Goal: Information Seeking & Learning: Learn about a topic

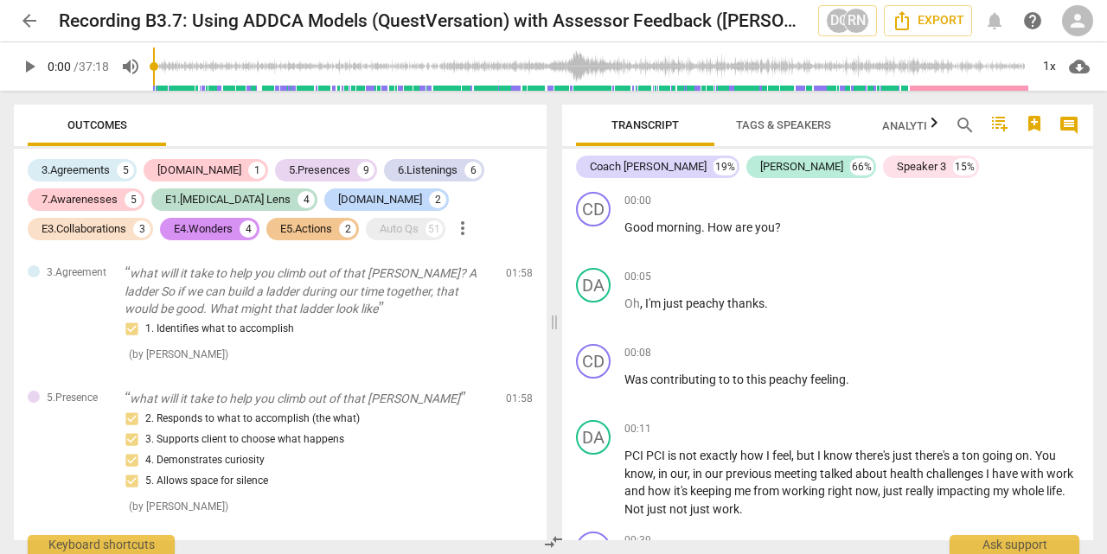
click at [34, 67] on span "play_arrow" at bounding box center [29, 66] width 21 height 21
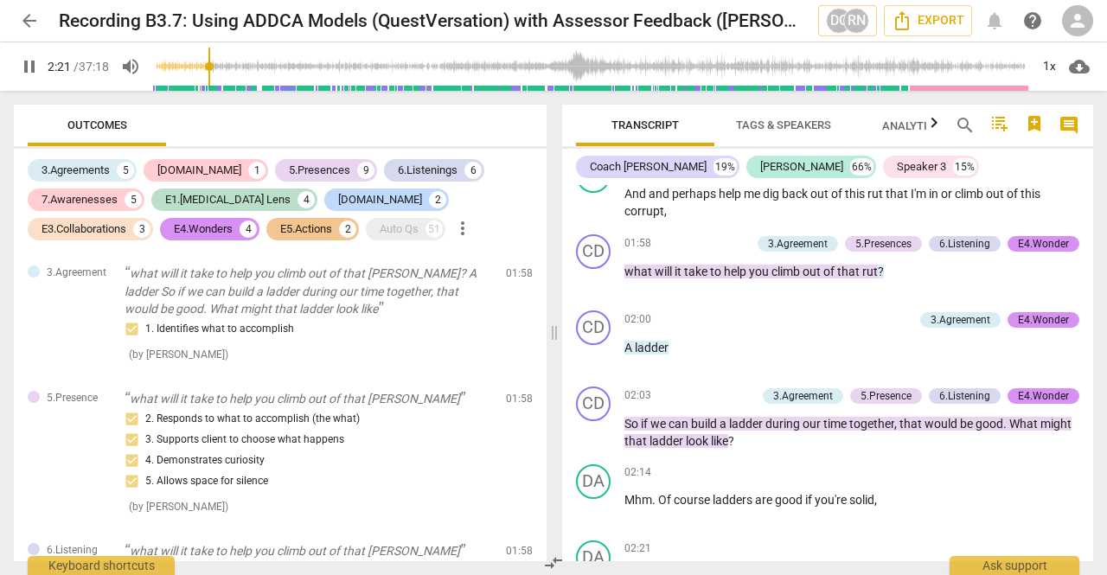
scroll to position [1032, 0]
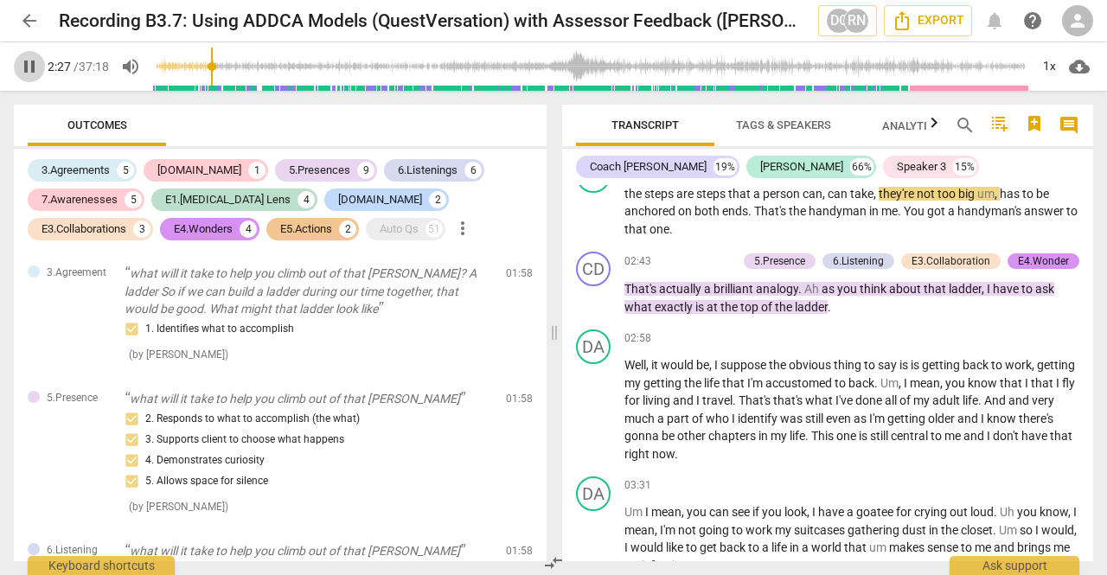
click at [29, 70] on span "pause" at bounding box center [29, 66] width 21 height 21
type input "148"
click at [1081, 29] on span "person" at bounding box center [1077, 20] width 21 height 21
click at [1067, 42] on li "Login" at bounding box center [1062, 42] width 62 height 42
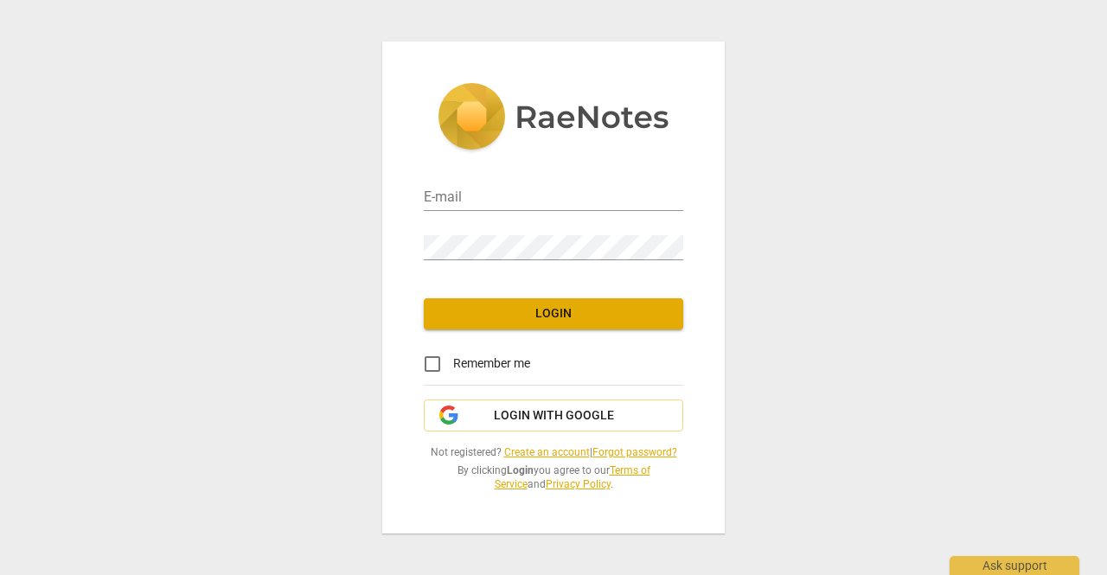
type input "[EMAIL_ADDRESS][DOMAIN_NAME]"
click at [488, 319] on span "Login" at bounding box center [553, 313] width 232 height 17
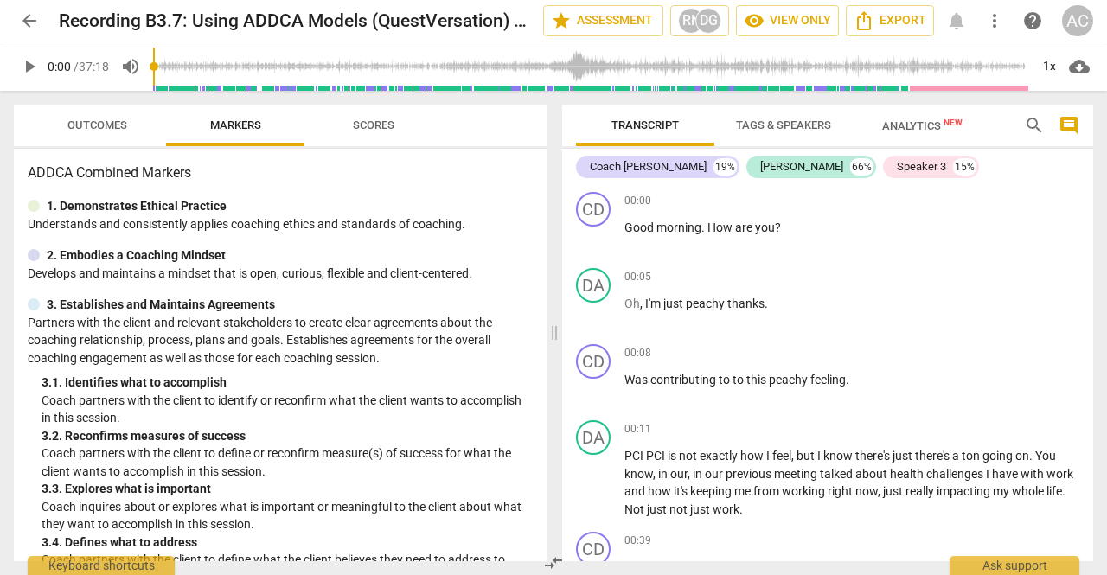
click at [37, 29] on span "arrow_back" at bounding box center [29, 20] width 21 height 21
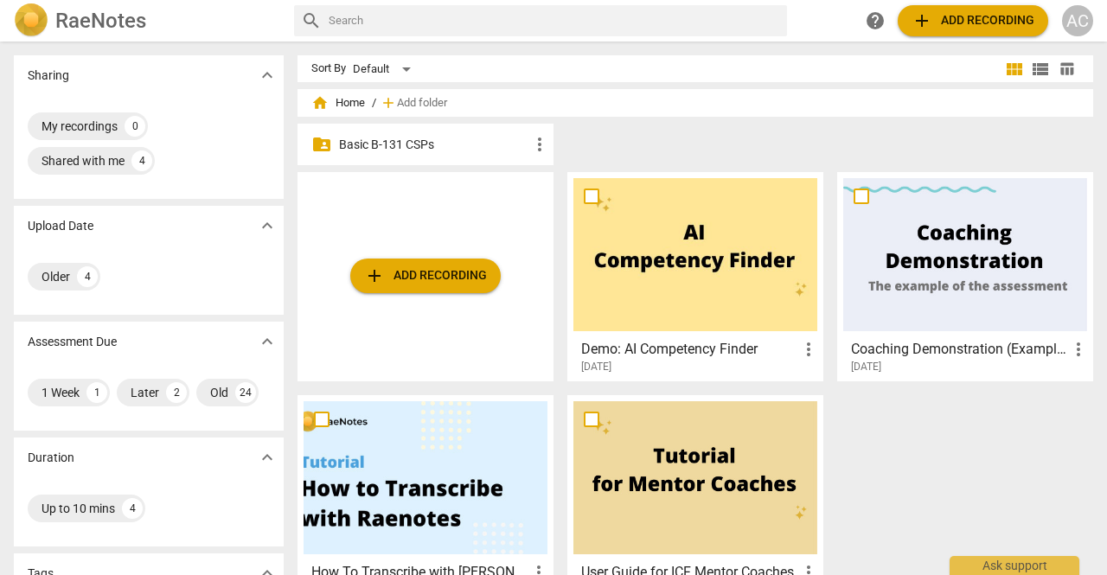
click at [393, 148] on p "Basic B-131 CSPs" at bounding box center [434, 145] width 190 height 18
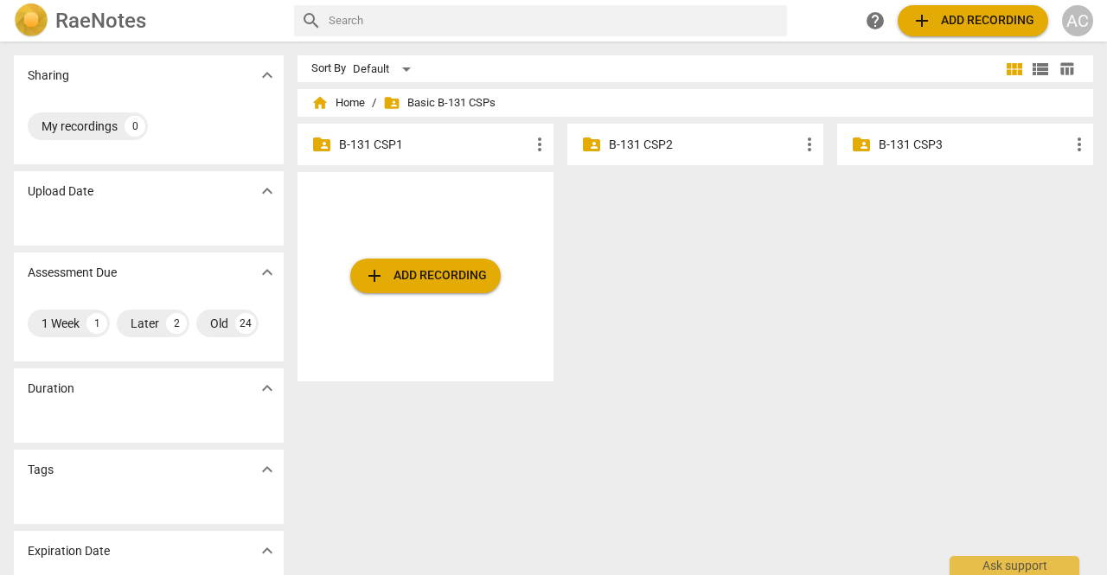
click at [629, 149] on p "B-131 CSP2" at bounding box center [704, 145] width 190 height 18
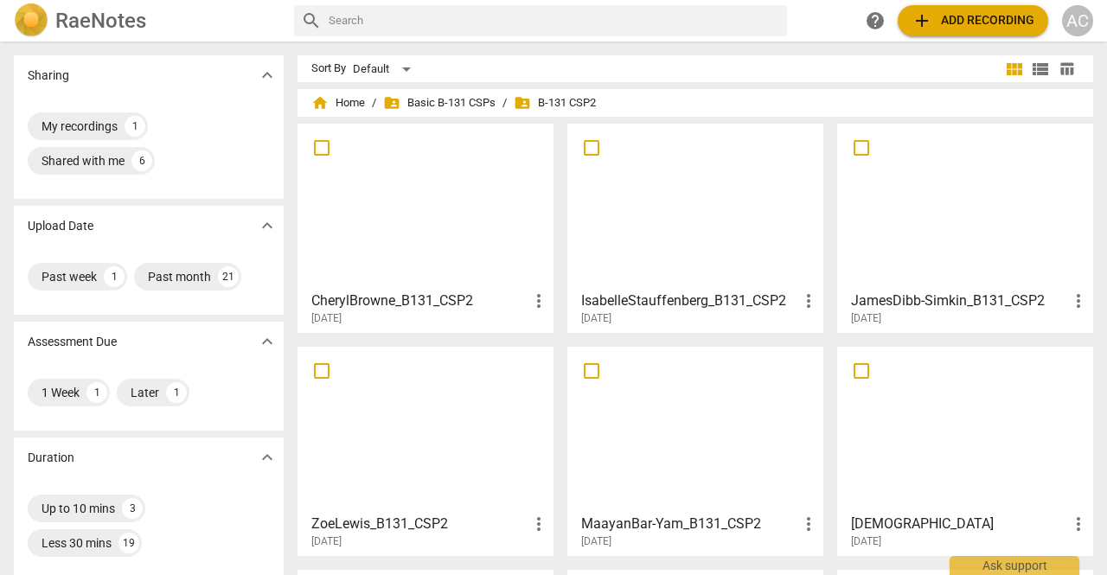
click at [450, 215] on div at bounding box center [425, 206] width 244 height 153
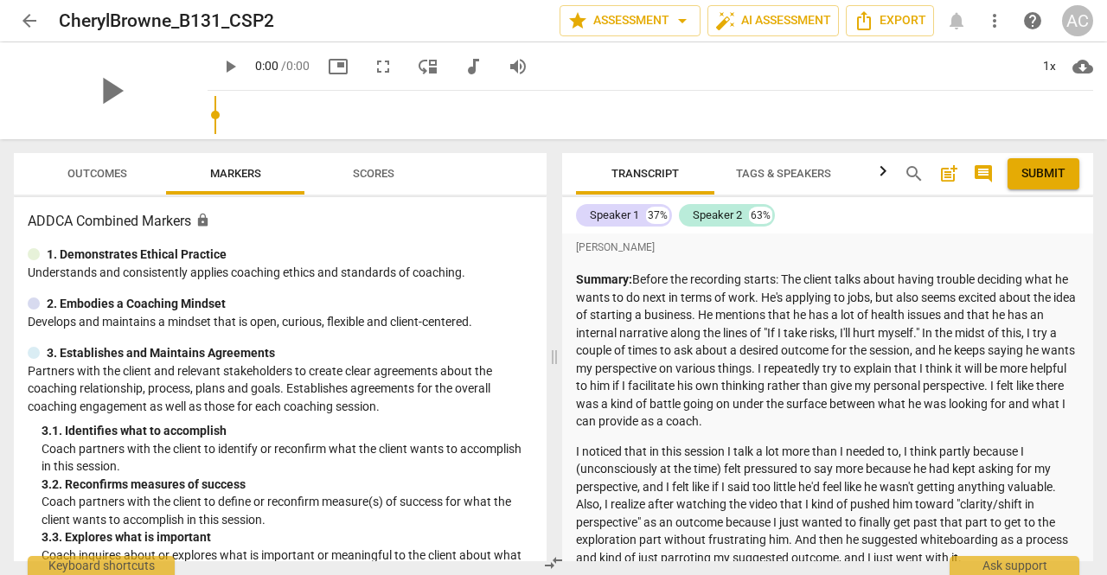
click at [359, 174] on span "Scores" at bounding box center [374, 173] width 42 height 13
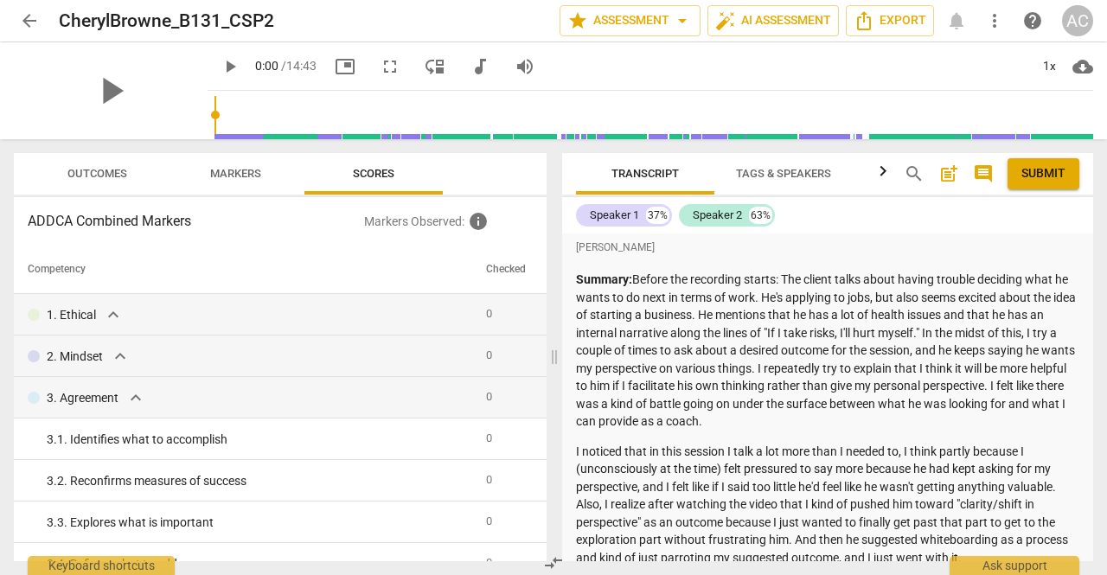
click at [28, 19] on span "arrow_back" at bounding box center [29, 20] width 21 height 21
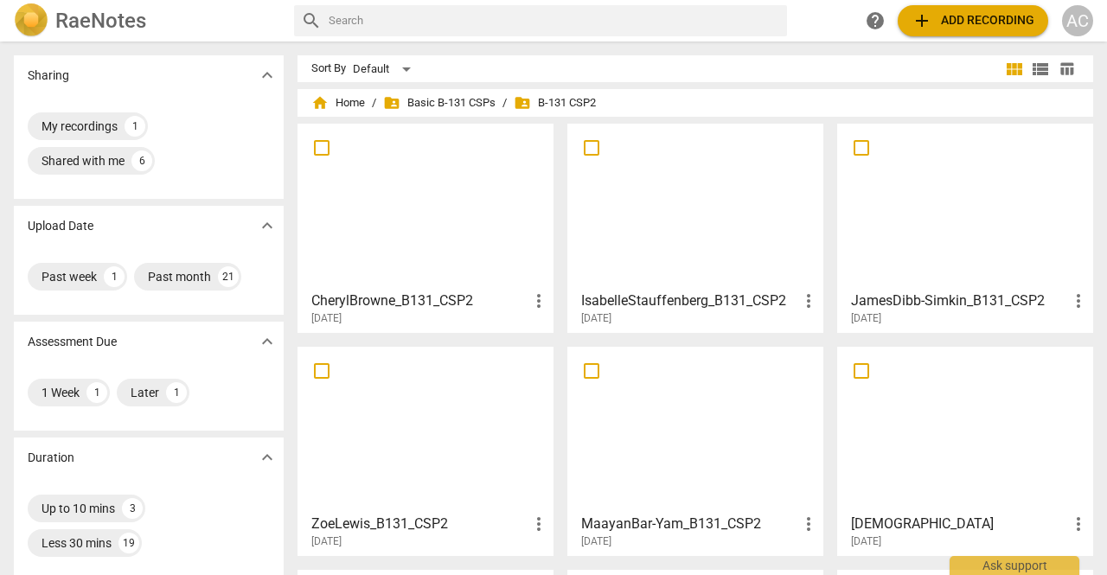
click at [975, 212] on div at bounding box center [965, 206] width 244 height 153
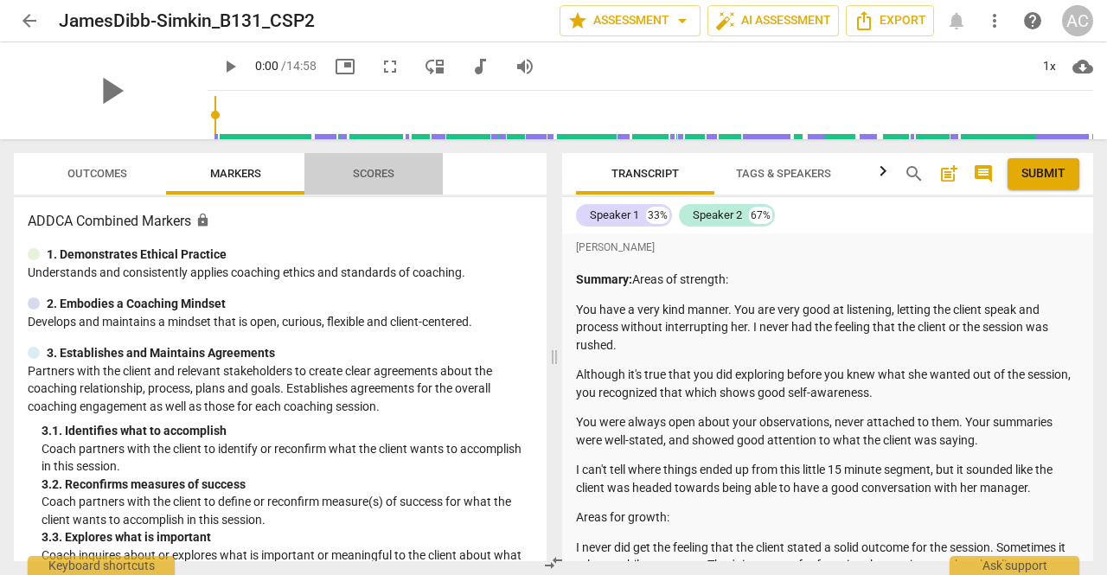
click at [380, 177] on span "Scores" at bounding box center [374, 173] width 42 height 13
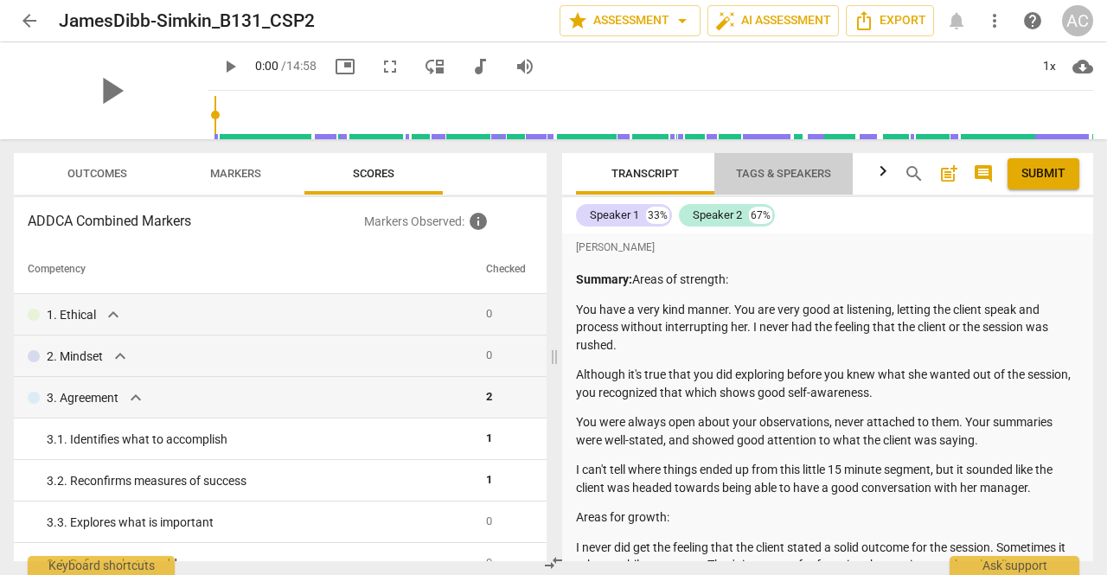
click at [778, 167] on span "Tags & Speakers" at bounding box center [783, 173] width 95 height 13
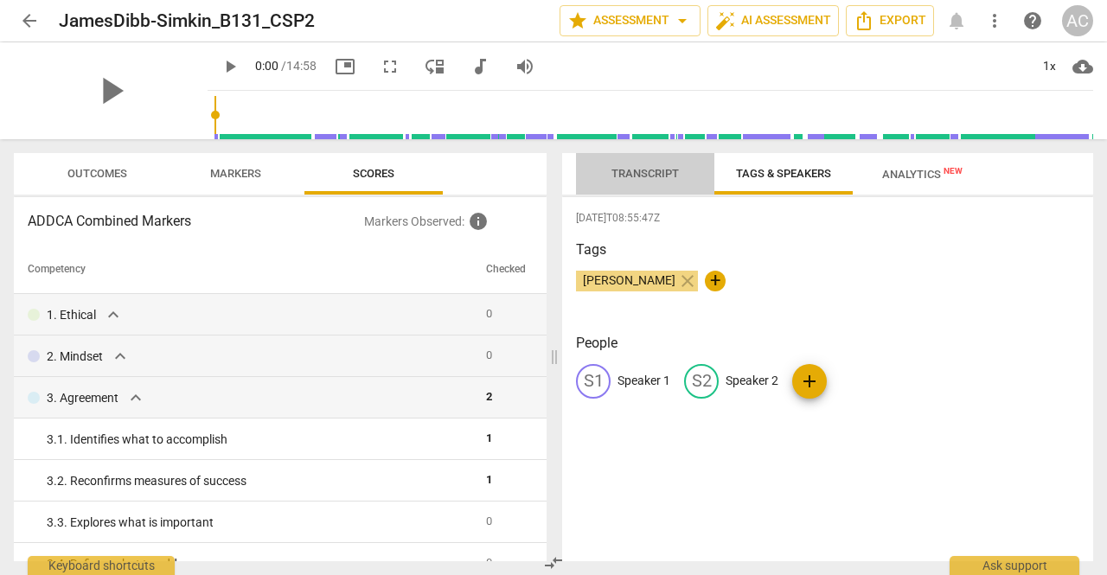
click at [649, 174] on span "Transcript" at bounding box center [644, 173] width 67 height 13
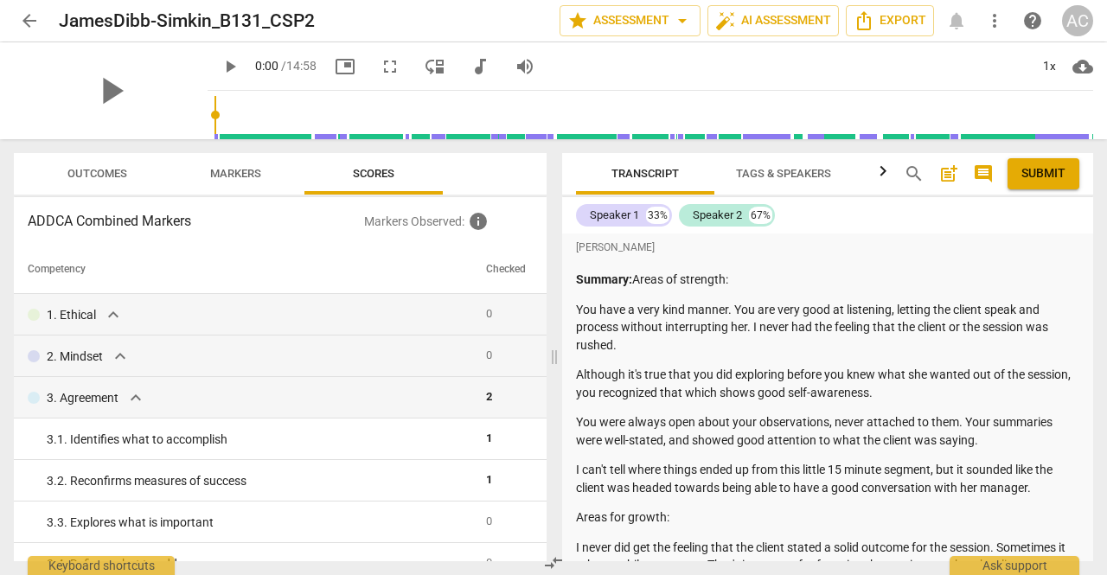
drag, startPoint x: 546, startPoint y: 265, endPoint x: 541, endPoint y: 288, distance: 23.9
click at [541, 288] on div "Outcomes Markers Scores ADDCA Combined Markers Markers Observed : info Competen…" at bounding box center [276, 357] width 553 height 436
click at [33, 16] on span "arrow_back" at bounding box center [29, 20] width 21 height 21
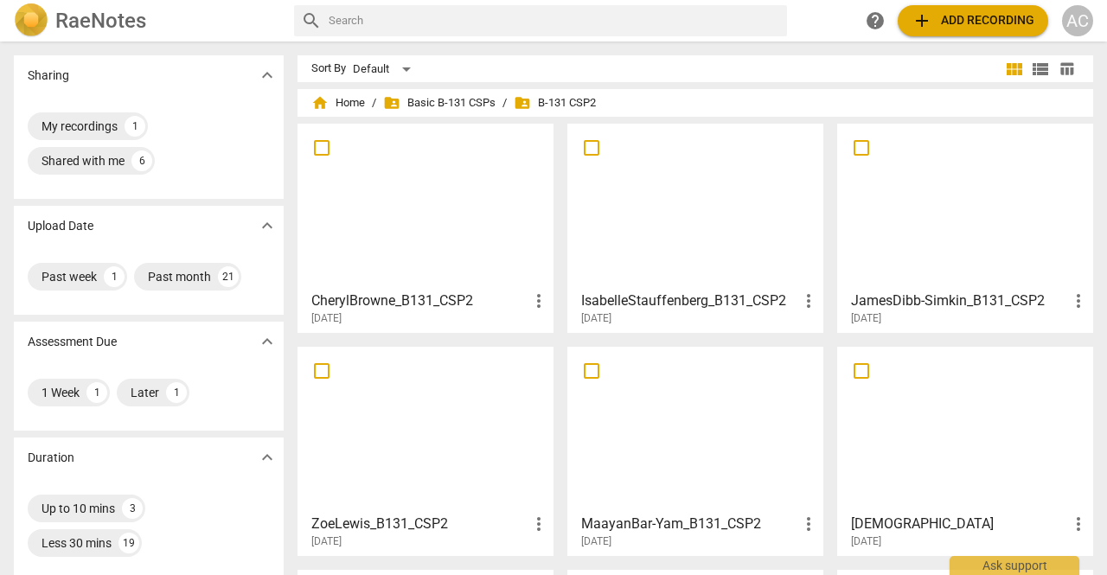
click at [670, 200] on div at bounding box center [695, 206] width 244 height 153
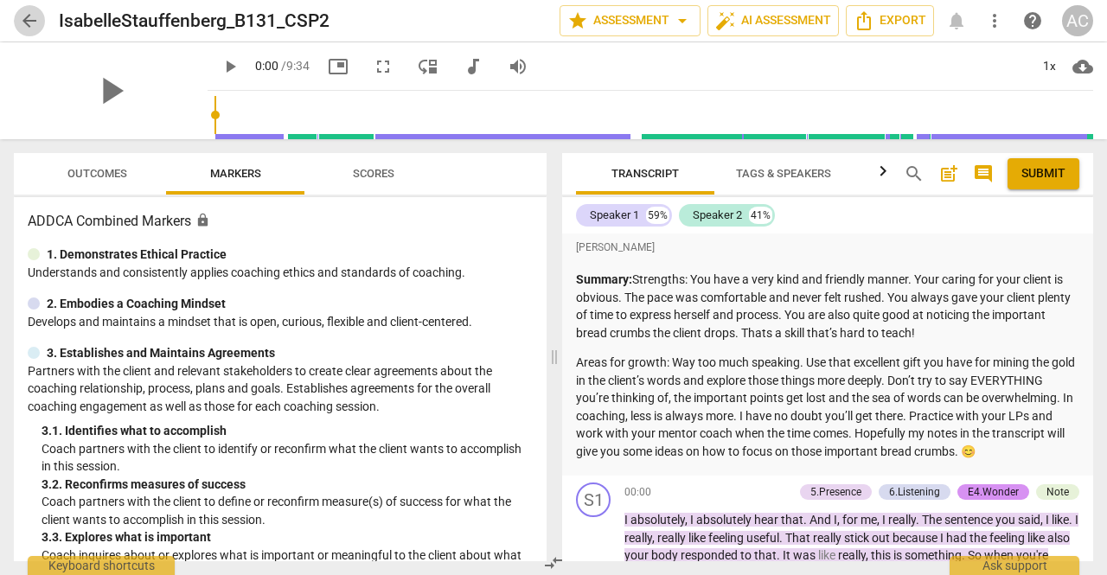
click at [24, 19] on span "arrow_back" at bounding box center [29, 20] width 21 height 21
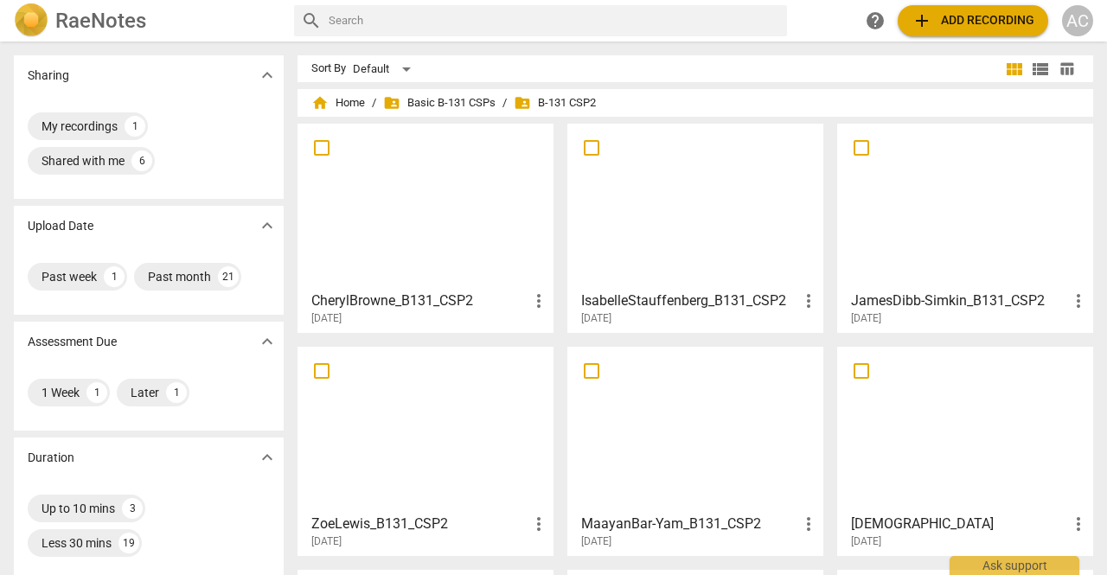
click at [918, 174] on div at bounding box center [965, 206] width 244 height 153
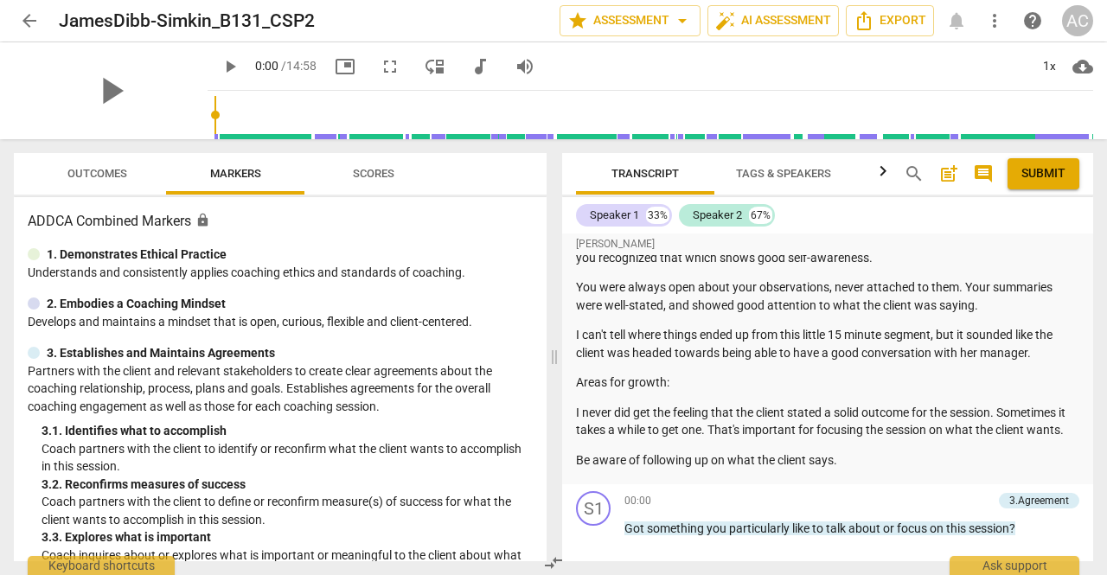
scroll to position [225, 0]
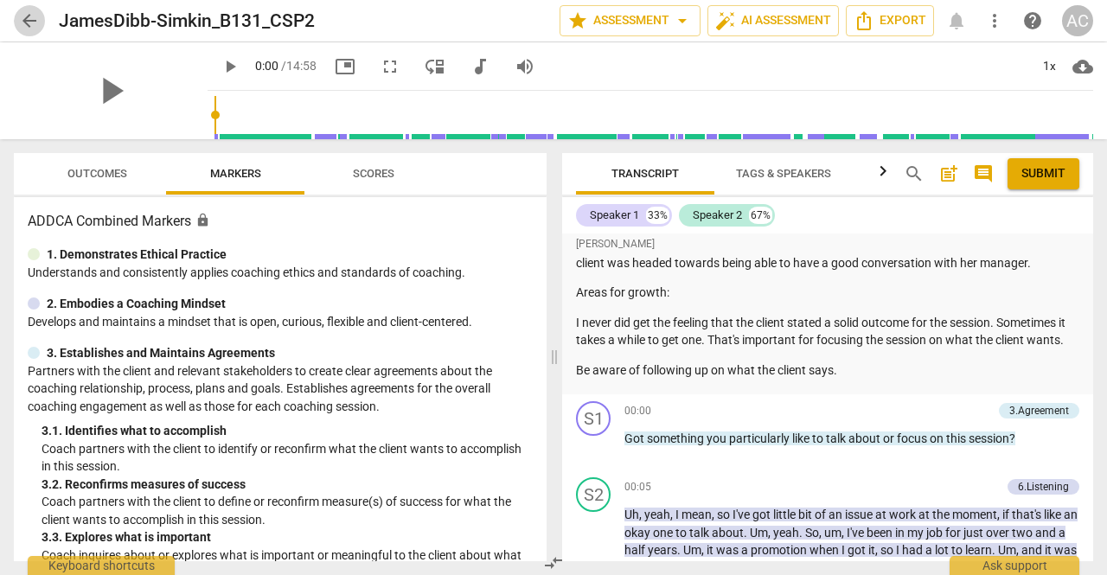
click at [29, 20] on span "arrow_back" at bounding box center [29, 20] width 21 height 21
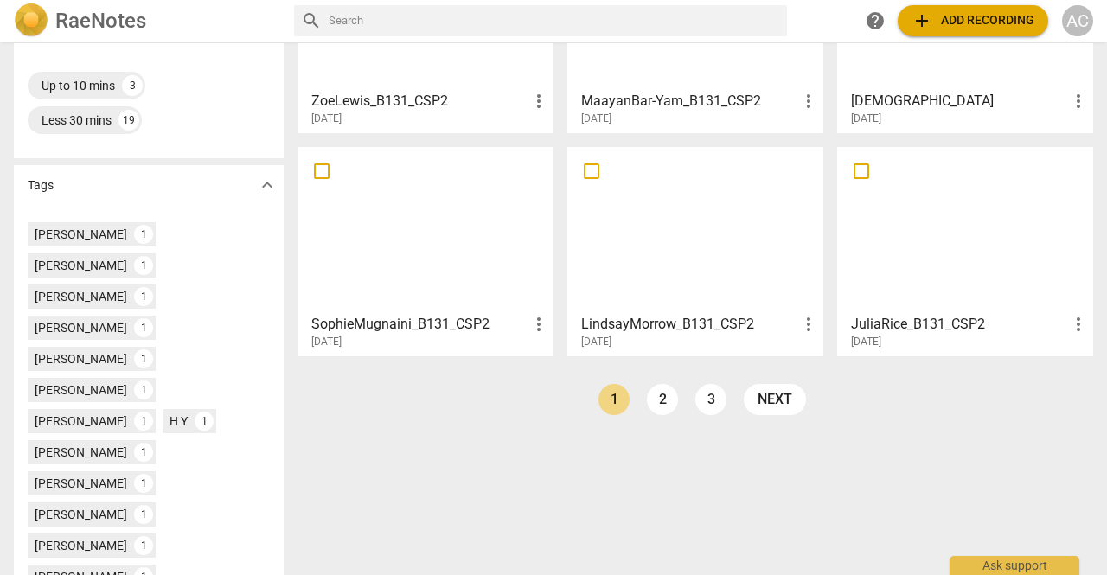
scroll to position [455, 0]
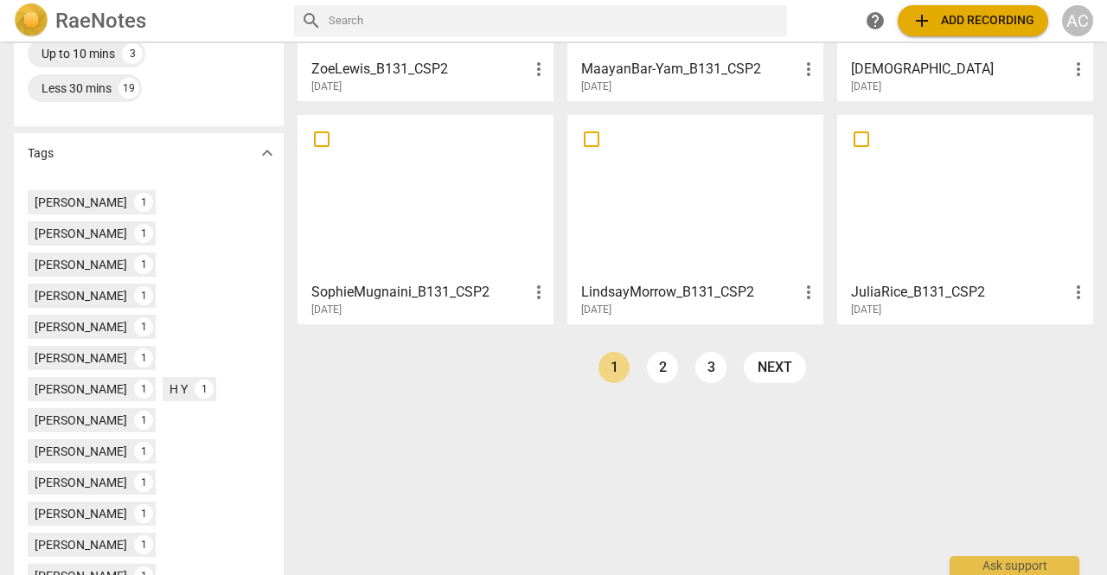
click at [458, 210] on div at bounding box center [425, 197] width 244 height 153
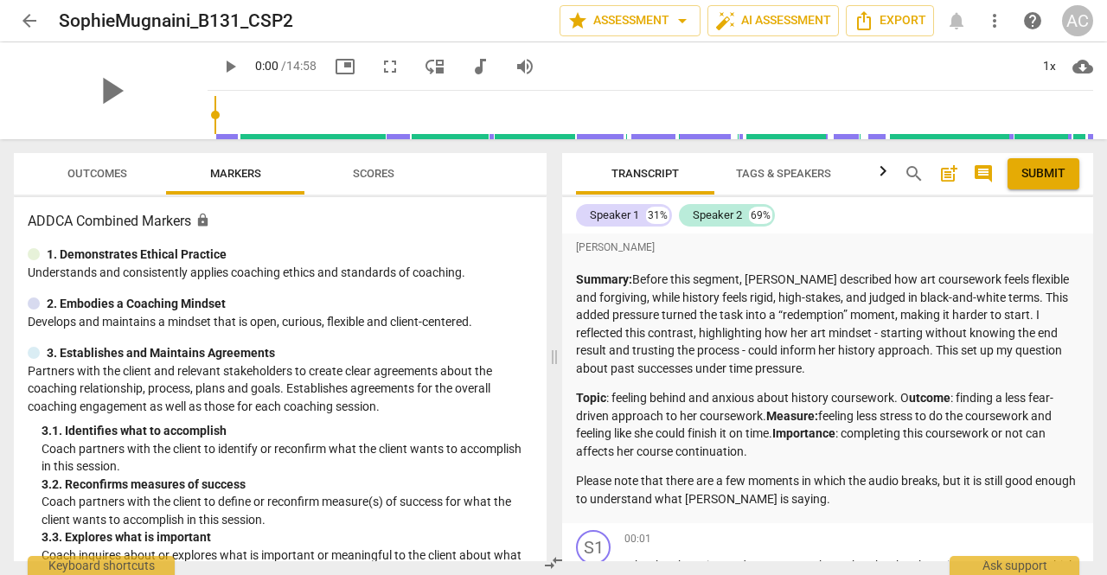
click at [374, 170] on span "Scores" at bounding box center [374, 173] width 42 height 13
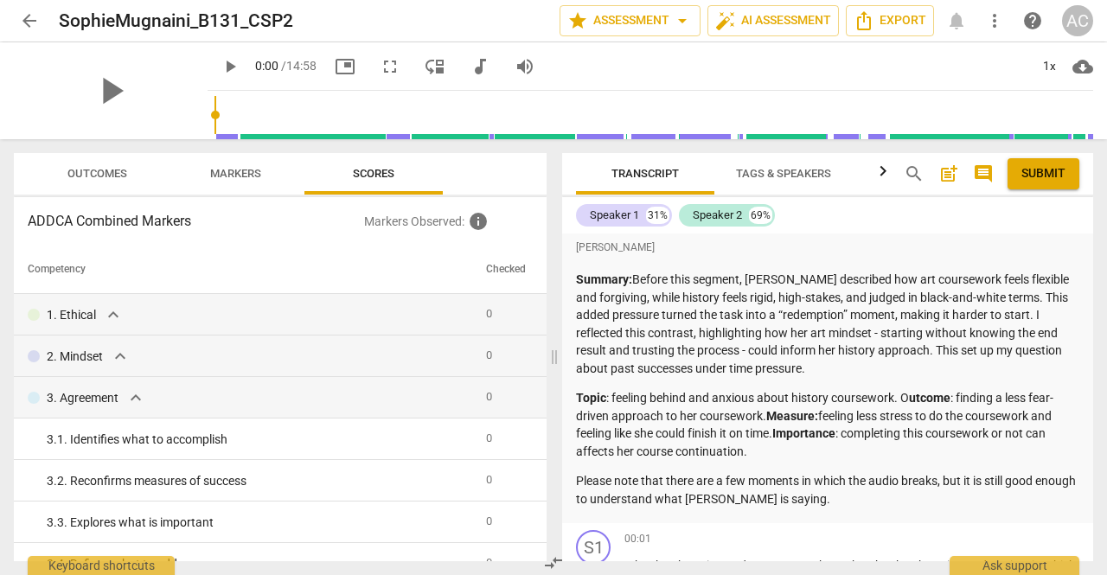
click at [28, 22] on span "arrow_back" at bounding box center [29, 20] width 21 height 21
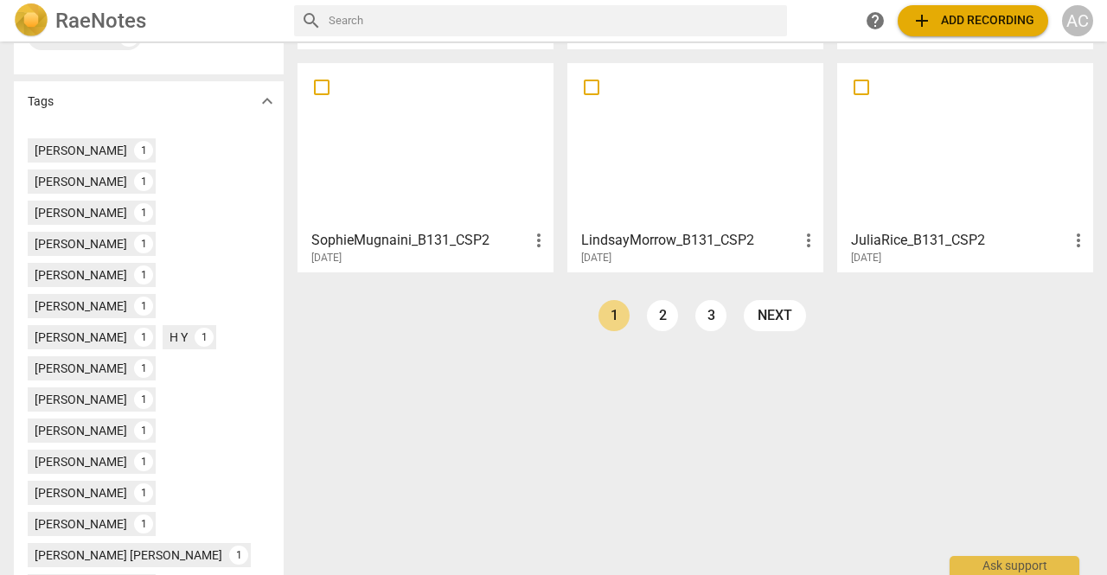
scroll to position [514, 0]
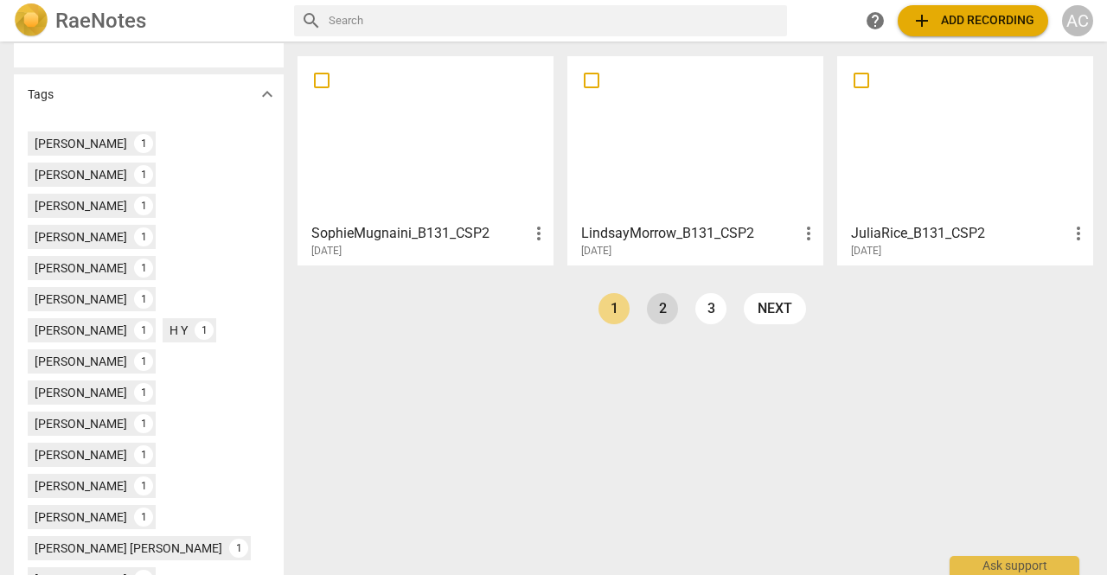
click at [657, 312] on link "2" at bounding box center [662, 308] width 31 height 31
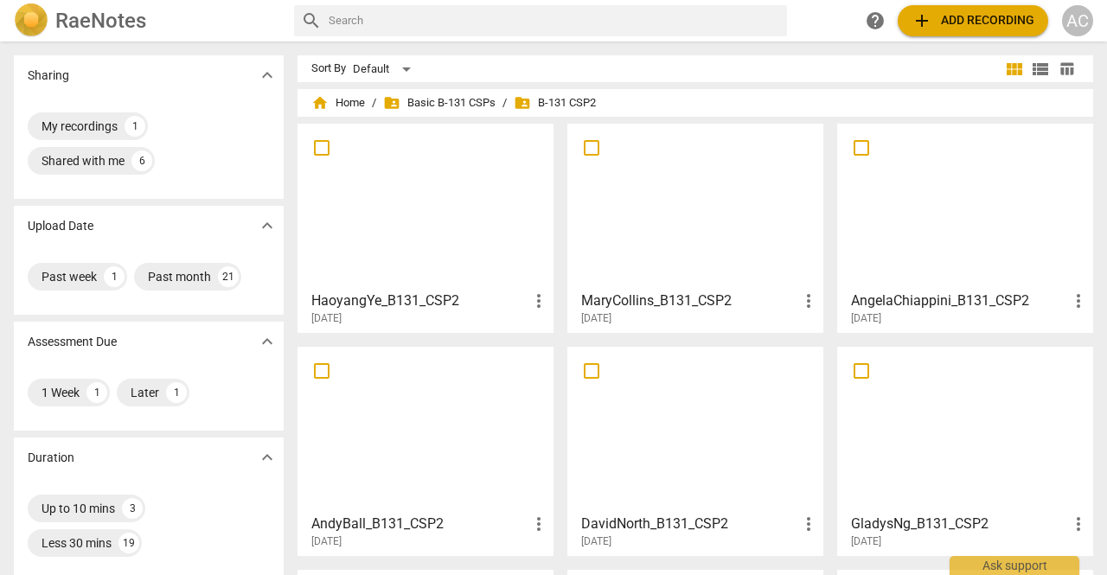
click at [387, 178] on div at bounding box center [425, 206] width 244 height 153
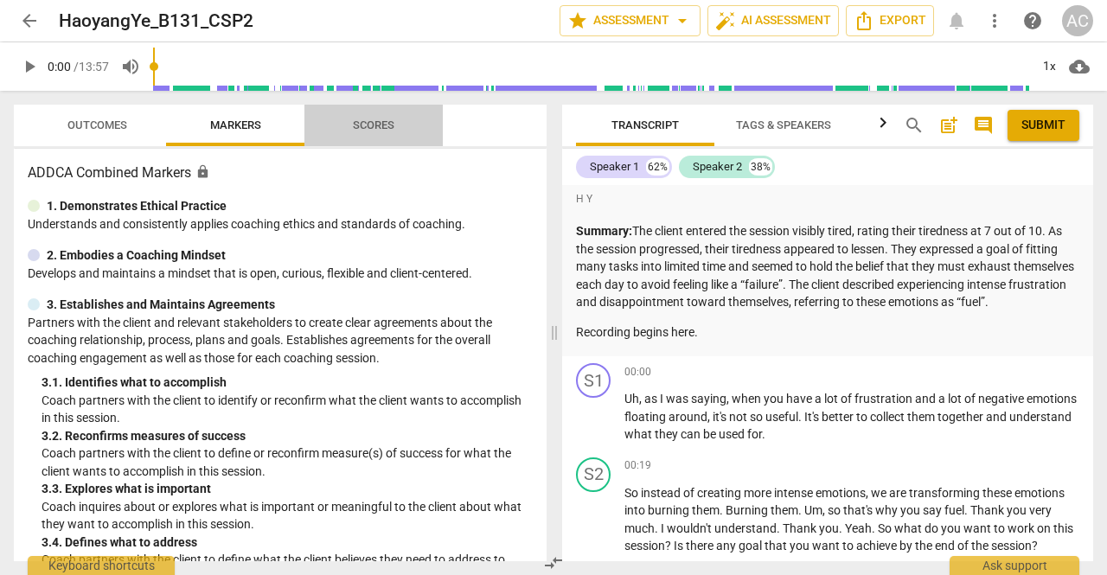
click at [375, 127] on span "Scores" at bounding box center [374, 124] width 42 height 13
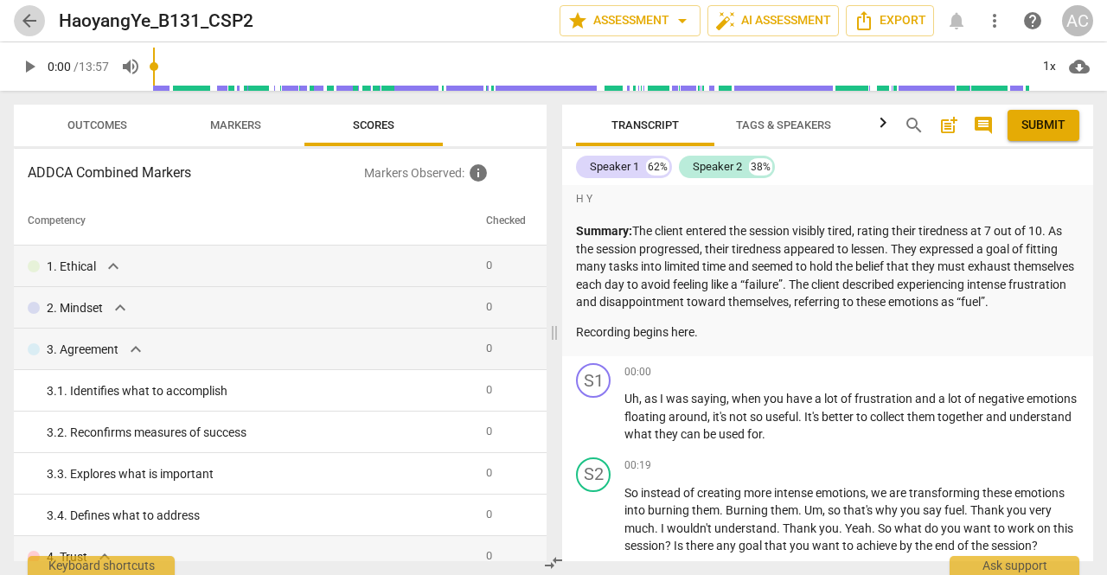
click at [35, 22] on span "arrow_back" at bounding box center [29, 20] width 21 height 21
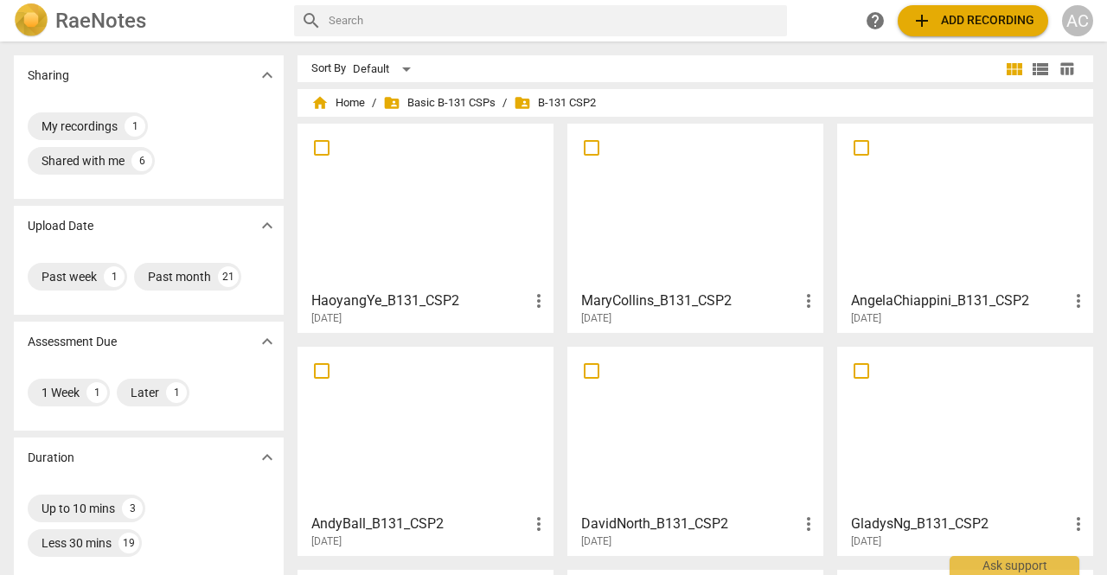
click at [956, 208] on div at bounding box center [965, 206] width 244 height 153
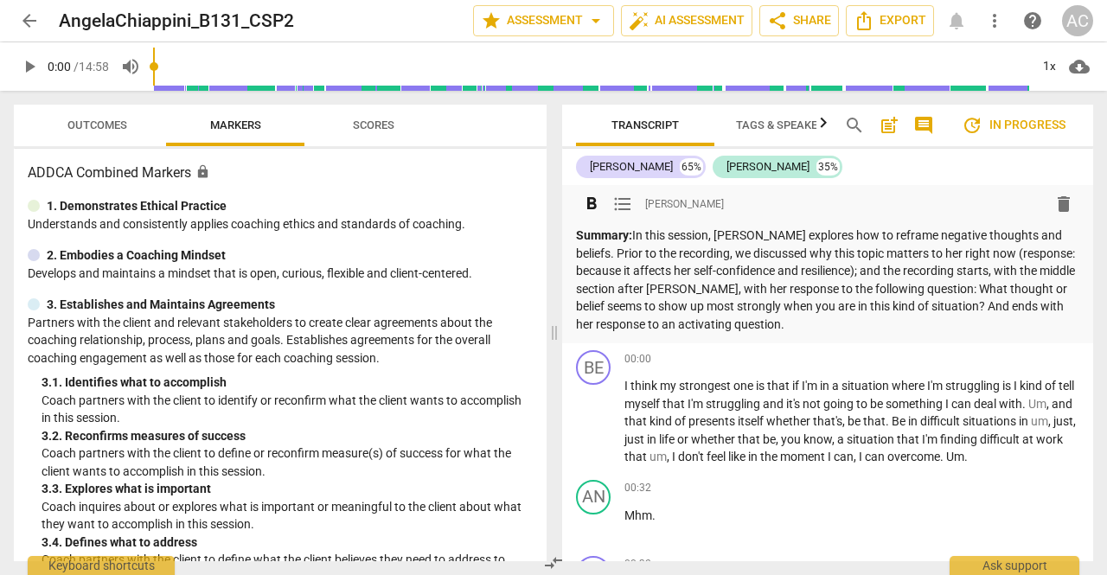
click at [738, 227] on p "Summary: In this session, [PERSON_NAME] explores how to reframe negative though…" at bounding box center [827, 280] width 503 height 106
click at [602, 170] on div "[PERSON_NAME]" at bounding box center [631, 166] width 83 height 17
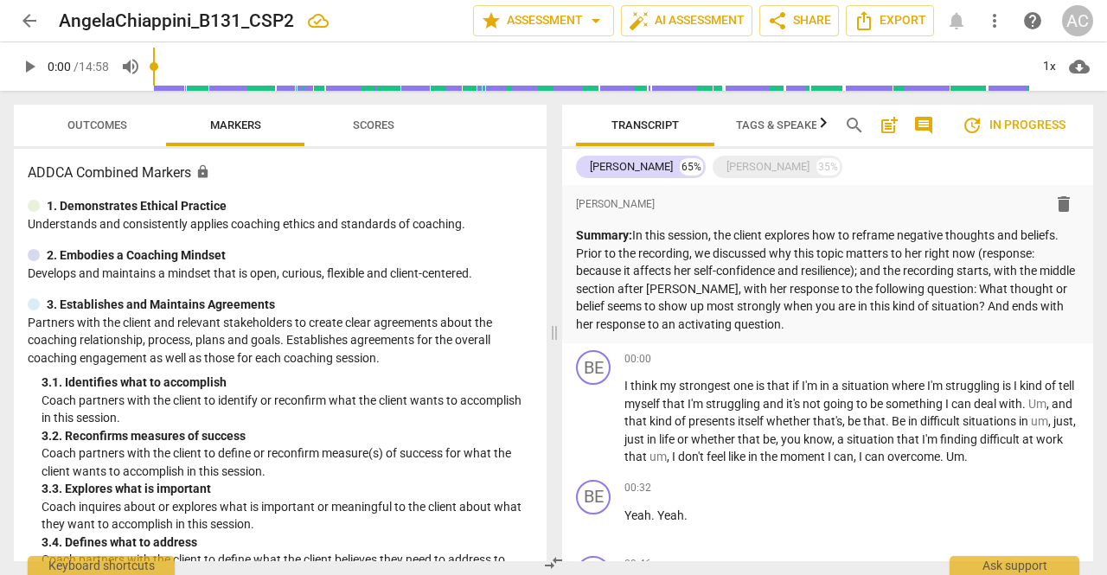
click at [786, 122] on span "Tags & Speakers" at bounding box center [783, 124] width 95 height 13
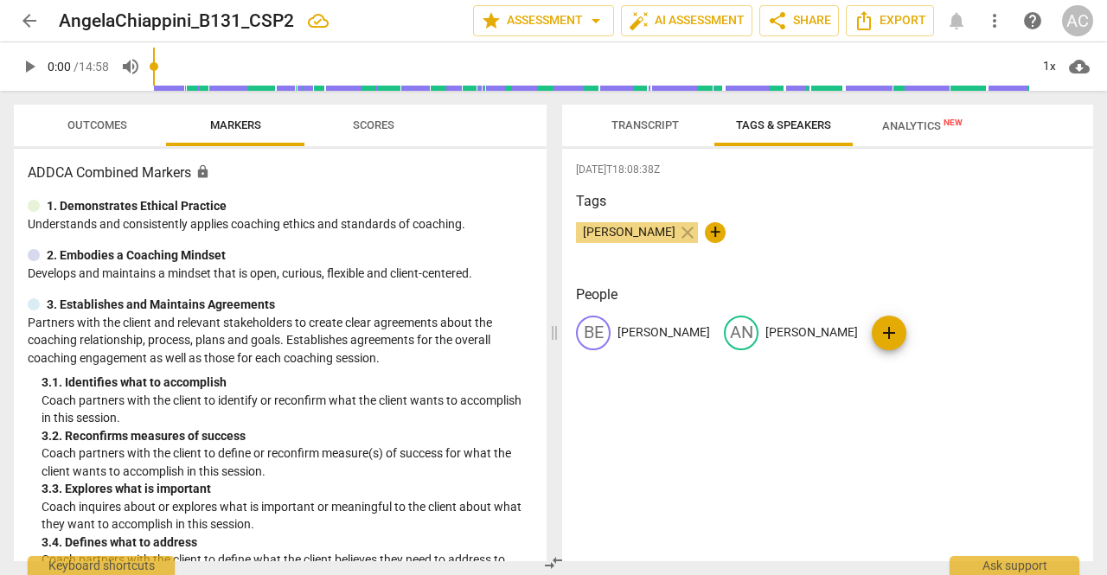
click at [618, 331] on p "[PERSON_NAME]" at bounding box center [663, 332] width 93 height 18
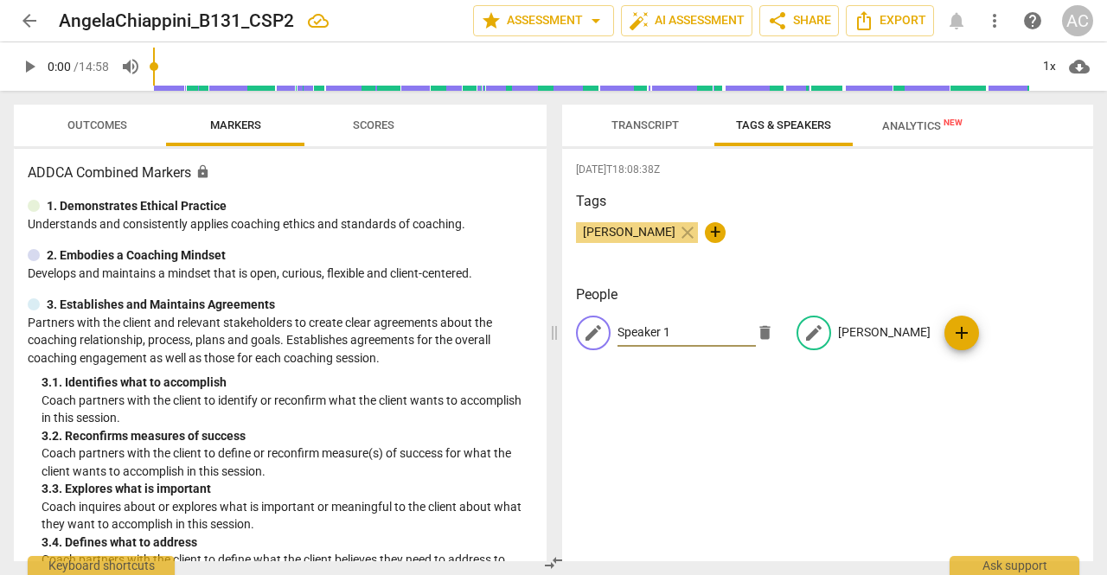
type input "Speaker 1"
click at [845, 333] on p "[PERSON_NAME]" at bounding box center [884, 332] width 93 height 18
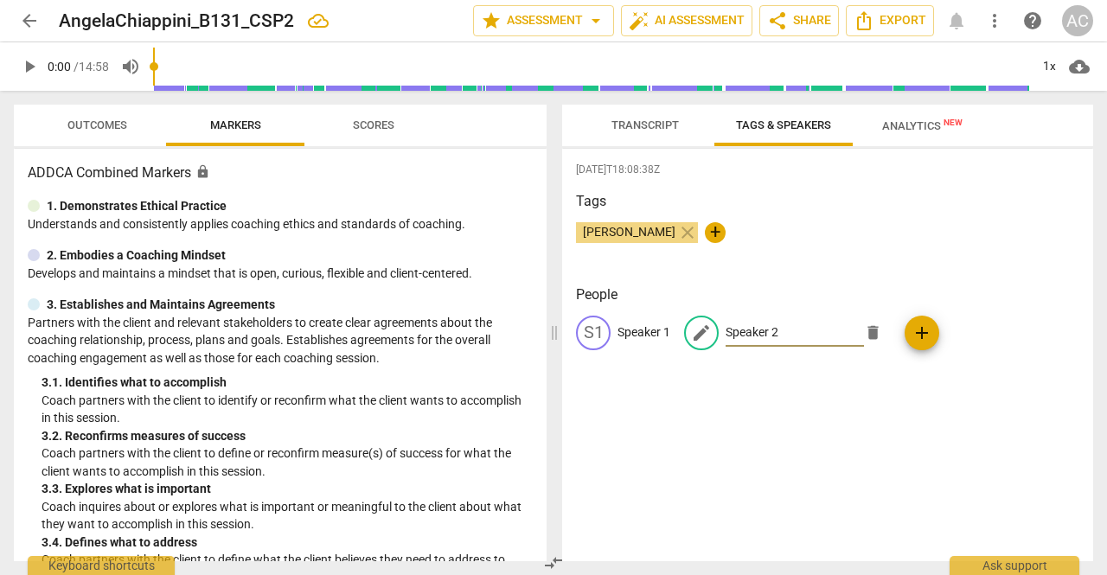
type input "Speaker 2"
click at [647, 136] on span "Transcript" at bounding box center [645, 125] width 109 height 23
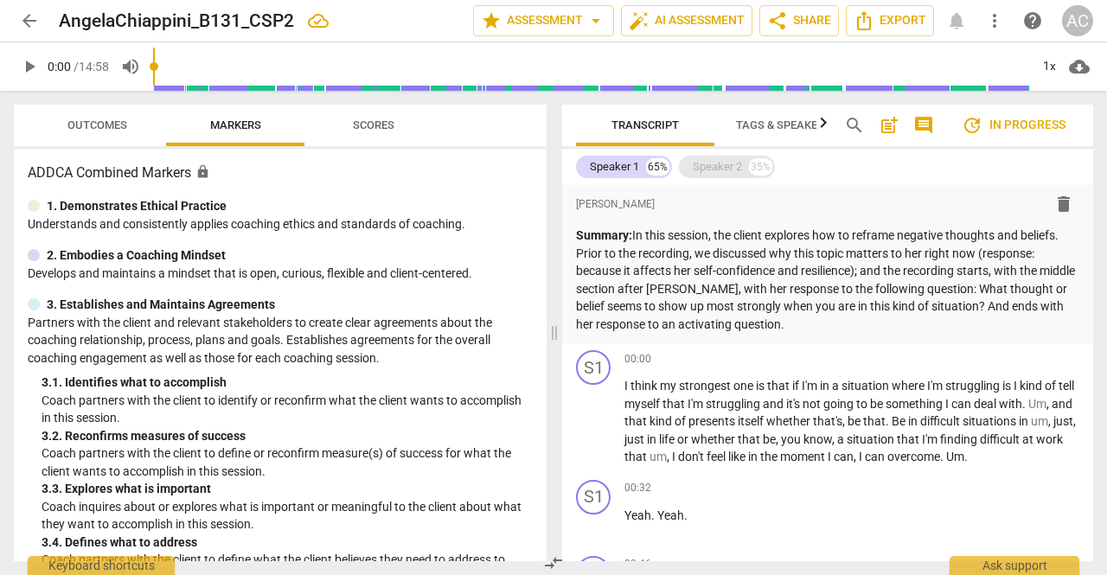
click at [713, 166] on div "Speaker 2" at bounding box center [717, 166] width 49 height 17
click at [381, 124] on span "Scores" at bounding box center [374, 124] width 42 height 13
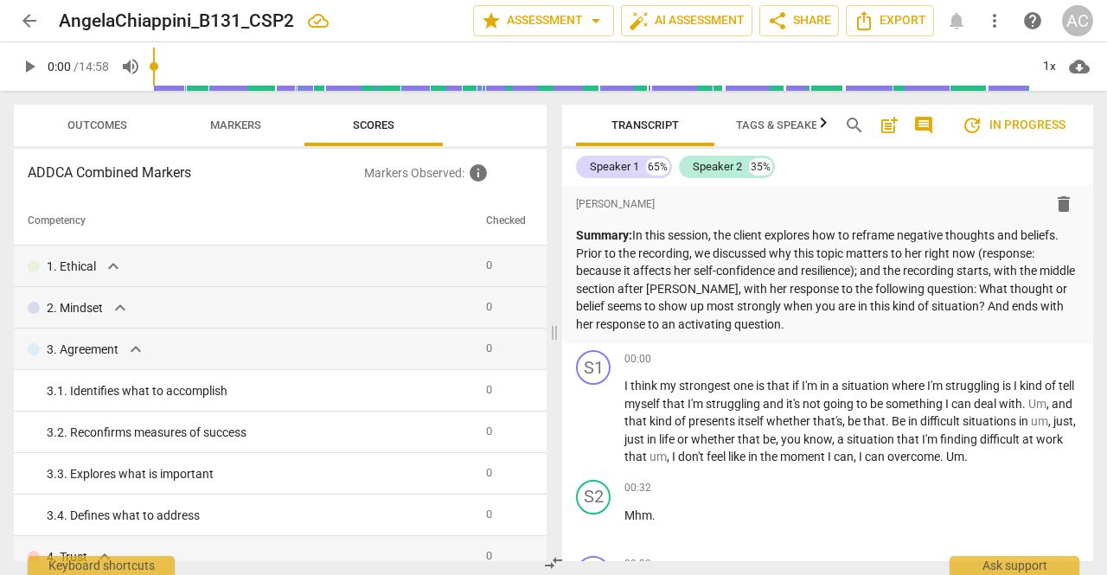
click at [26, 13] on span "arrow_back" at bounding box center [29, 20] width 21 height 21
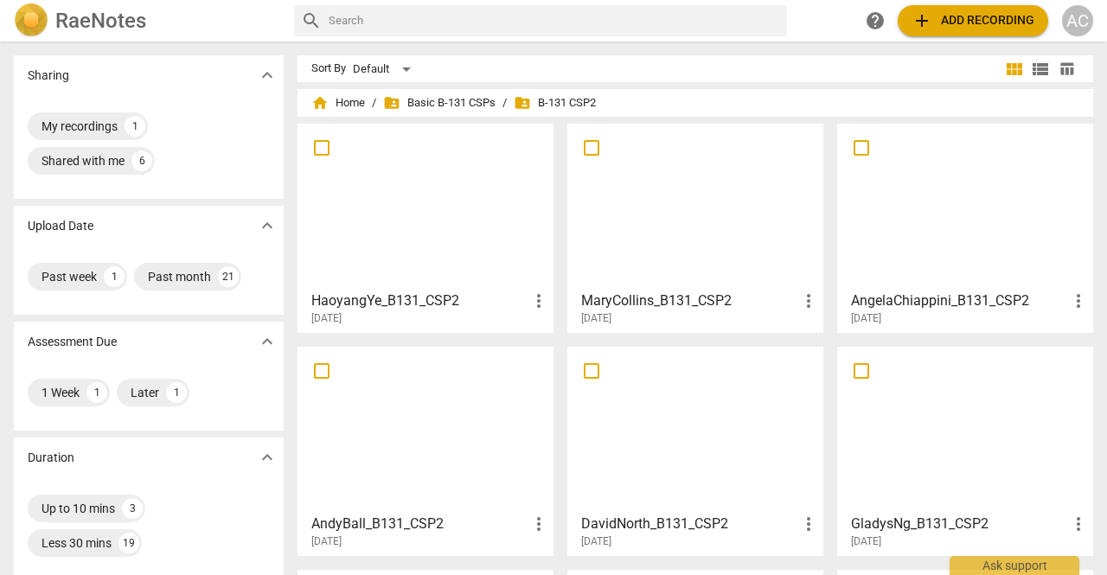
click at [655, 434] on div at bounding box center [695, 429] width 244 height 153
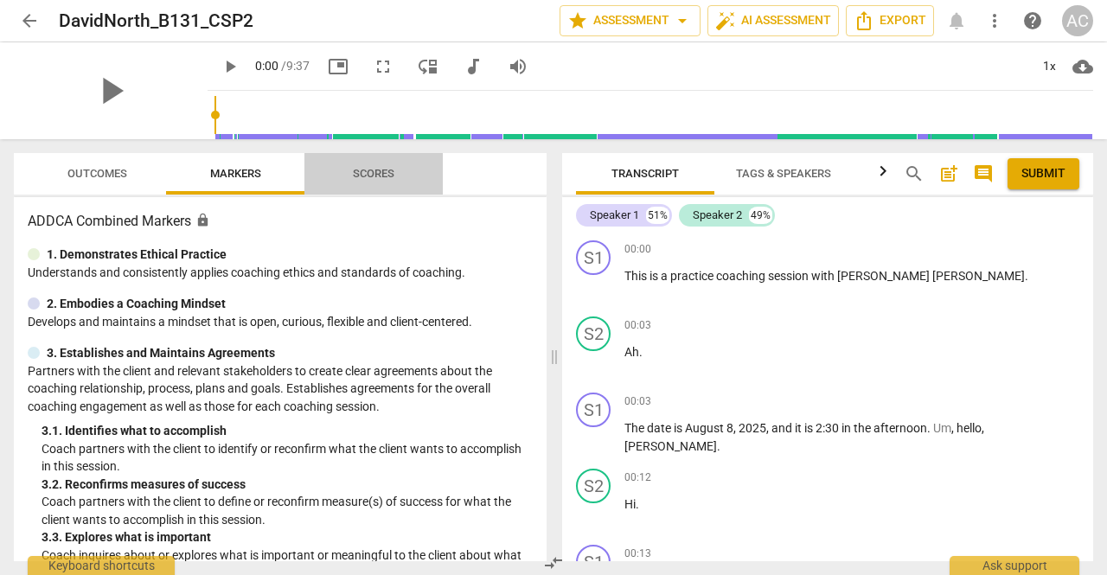
click at [368, 176] on span "Scores" at bounding box center [374, 173] width 42 height 13
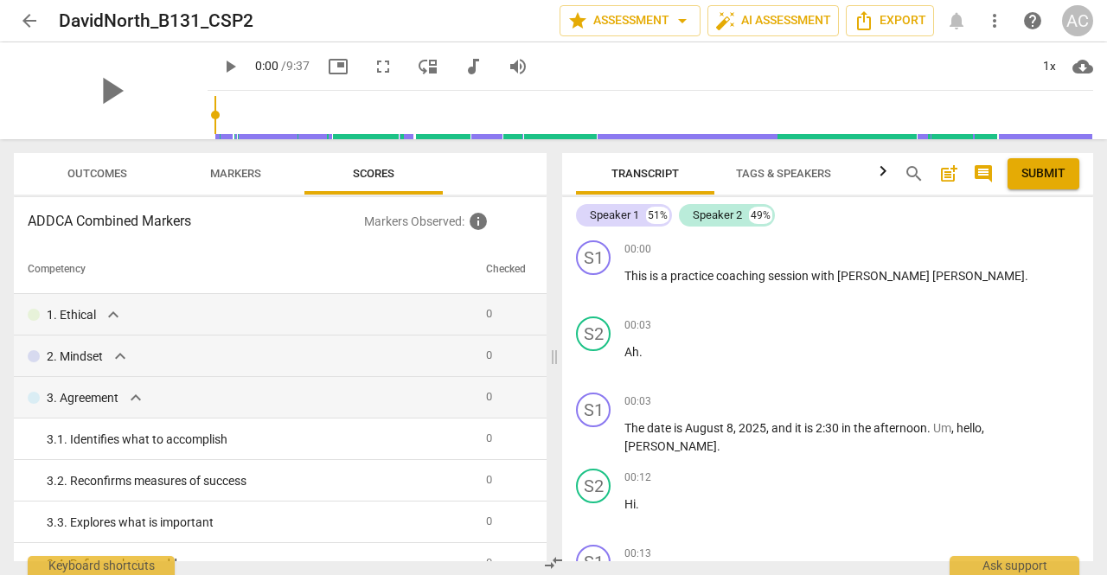
click at [25, 21] on span "arrow_back" at bounding box center [29, 20] width 21 height 21
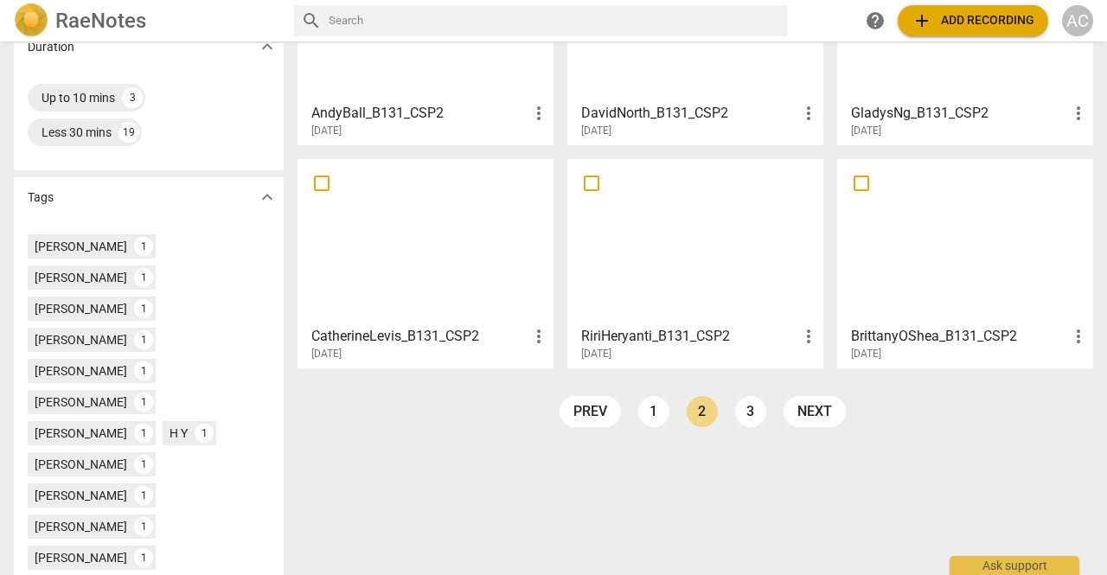
scroll to position [420, 0]
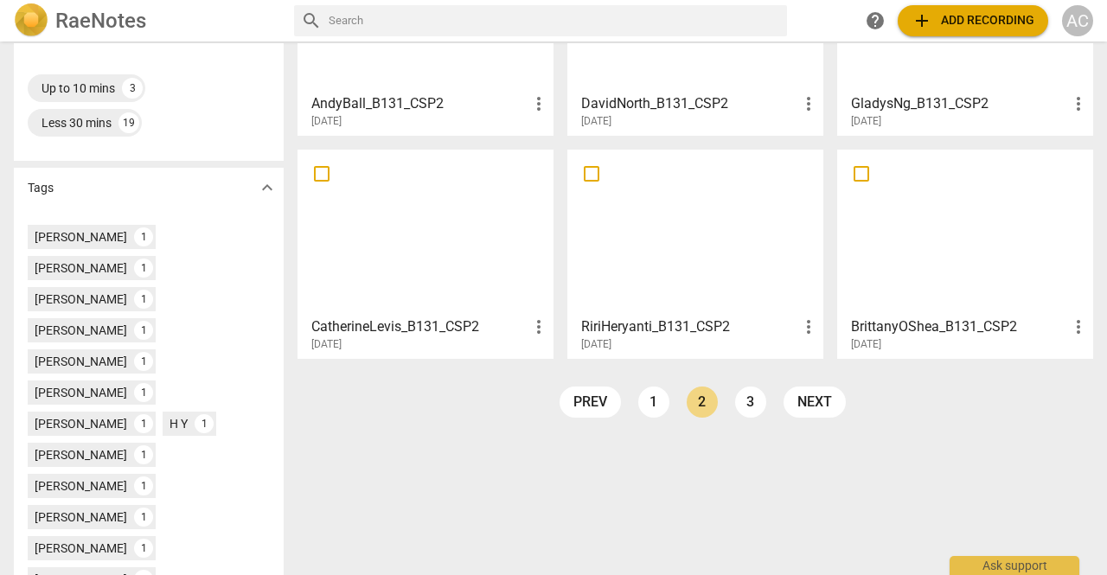
click at [690, 269] on div at bounding box center [695, 232] width 244 height 153
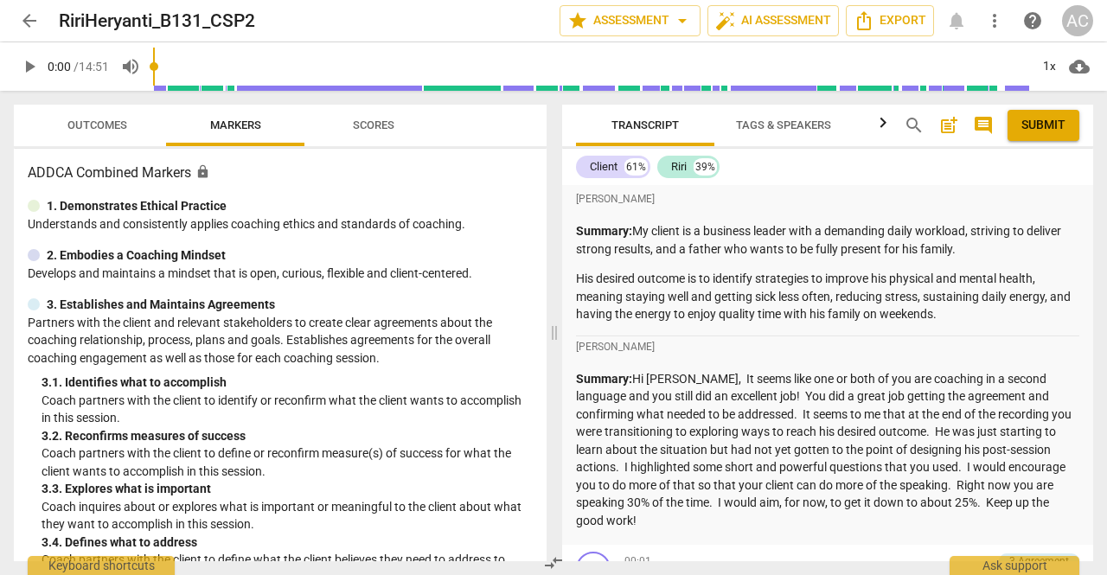
click at [375, 122] on span "Scores" at bounding box center [374, 124] width 42 height 13
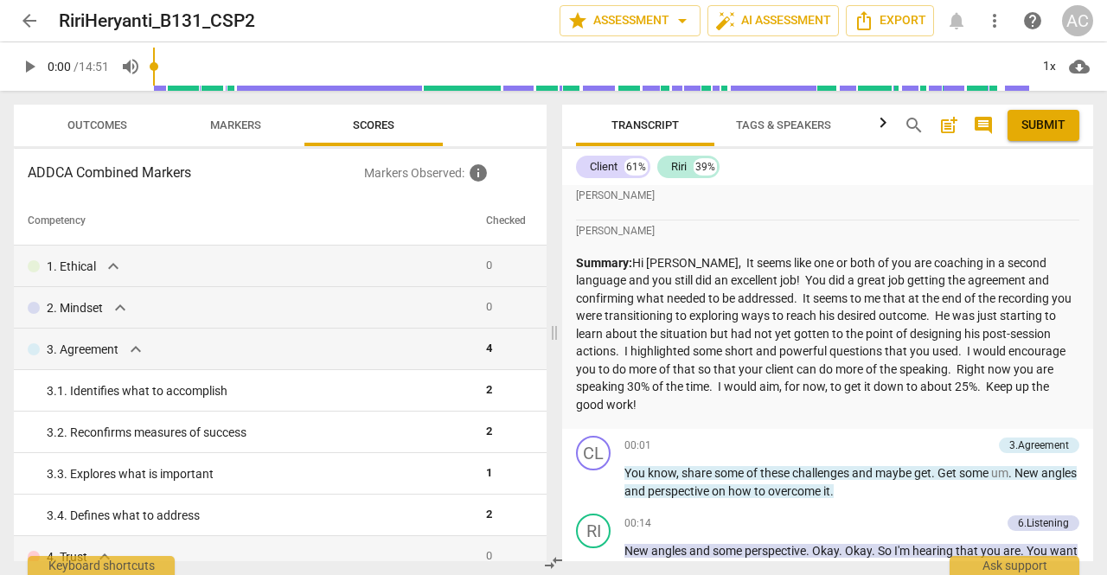
scroll to position [121, 0]
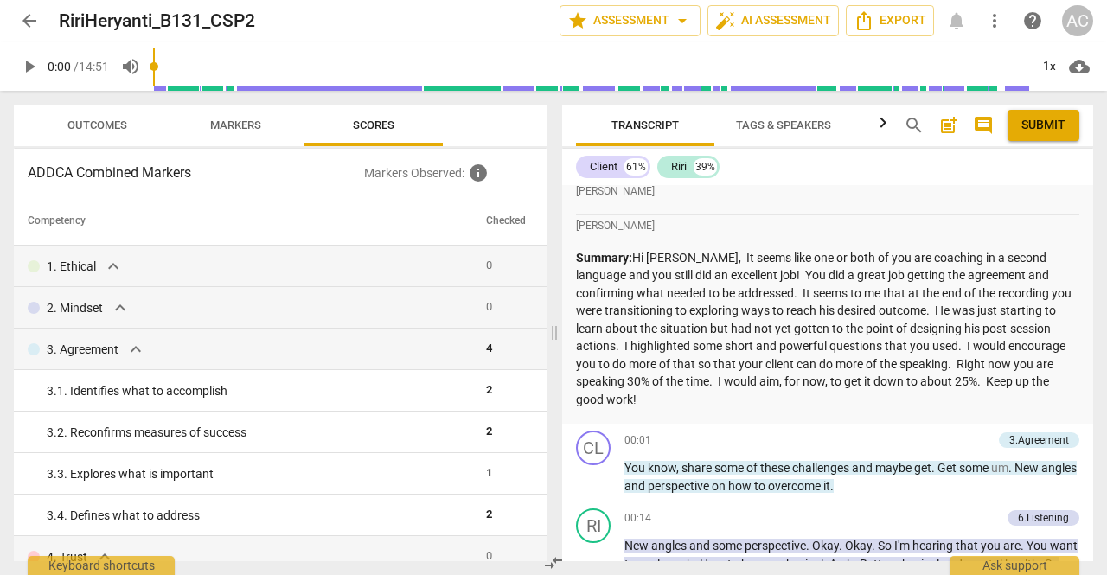
click at [30, 23] on span "arrow_back" at bounding box center [29, 20] width 21 height 21
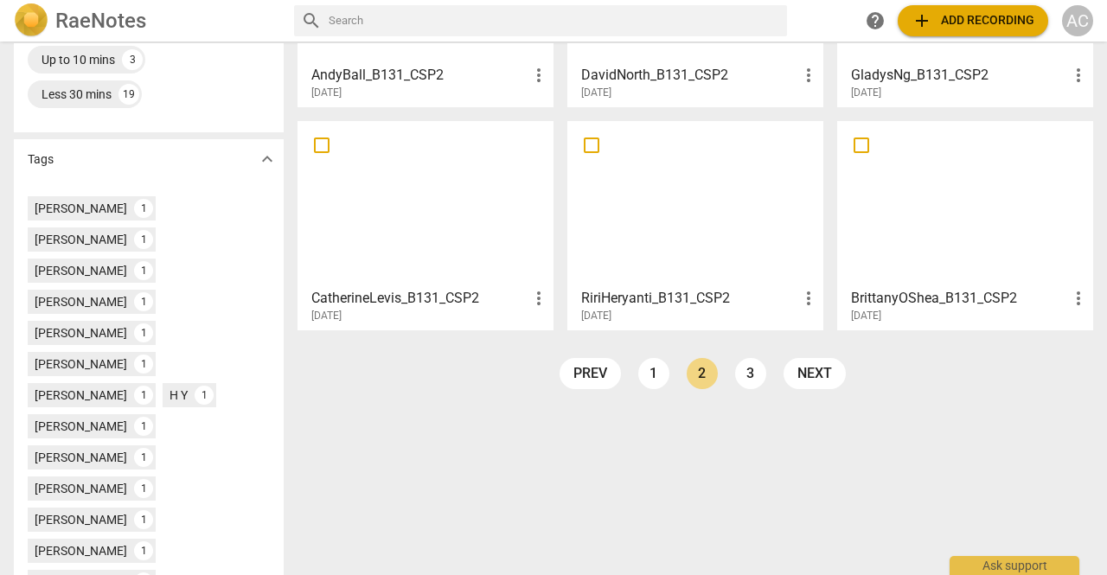
scroll to position [454, 0]
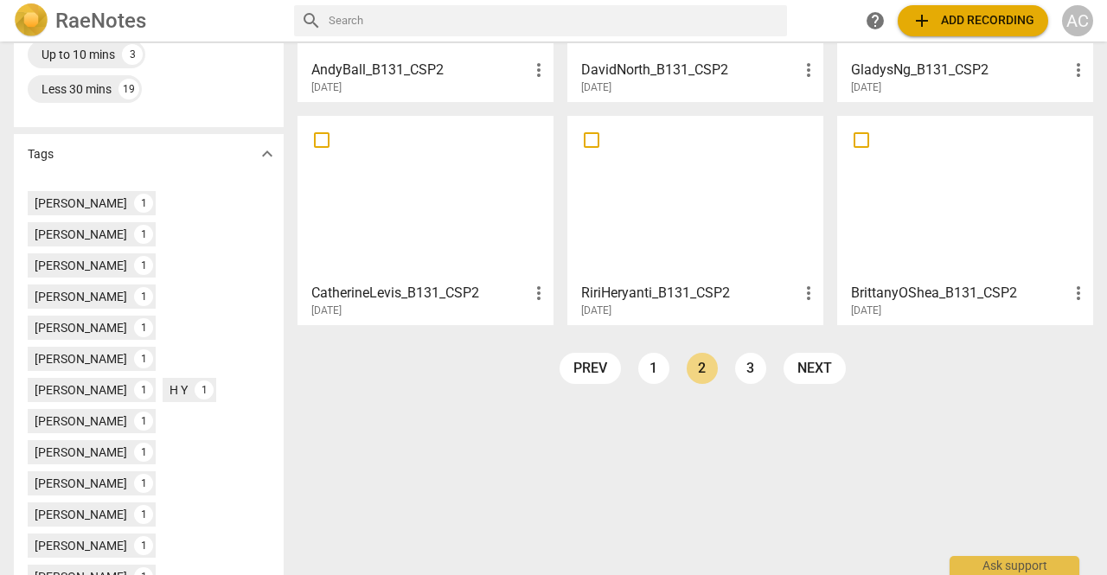
click at [928, 238] on div at bounding box center [965, 198] width 244 height 153
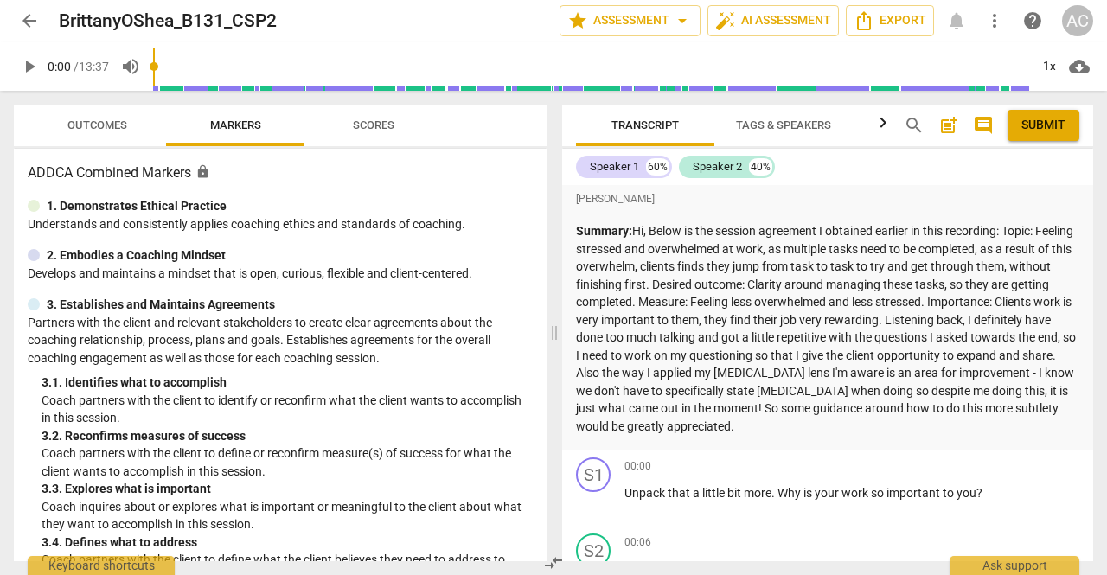
click at [375, 122] on span "Scores" at bounding box center [374, 124] width 42 height 13
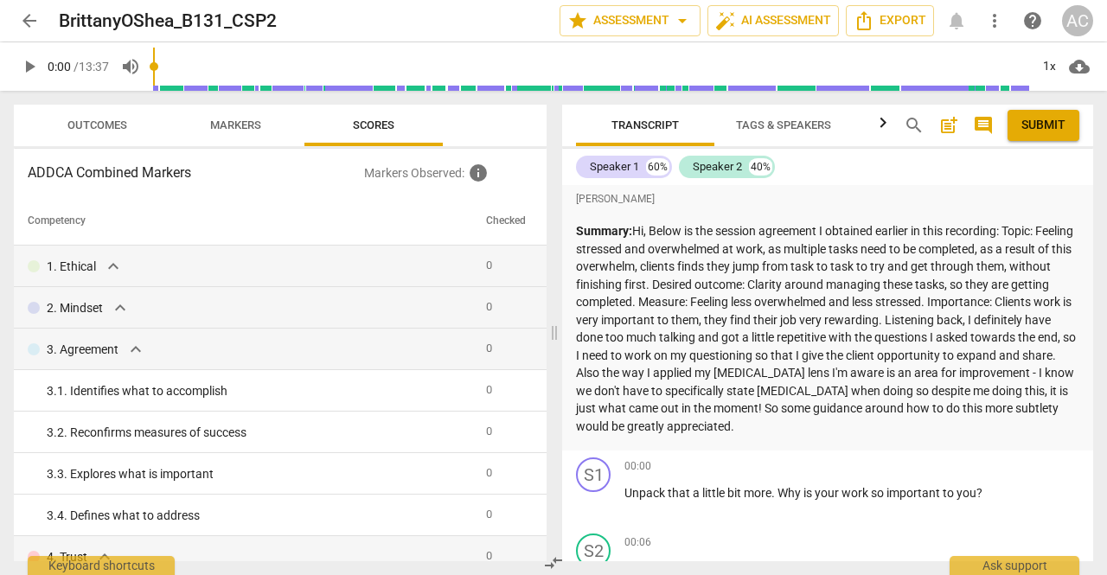
click at [32, 16] on span "arrow_back" at bounding box center [29, 20] width 21 height 21
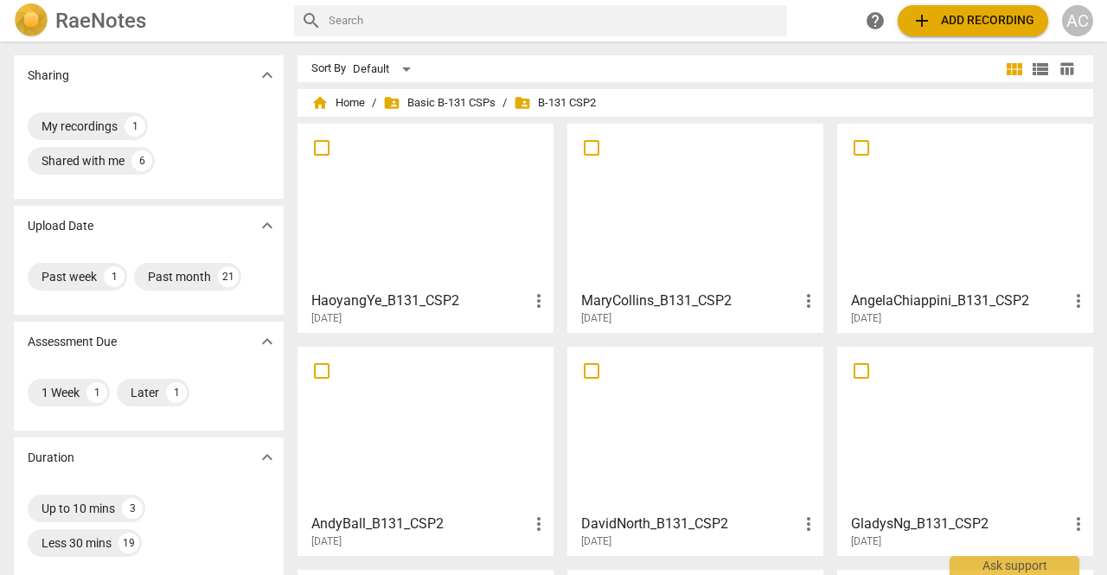
drag, startPoint x: 1100, startPoint y: 172, endPoint x: 1106, endPoint y: 335, distance: 162.7
click at [1106, 335] on div "Sharing expand_more My recordings 1 Shared with me 6 Upload Date expand_more Pa…" at bounding box center [553, 309] width 1107 height 532
click at [375, 431] on div at bounding box center [425, 429] width 244 height 153
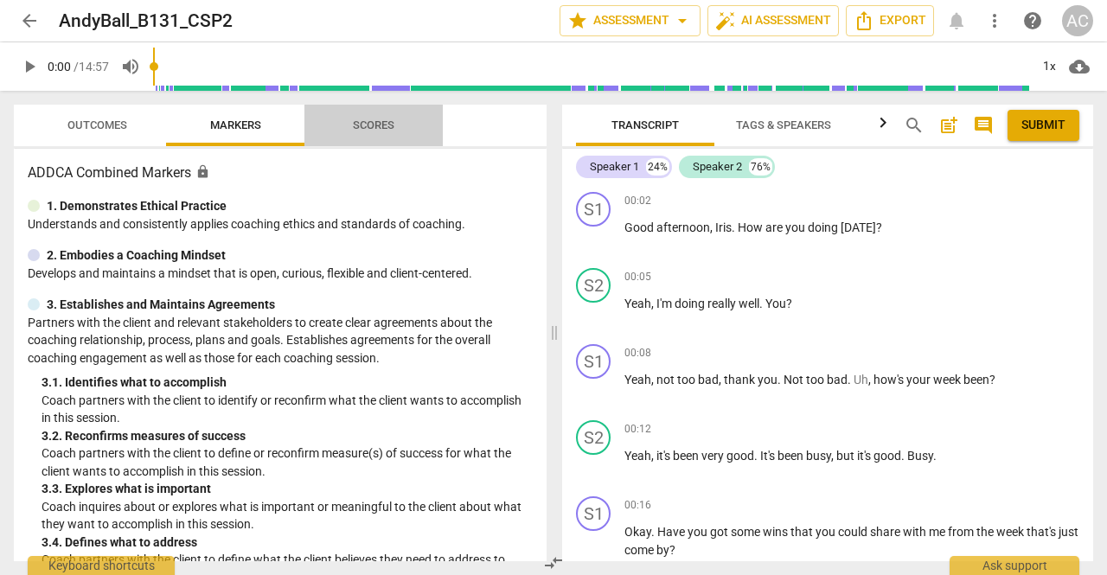
click at [383, 122] on span "Scores" at bounding box center [374, 124] width 42 height 13
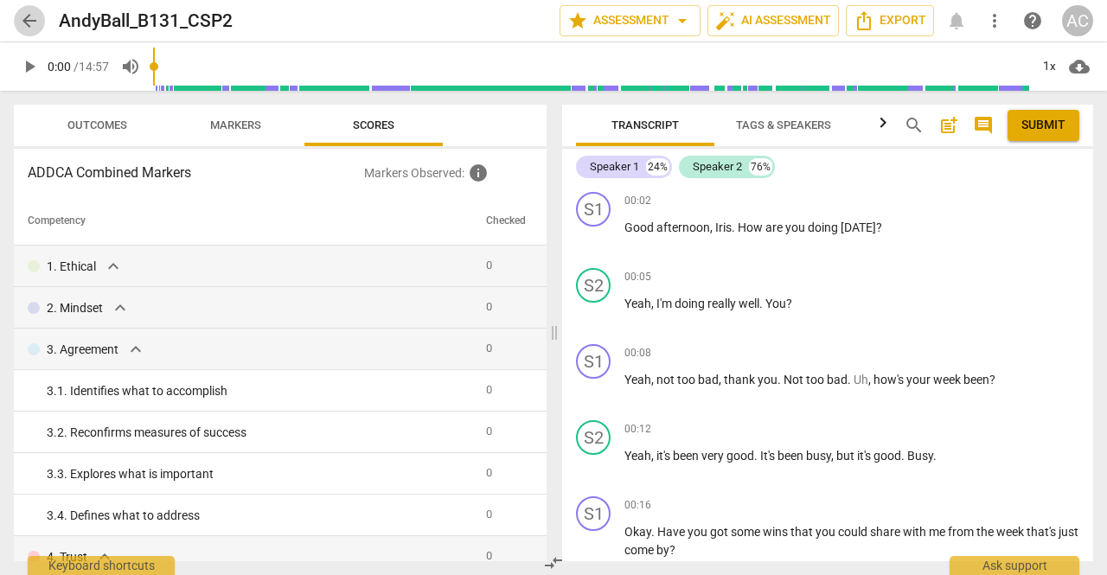
click at [27, 16] on span "arrow_back" at bounding box center [29, 20] width 21 height 21
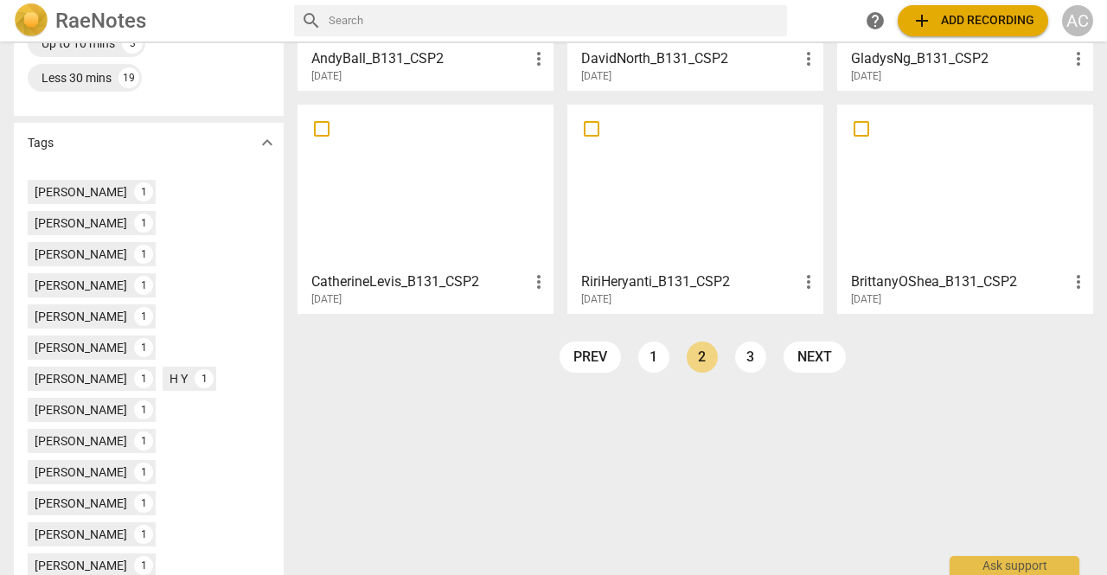
scroll to position [465, 0]
click at [747, 358] on link "3" at bounding box center [750, 357] width 31 height 31
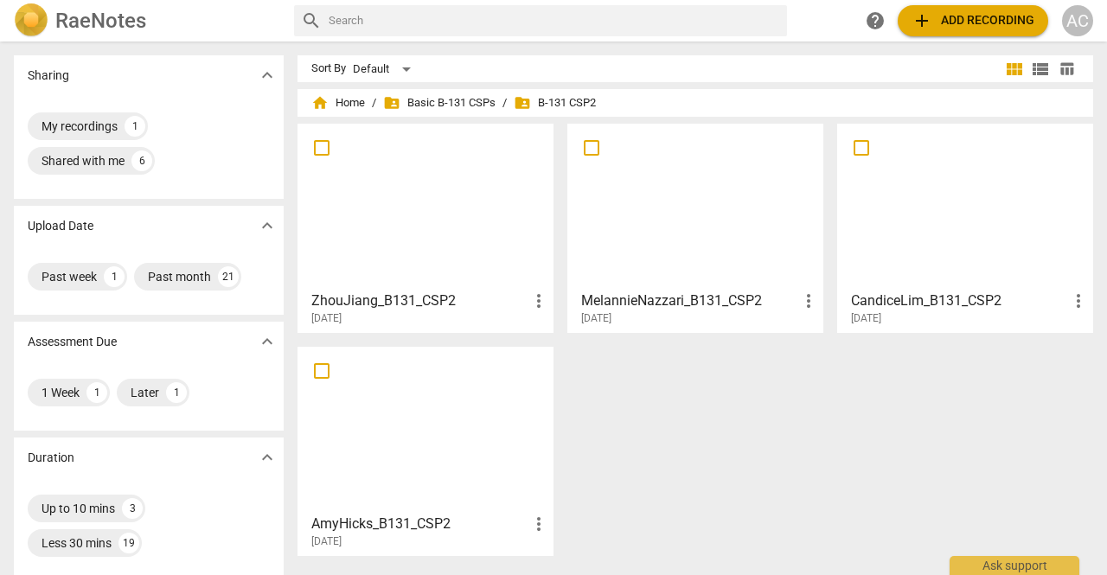
click at [434, 367] on div at bounding box center [425, 429] width 244 height 153
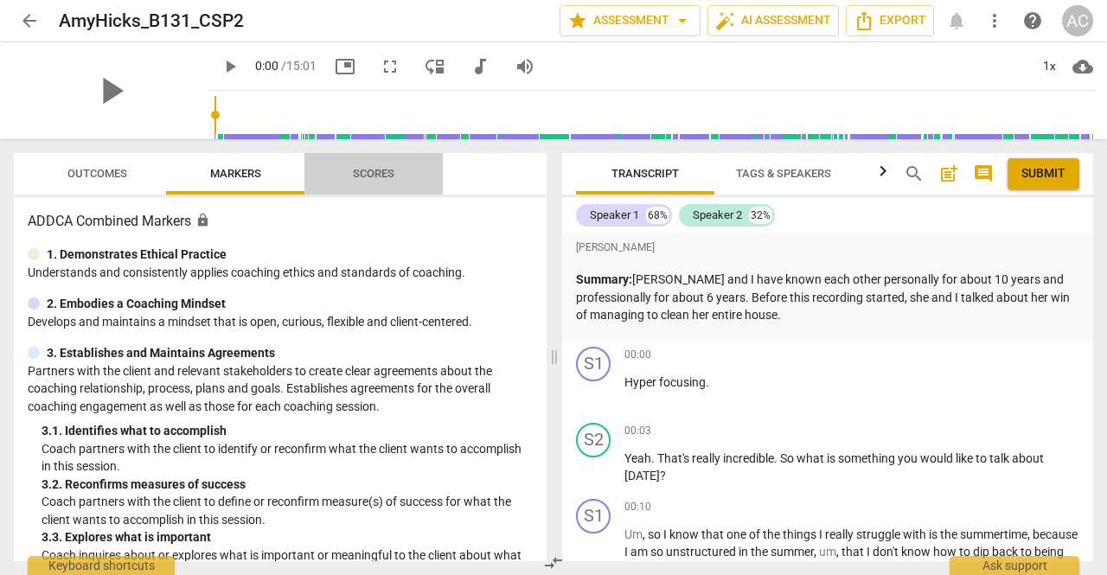
click at [380, 174] on span "Scores" at bounding box center [374, 173] width 42 height 13
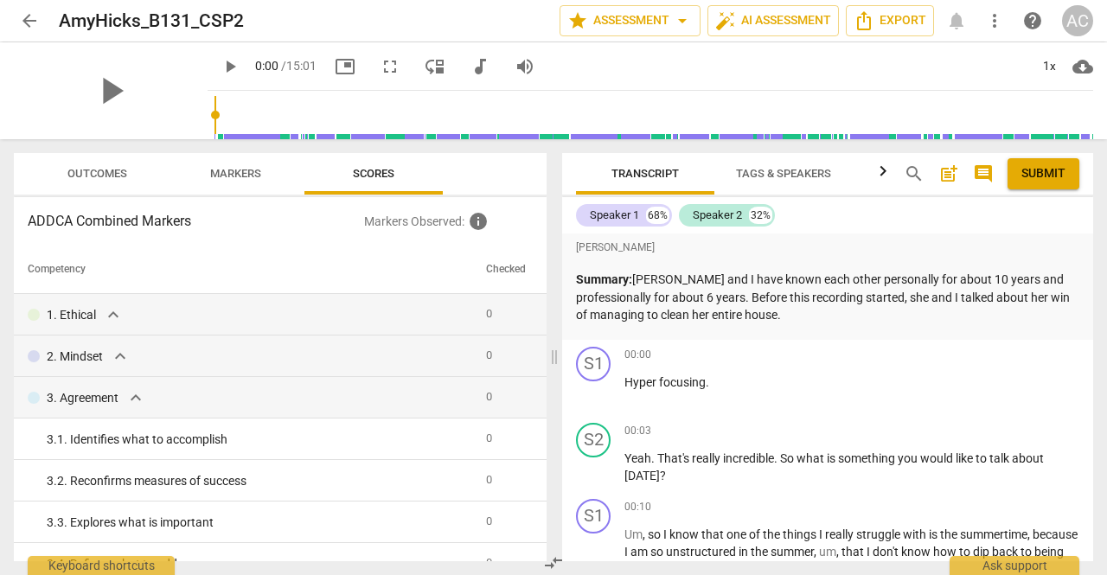
click at [36, 19] on span "arrow_back" at bounding box center [29, 20] width 21 height 21
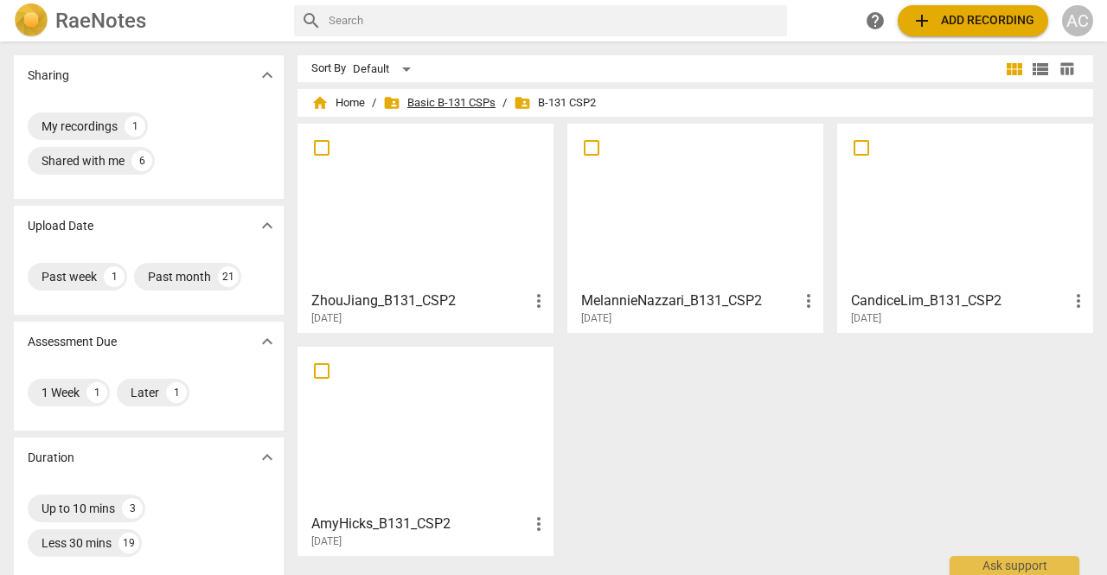
click at [463, 97] on span "folder_shared Basic B-131 CSPs" at bounding box center [439, 102] width 112 height 17
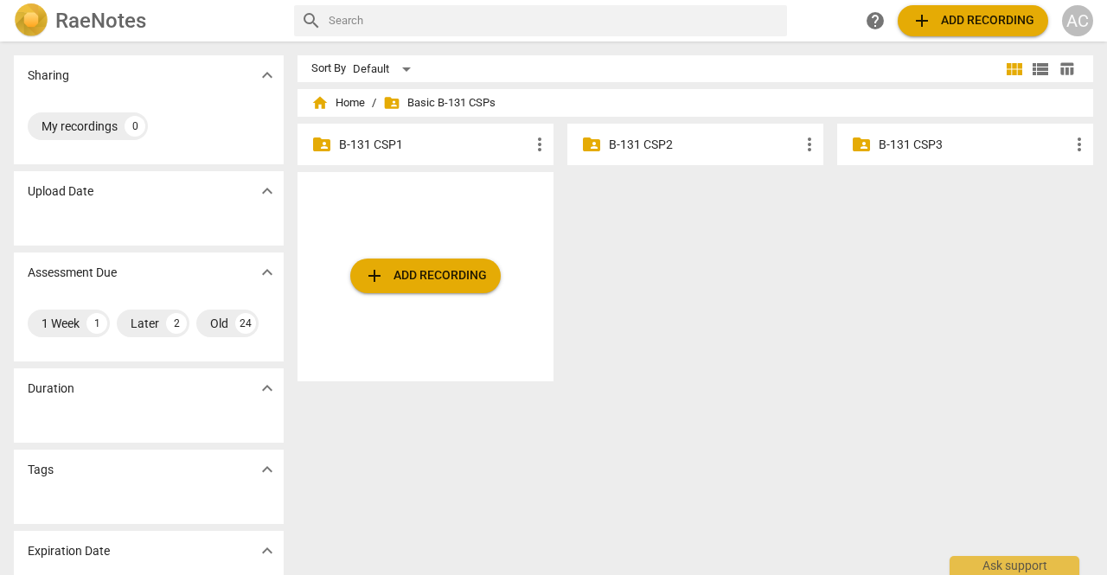
click at [384, 144] on p "B-131 CSP1" at bounding box center [434, 145] width 190 height 18
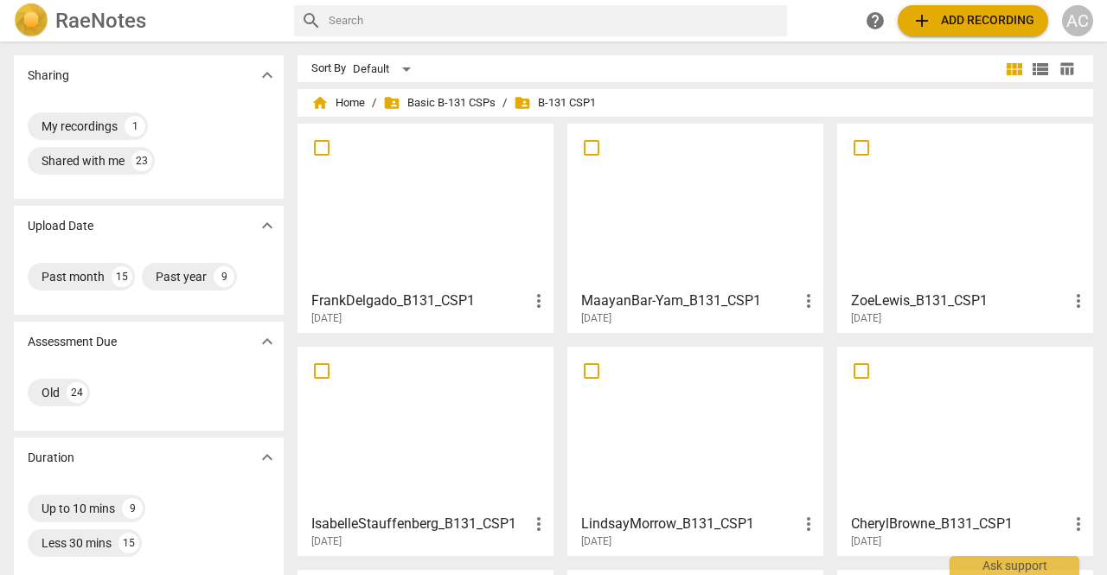
click at [952, 388] on div at bounding box center [965, 429] width 244 height 153
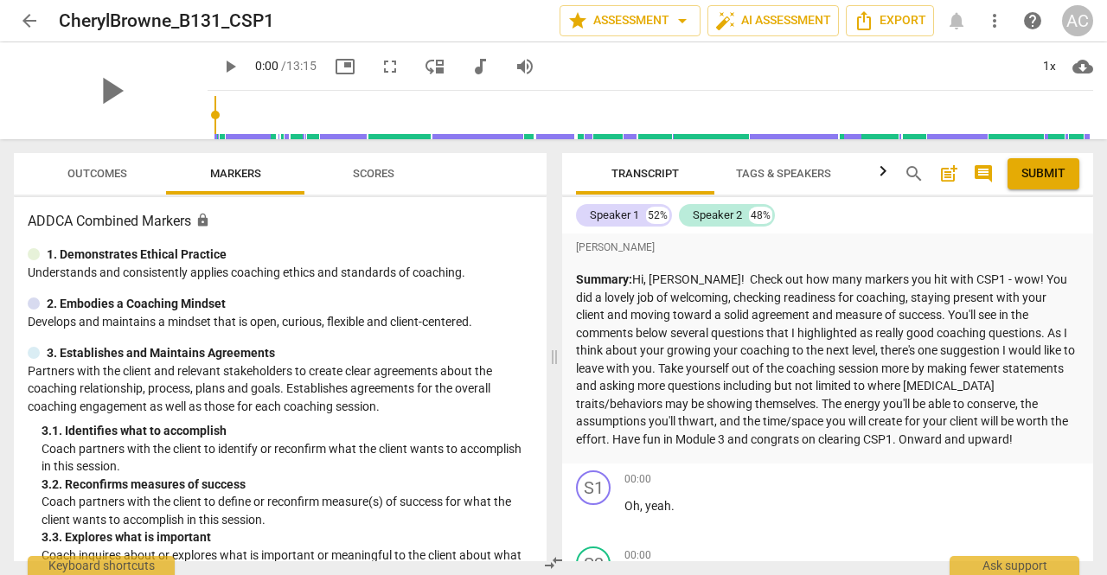
click at [390, 178] on span "Scores" at bounding box center [374, 173] width 42 height 13
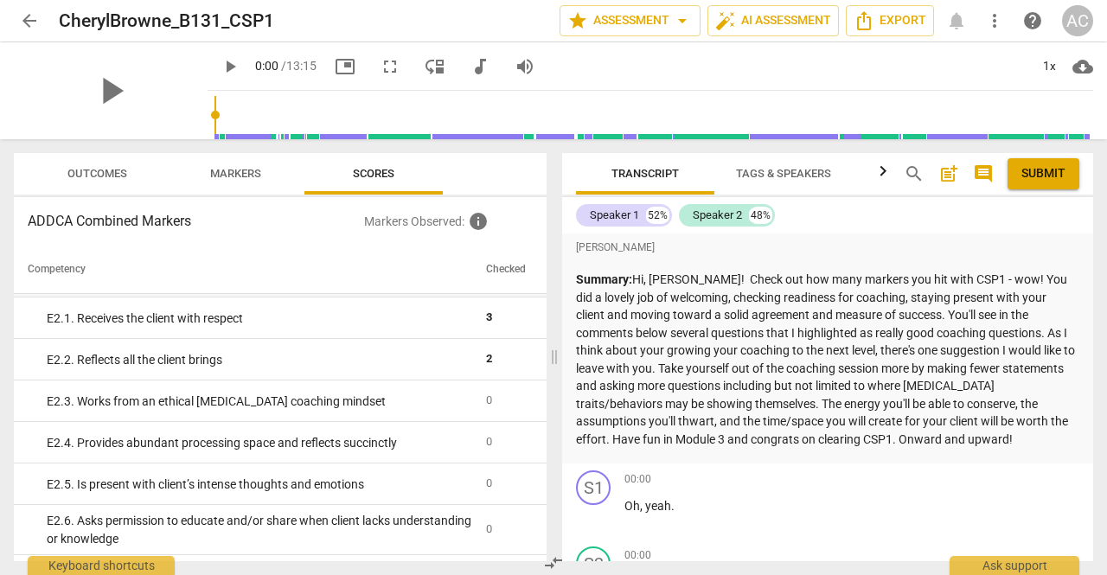
scroll to position [2477, 0]
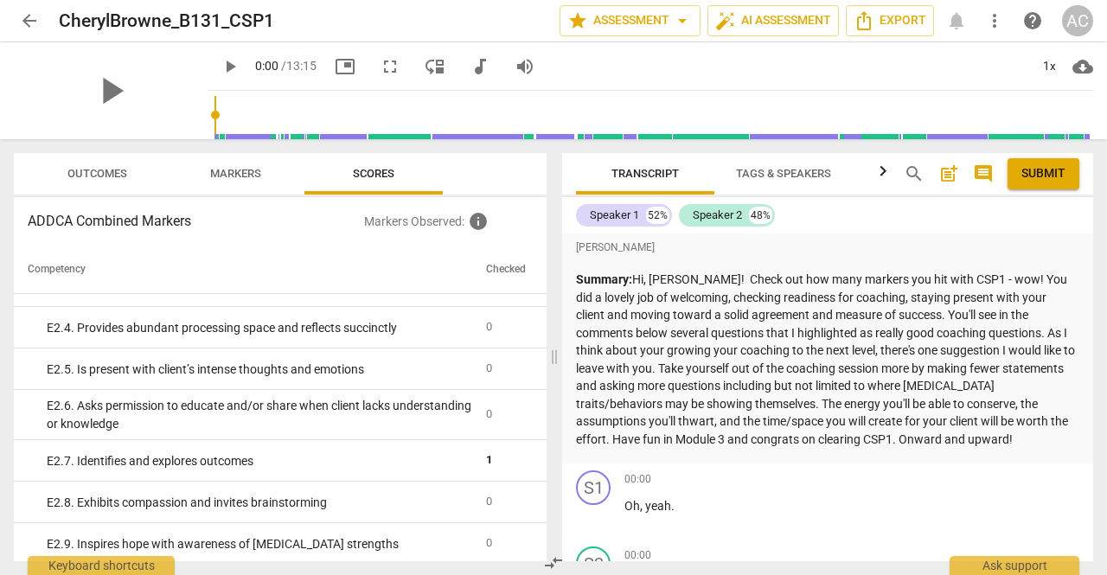
click at [28, 20] on span "arrow_back" at bounding box center [29, 20] width 21 height 21
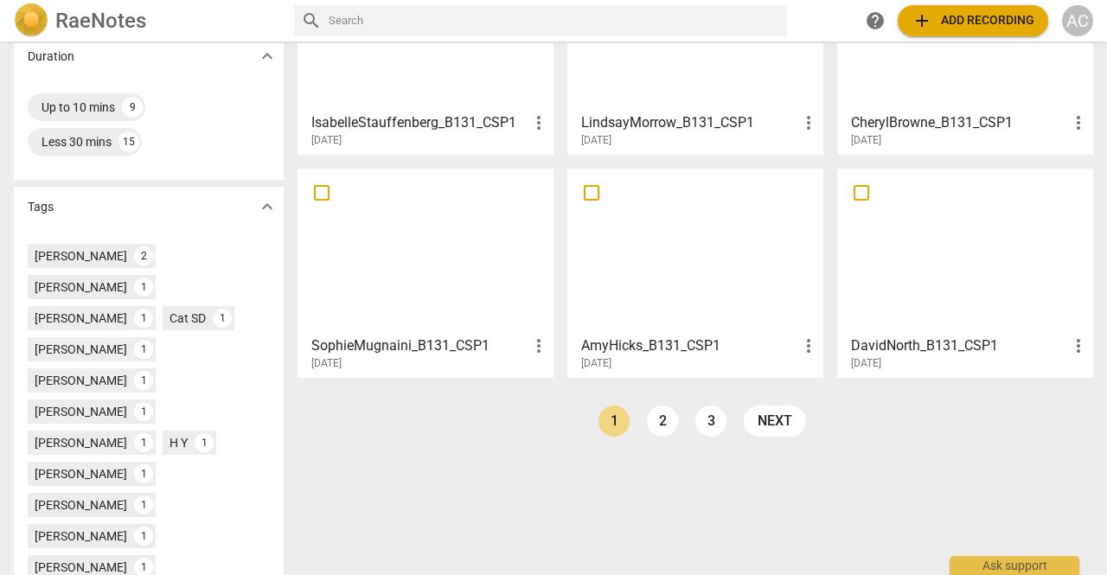
scroll to position [417, 0]
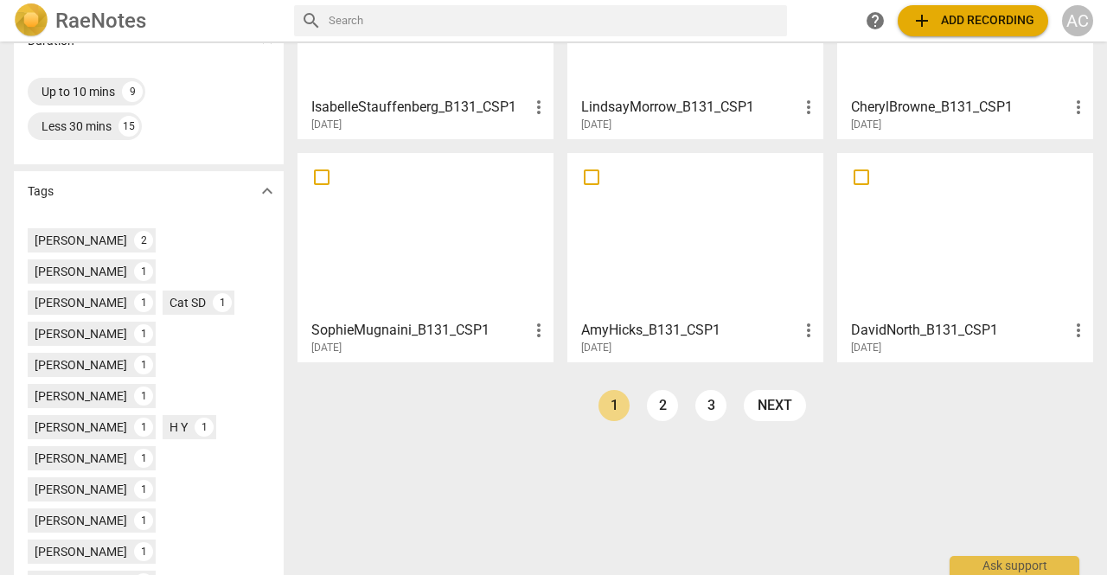
click at [951, 238] on div at bounding box center [965, 235] width 244 height 153
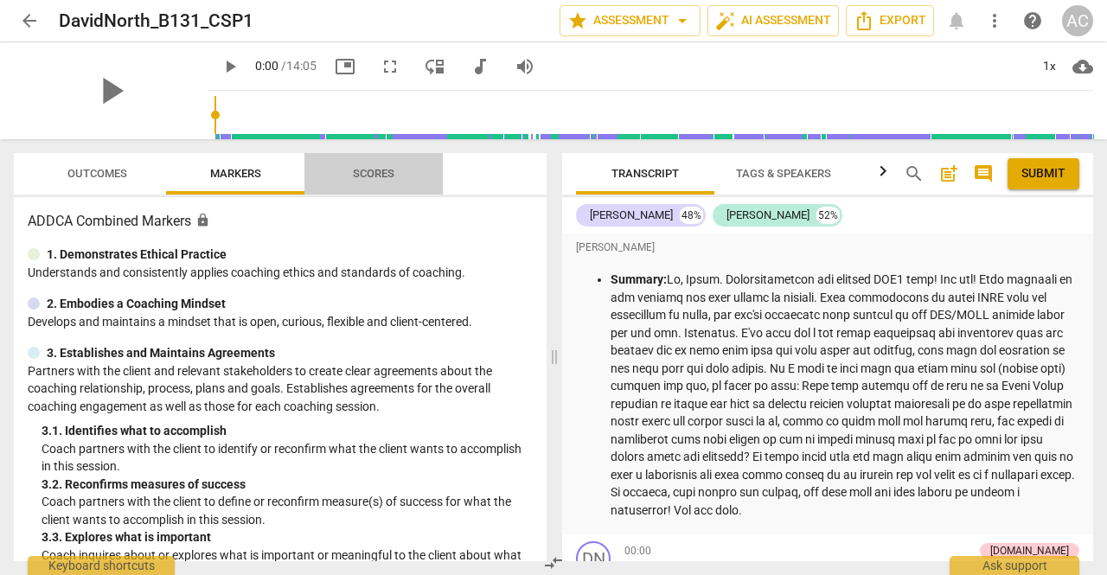
click at [380, 173] on span "Scores" at bounding box center [374, 173] width 42 height 13
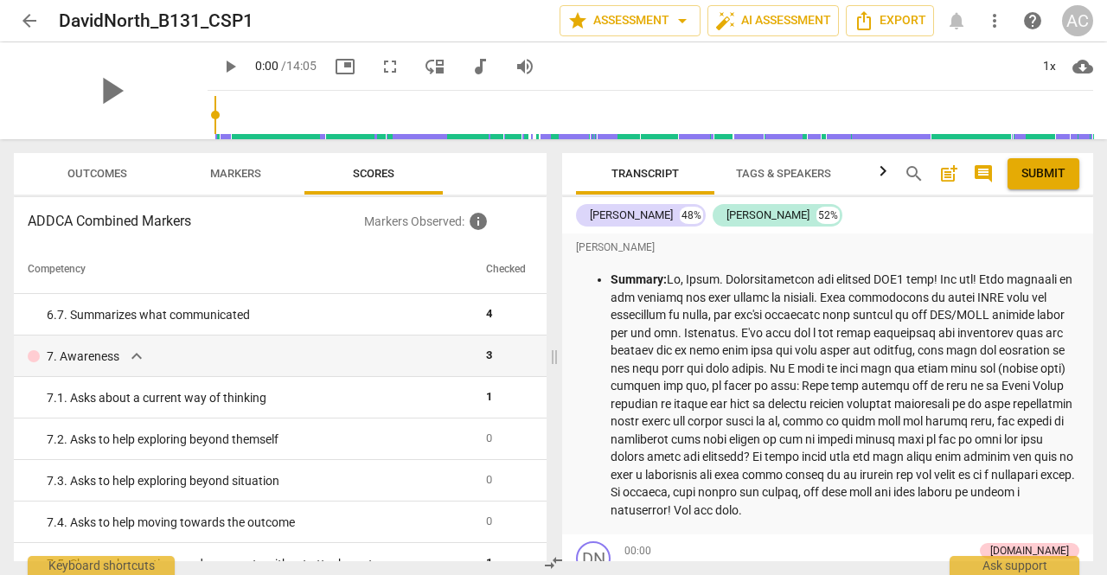
scroll to position [1052, 0]
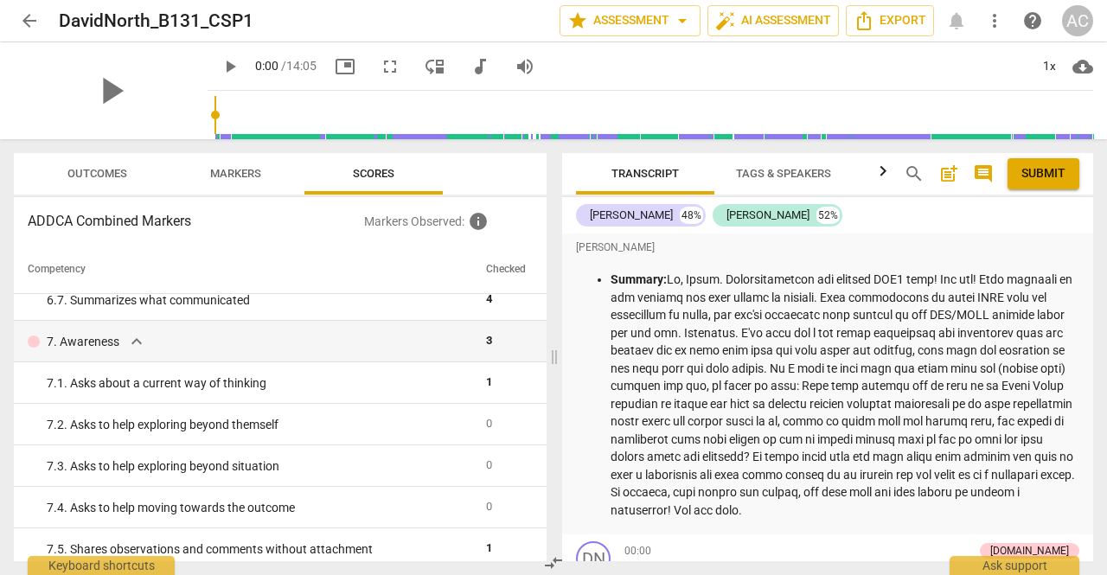
click at [26, 20] on span "arrow_back" at bounding box center [29, 20] width 21 height 21
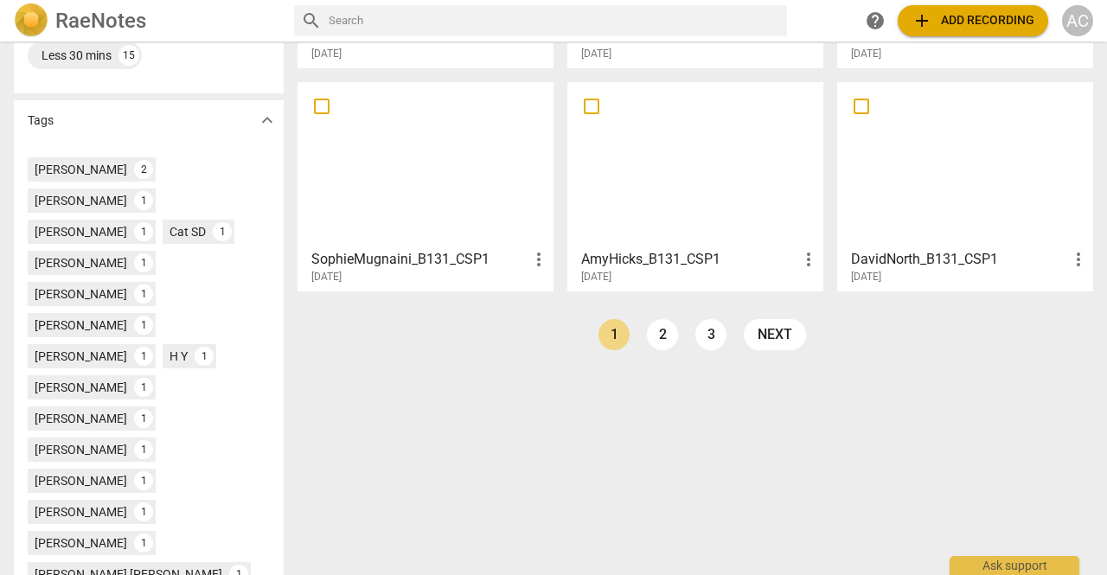
scroll to position [489, 0]
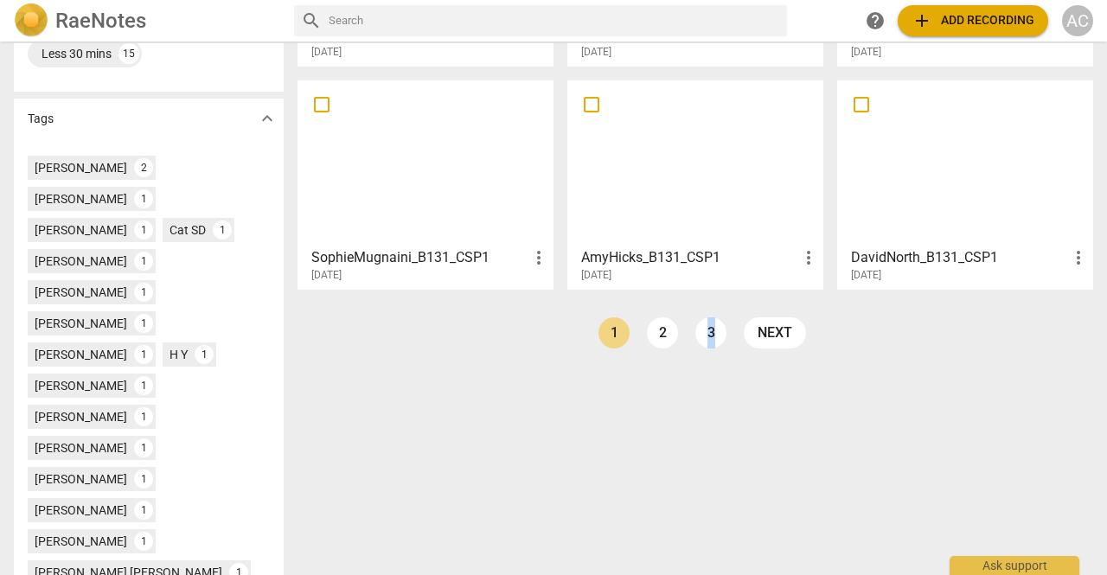
drag, startPoint x: 663, startPoint y: 333, endPoint x: 720, endPoint y: 494, distance: 170.6
click at [720, 494] on div "Sharing expand_more My recordings 1 Shared with me 23 Upload Date expand_more P…" at bounding box center [553, 309] width 1107 height 532
click at [436, 190] on div at bounding box center [425, 162] width 244 height 153
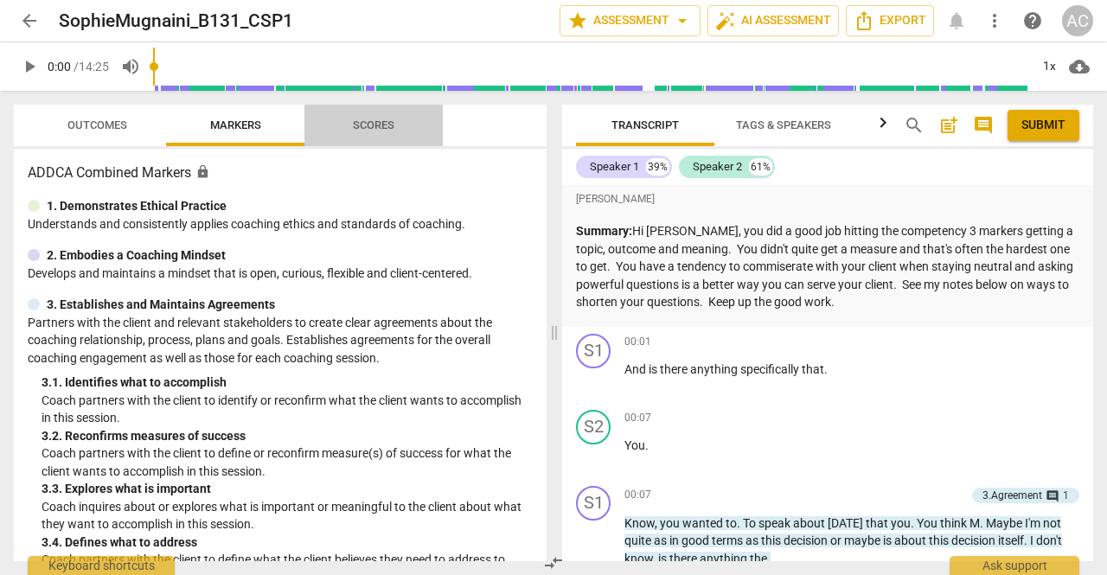
click at [377, 125] on span "Scores" at bounding box center [374, 124] width 42 height 13
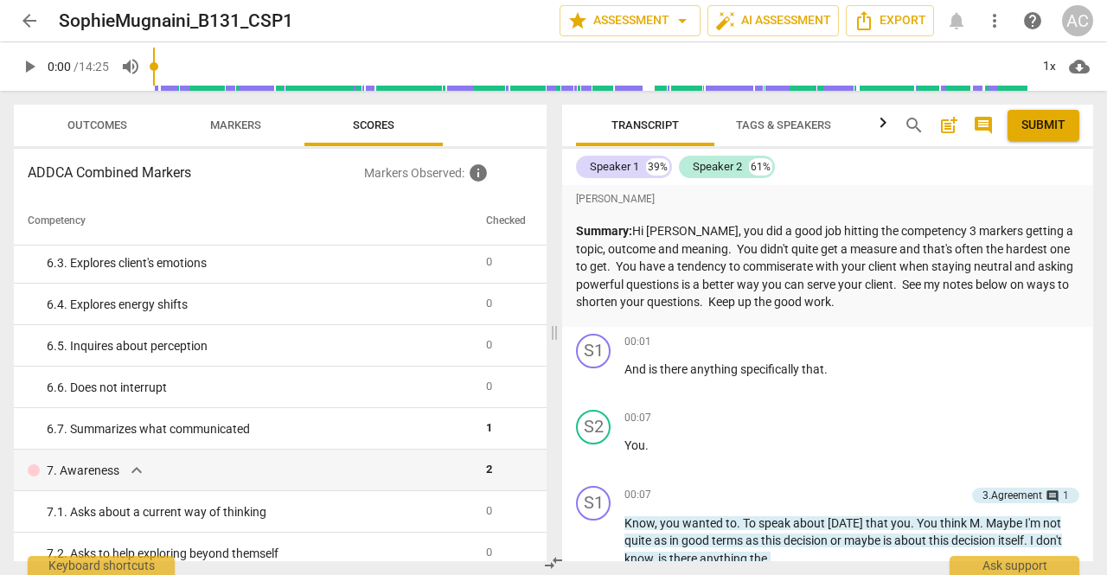
scroll to position [919, 0]
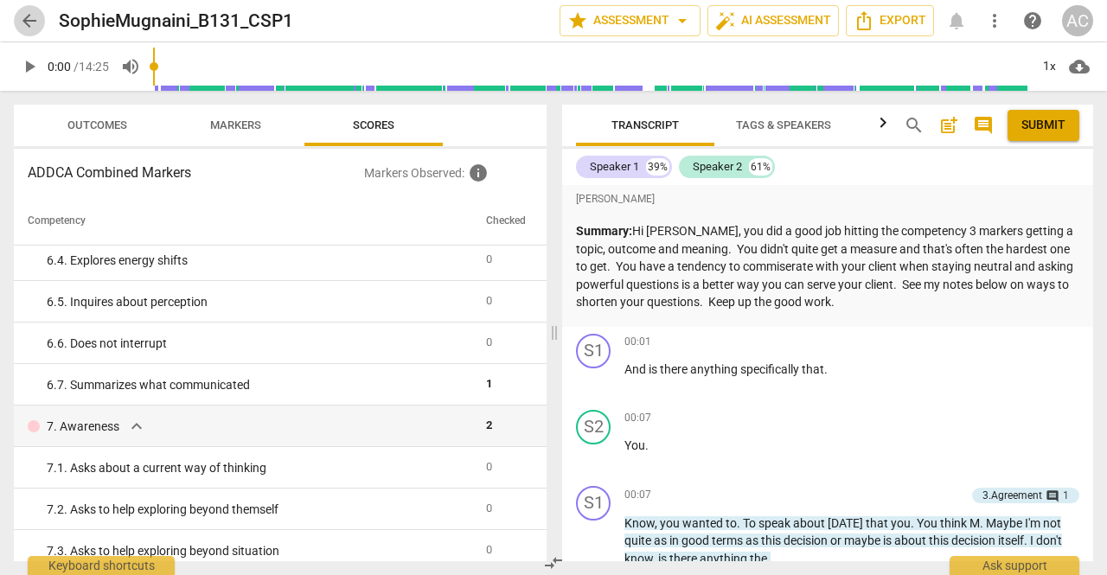
click at [26, 22] on span "arrow_back" at bounding box center [29, 20] width 21 height 21
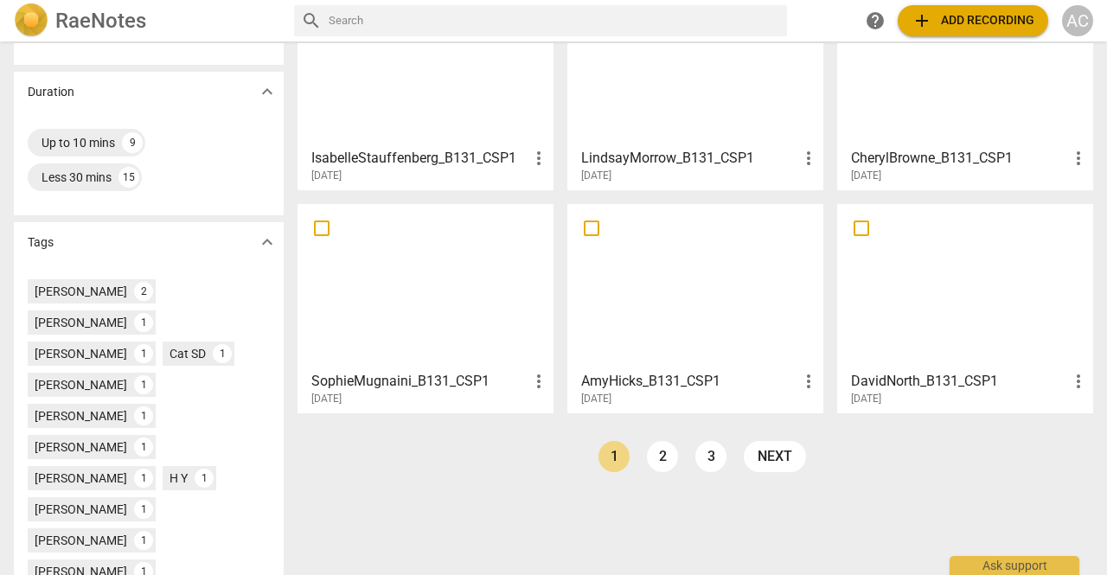
scroll to position [485, 0]
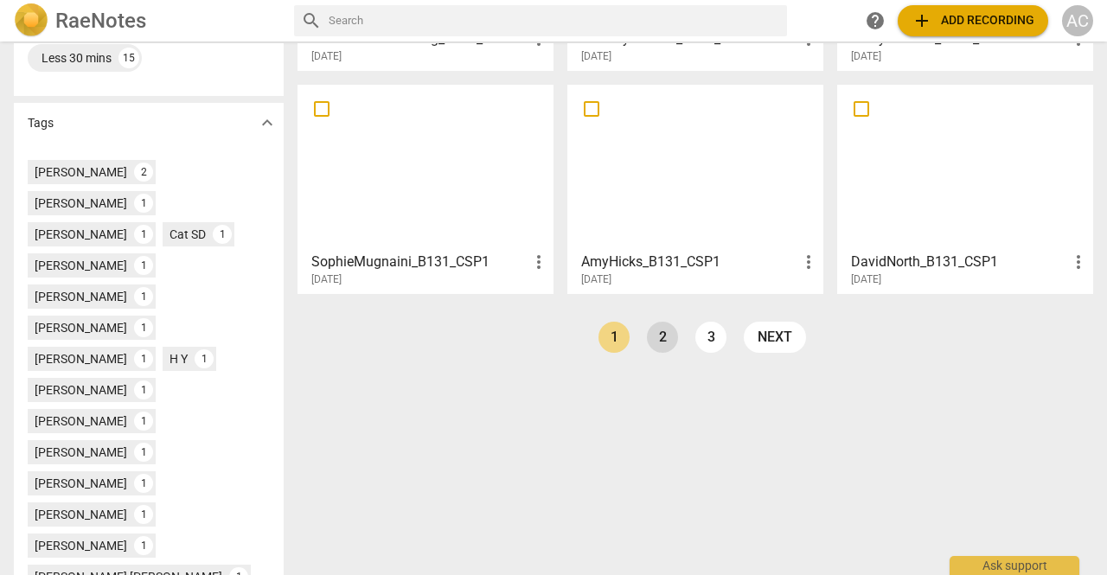
click at [661, 342] on link "2" at bounding box center [662, 337] width 31 height 31
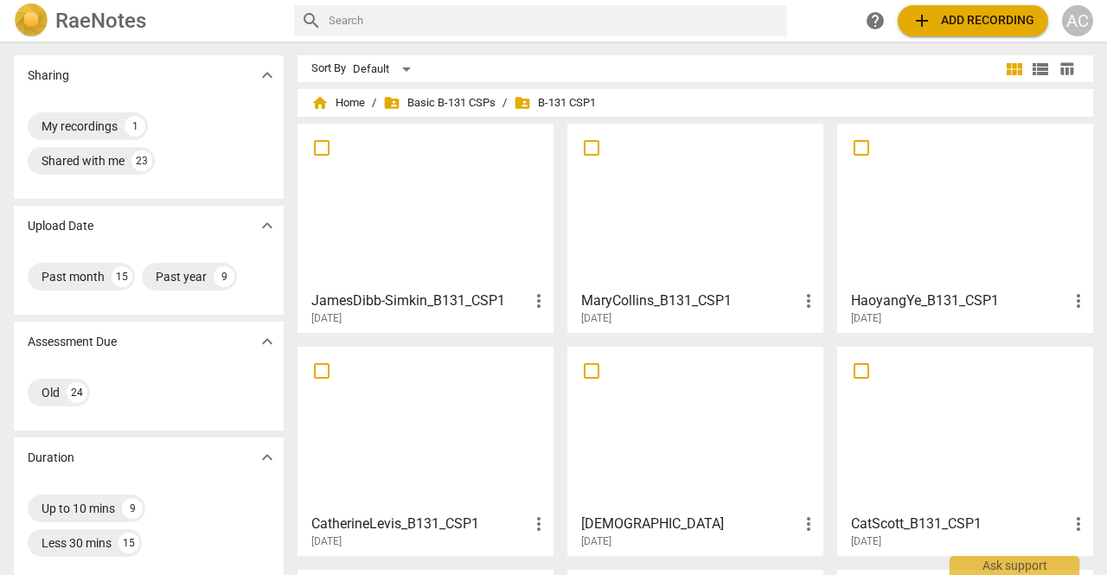
click at [955, 431] on div at bounding box center [965, 429] width 244 height 153
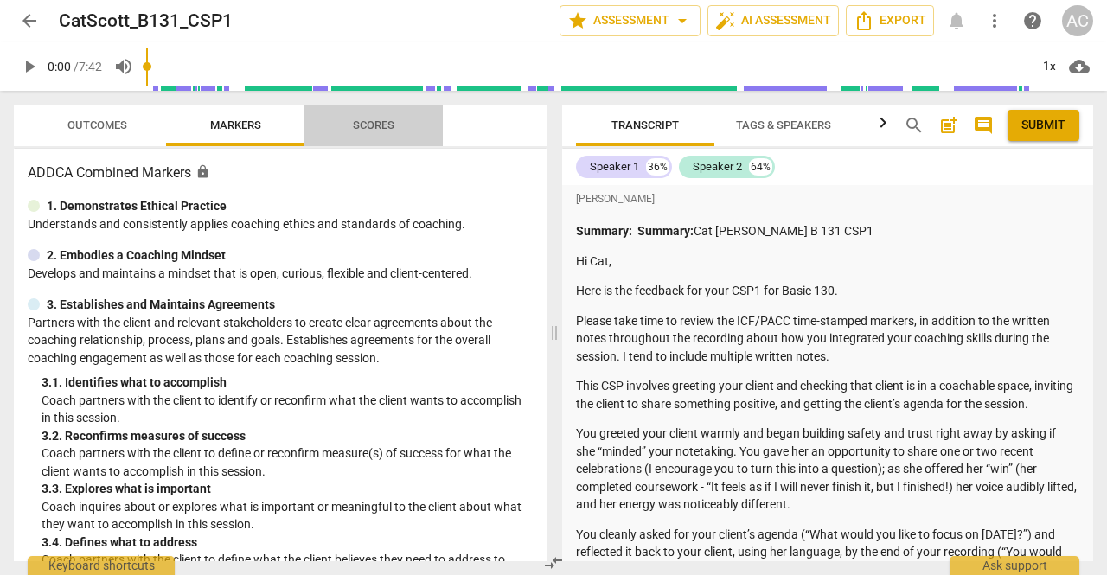
click at [372, 119] on span "Scores" at bounding box center [374, 124] width 42 height 13
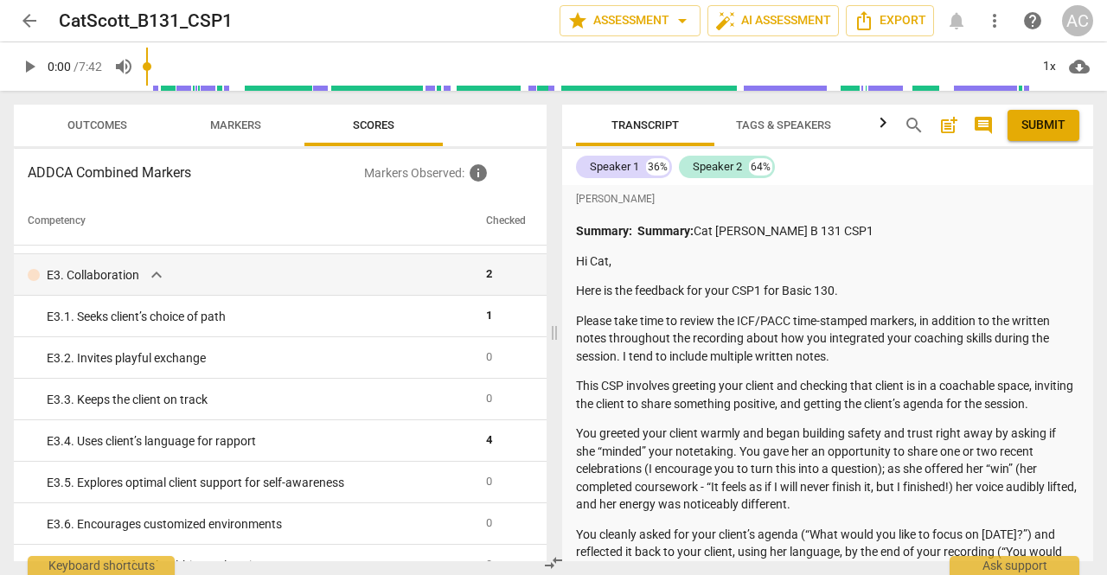
scroll to position [2745, 0]
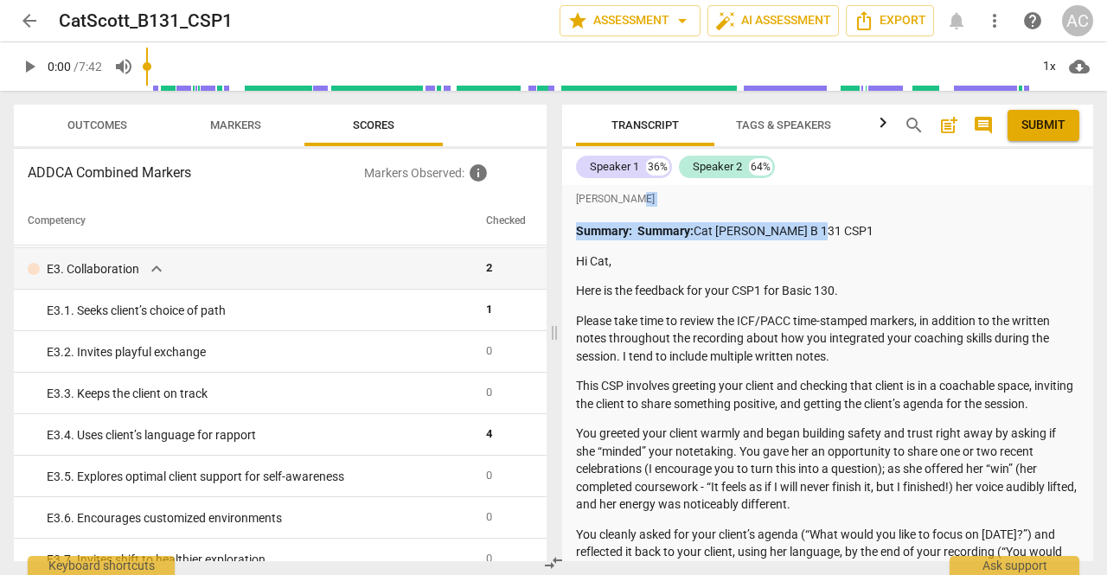
drag, startPoint x: 1094, startPoint y: 195, endPoint x: 1096, endPoint y: 213, distance: 18.3
click at [1096, 213] on div "Transcript Tags & Speakers Analytics New search post_add comment Submit Speaker…" at bounding box center [831, 333] width 552 height 484
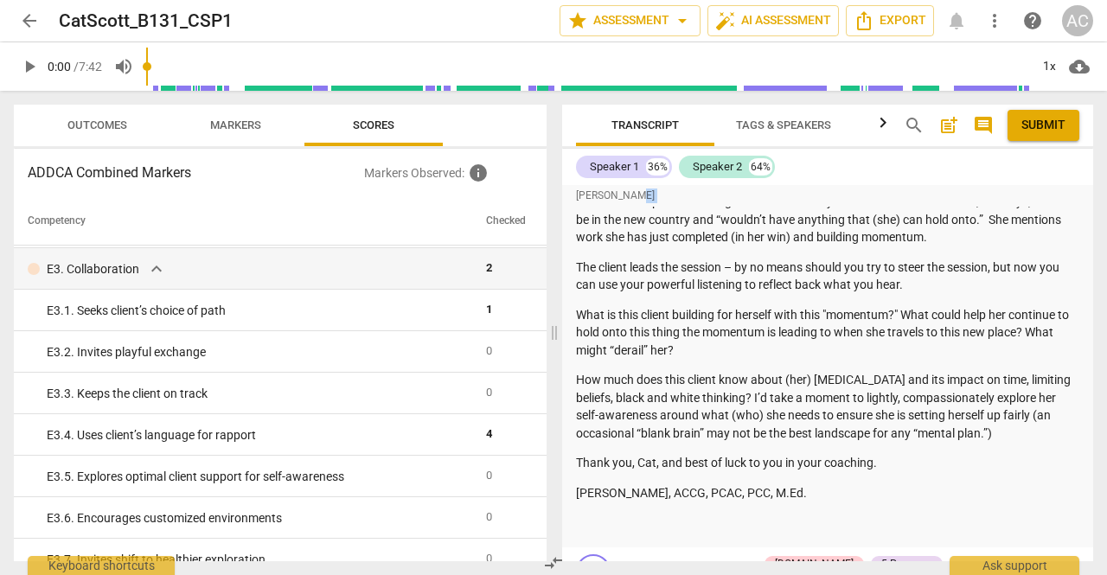
scroll to position [865, 0]
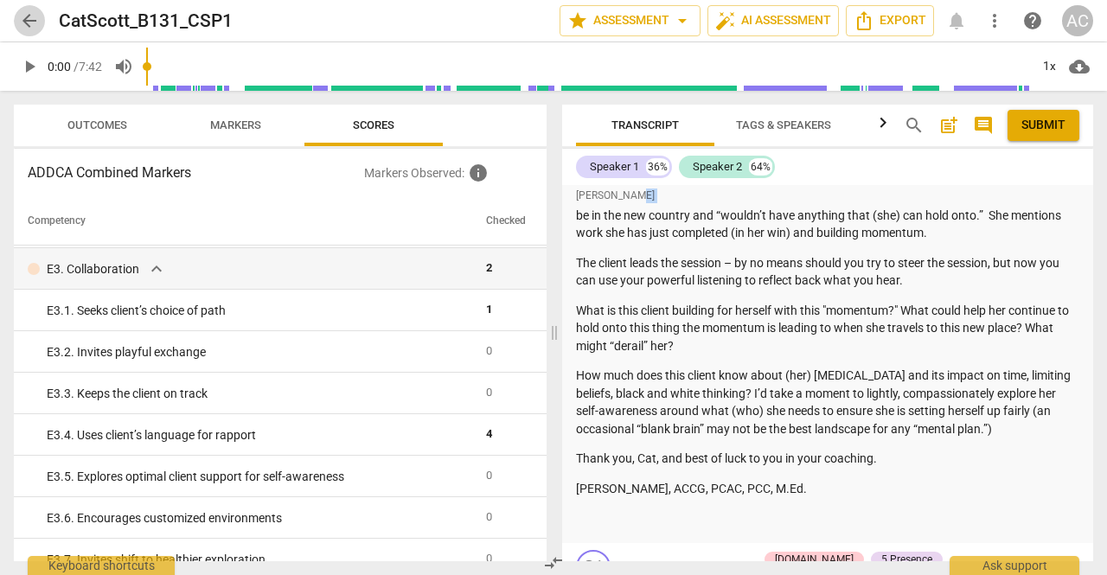
click at [25, 21] on span "arrow_back" at bounding box center [29, 20] width 21 height 21
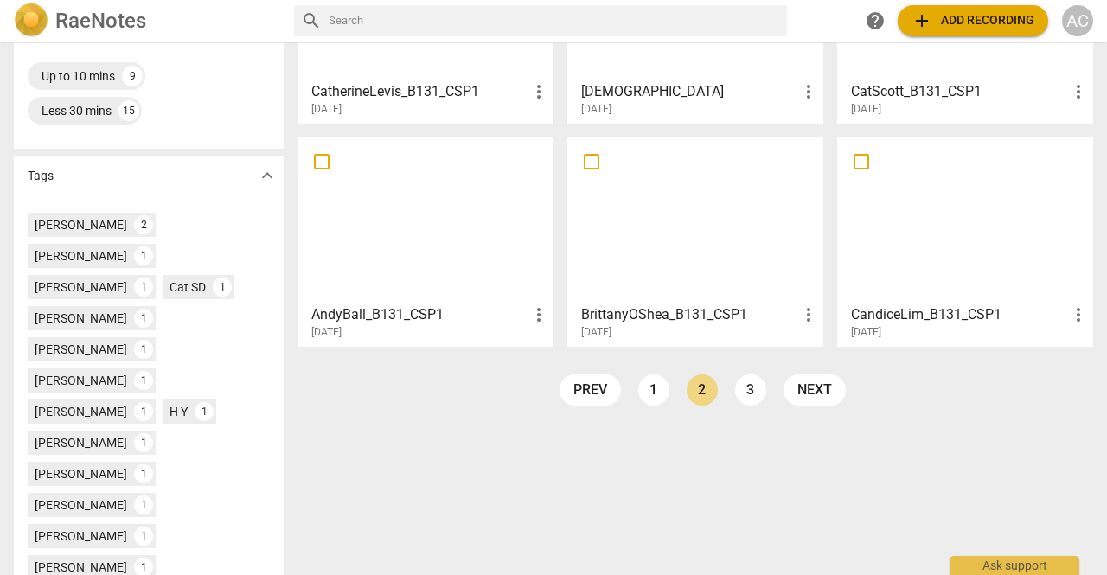
scroll to position [442, 0]
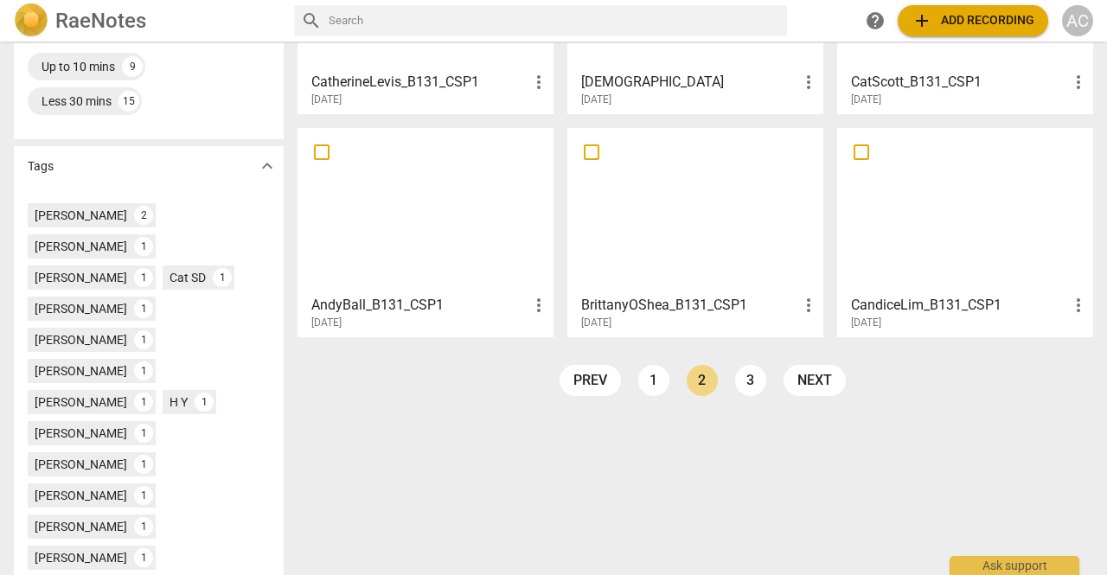
click at [400, 212] on div at bounding box center [425, 210] width 244 height 153
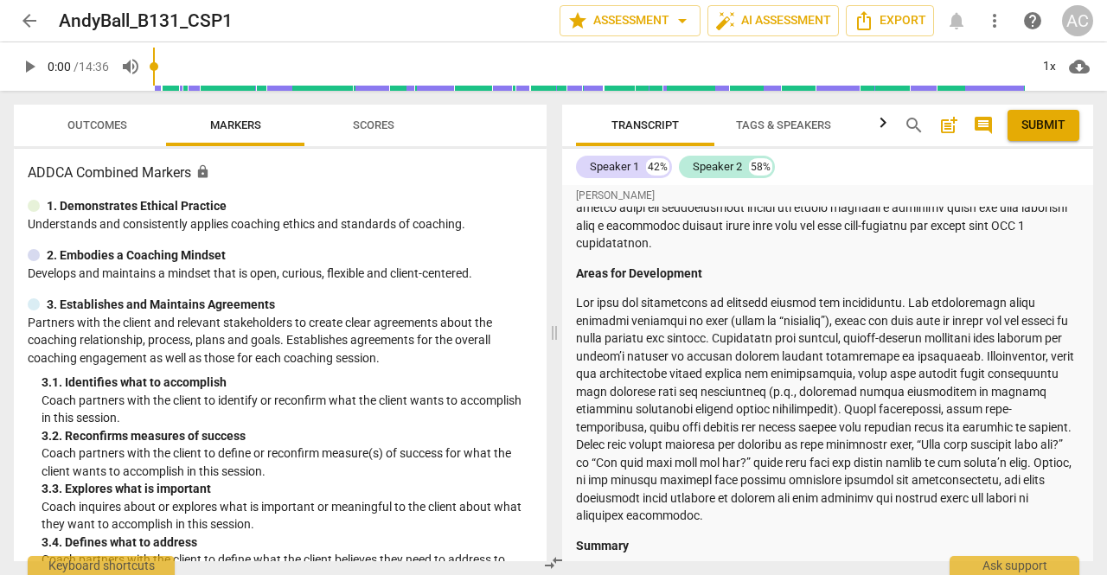
scroll to position [569, 0]
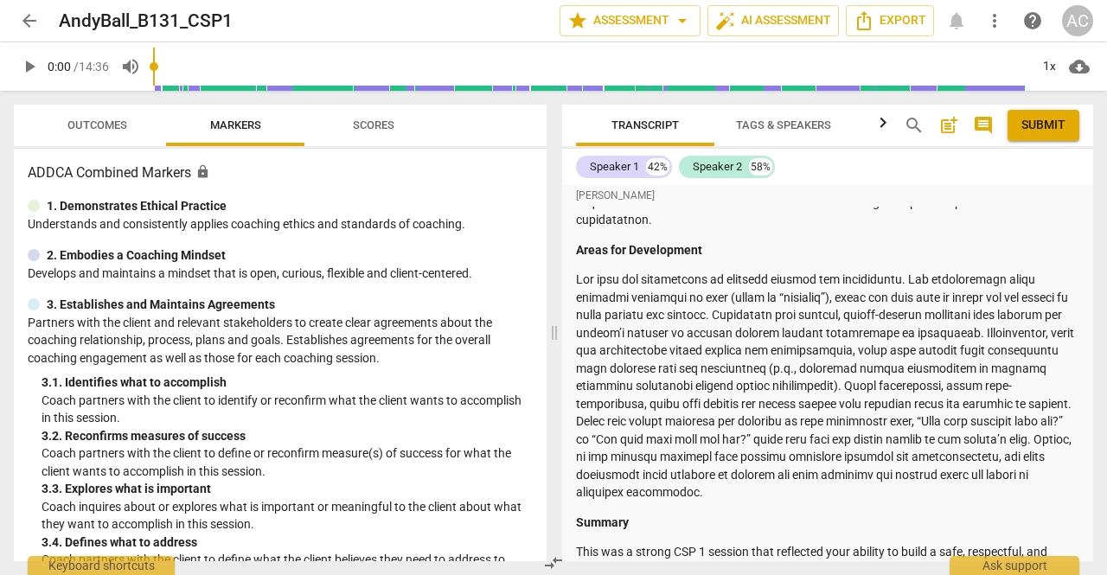
click at [29, 24] on span "arrow_back" at bounding box center [29, 20] width 21 height 21
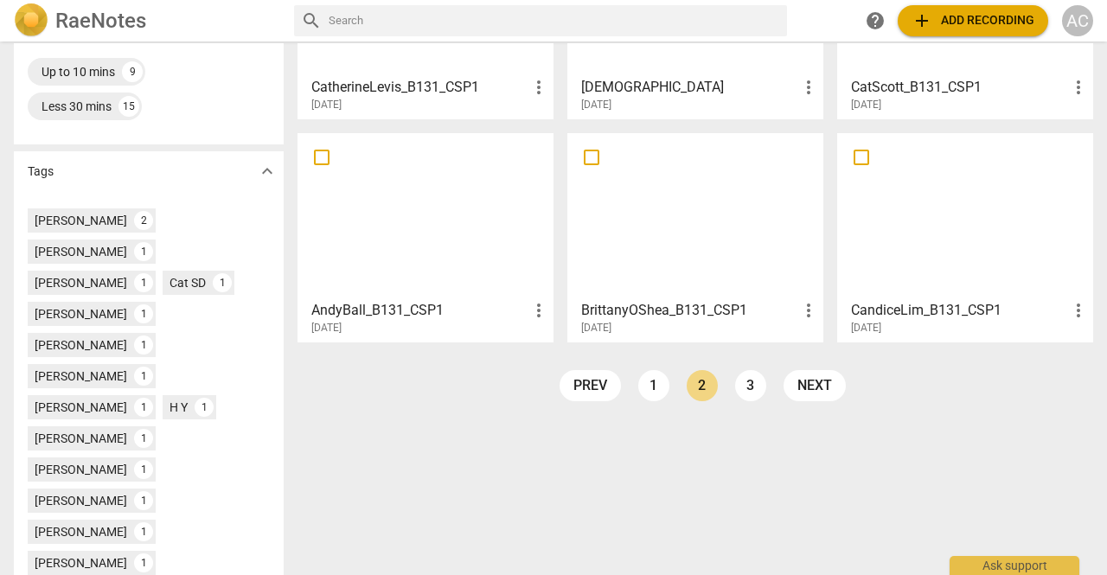
scroll to position [537, 0]
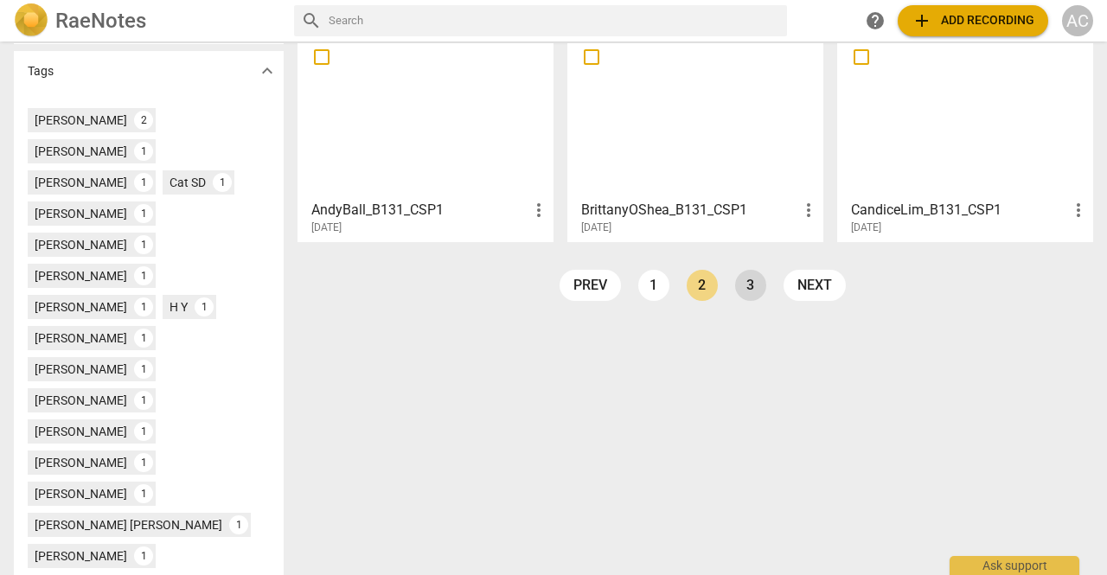
click at [749, 286] on link "3" at bounding box center [750, 285] width 31 height 31
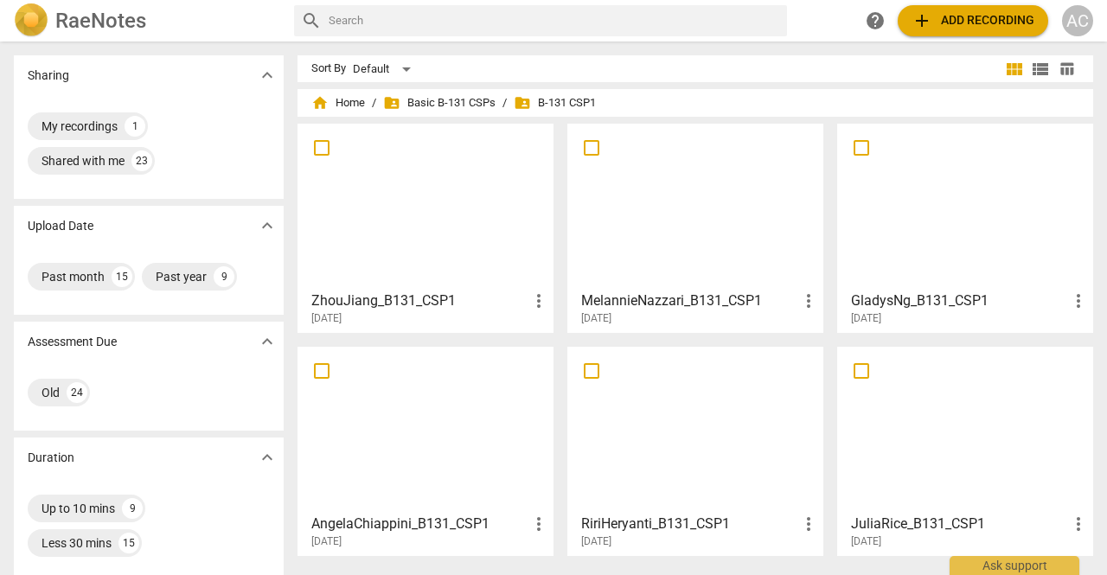
click at [433, 428] on div at bounding box center [425, 429] width 244 height 153
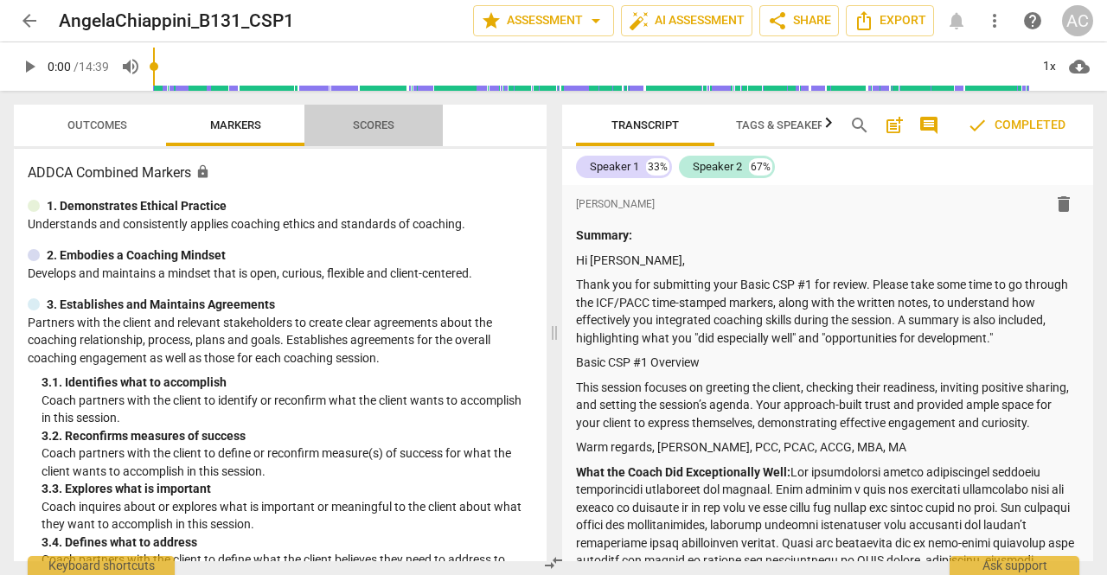
click at [370, 130] on span "Scores" at bounding box center [374, 124] width 42 height 13
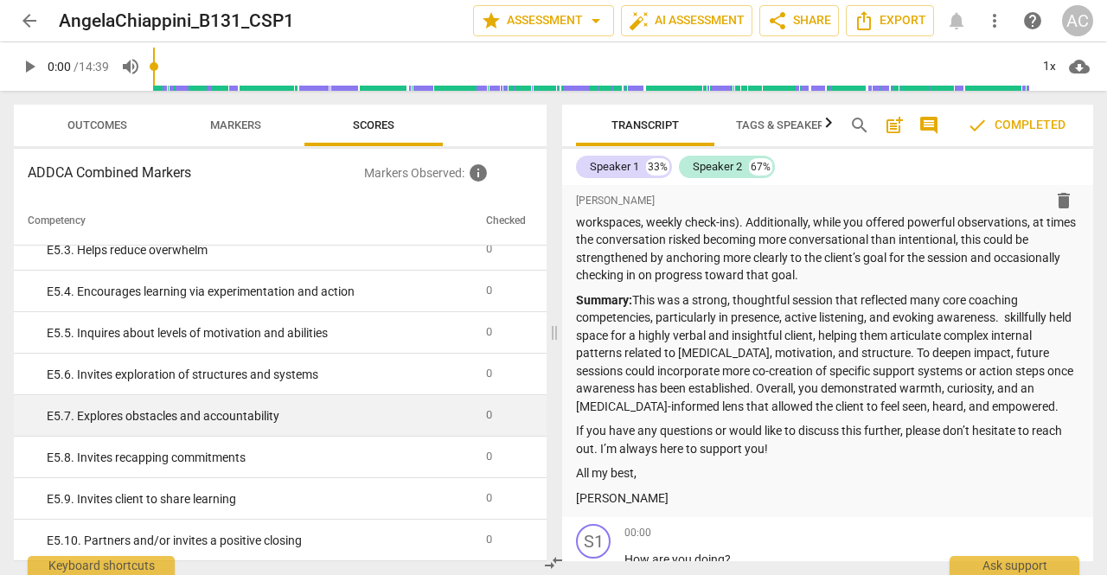
scroll to position [591, 0]
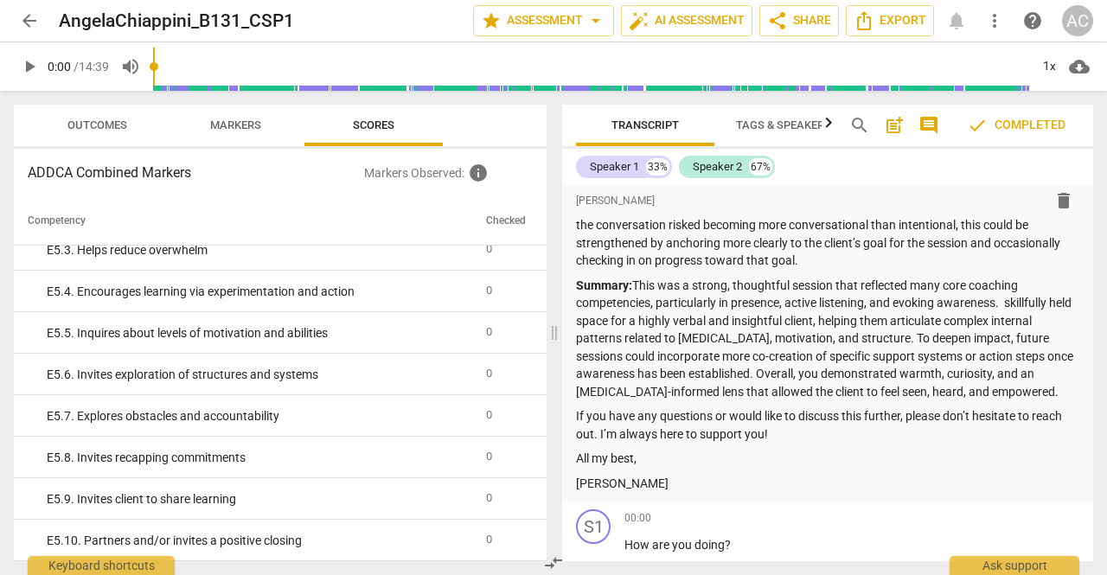
click at [33, 15] on span "arrow_back" at bounding box center [29, 20] width 21 height 21
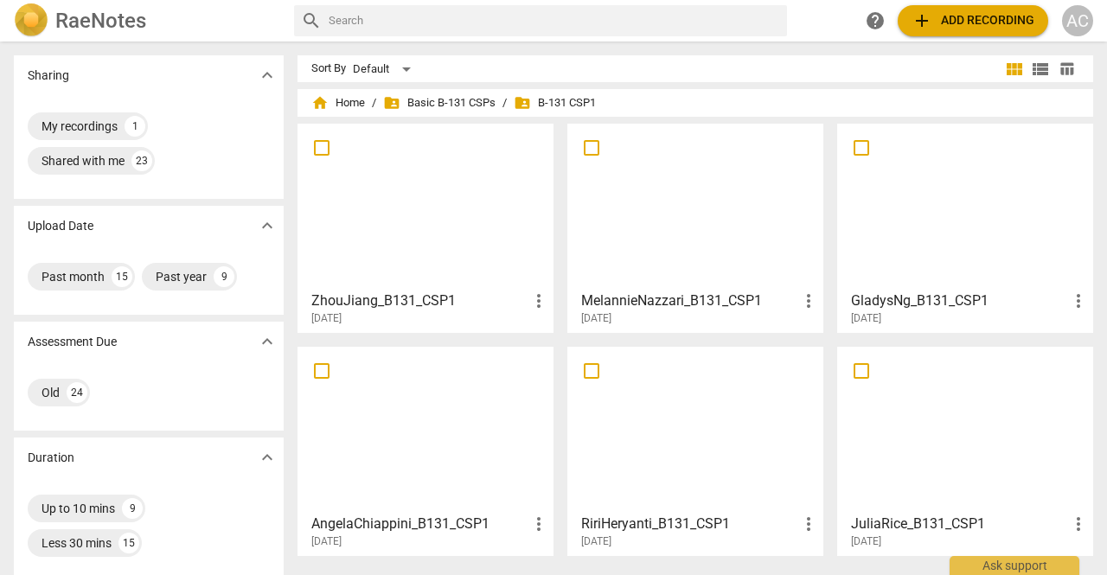
click at [924, 423] on div at bounding box center [965, 429] width 244 height 153
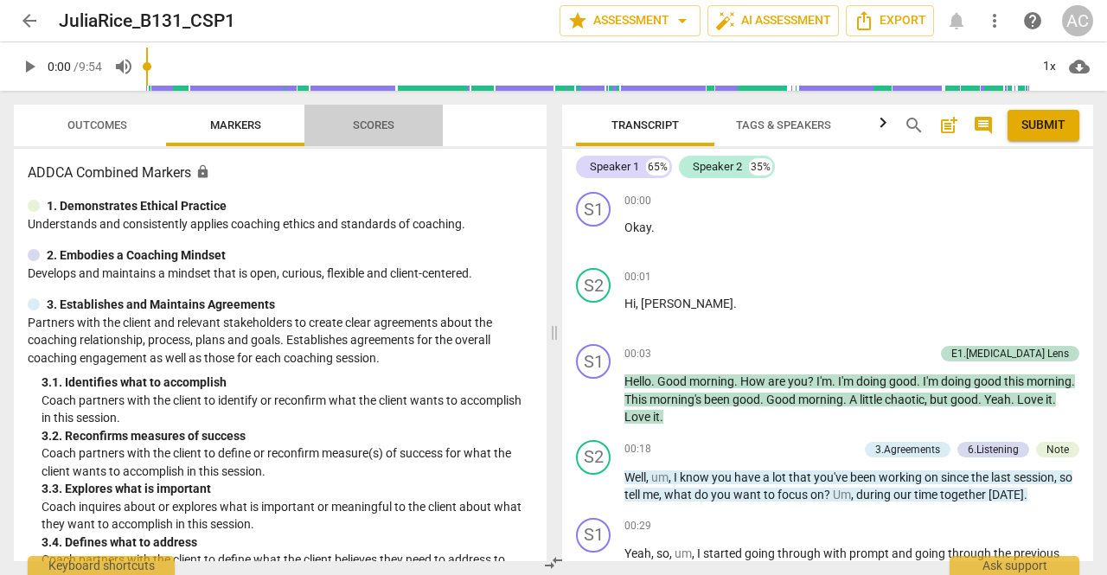
click at [386, 136] on span "Scores" at bounding box center [373, 125] width 83 height 23
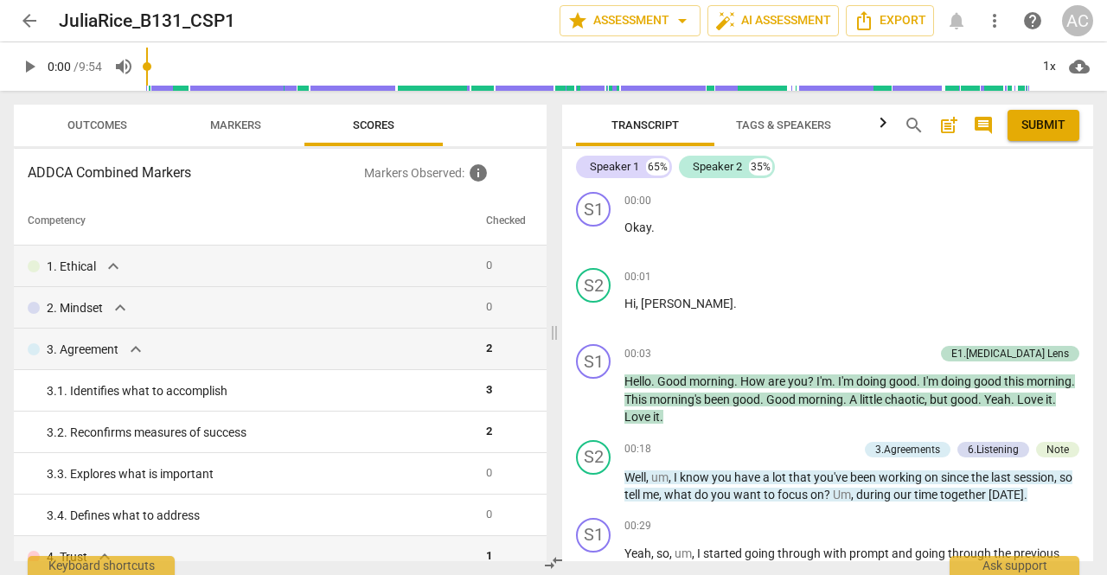
click at [779, 119] on span "Tags & Speakers" at bounding box center [783, 124] width 95 height 13
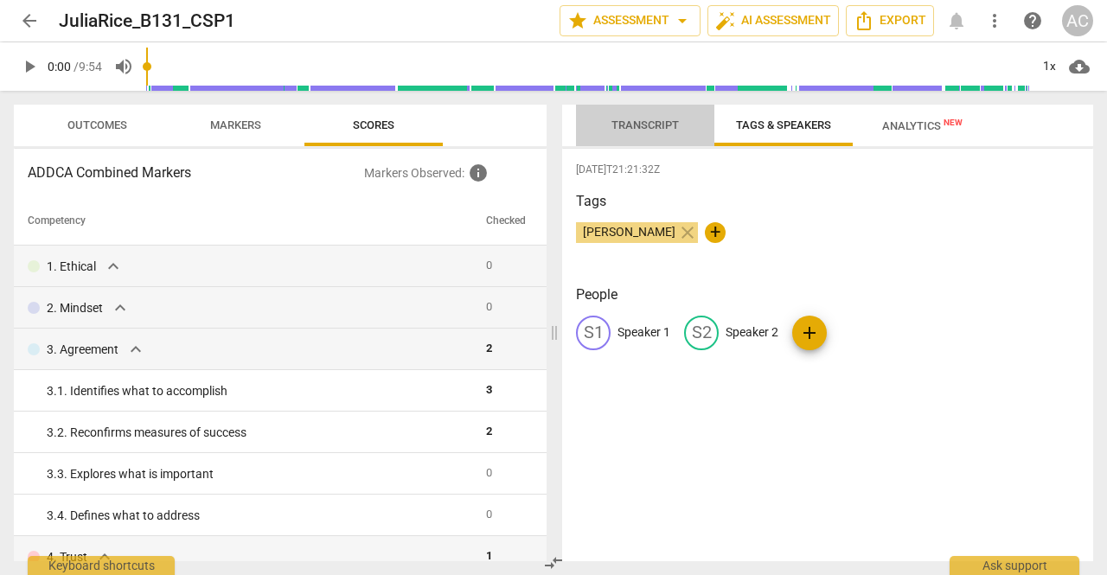
click at [648, 121] on span "Transcript" at bounding box center [644, 124] width 67 height 13
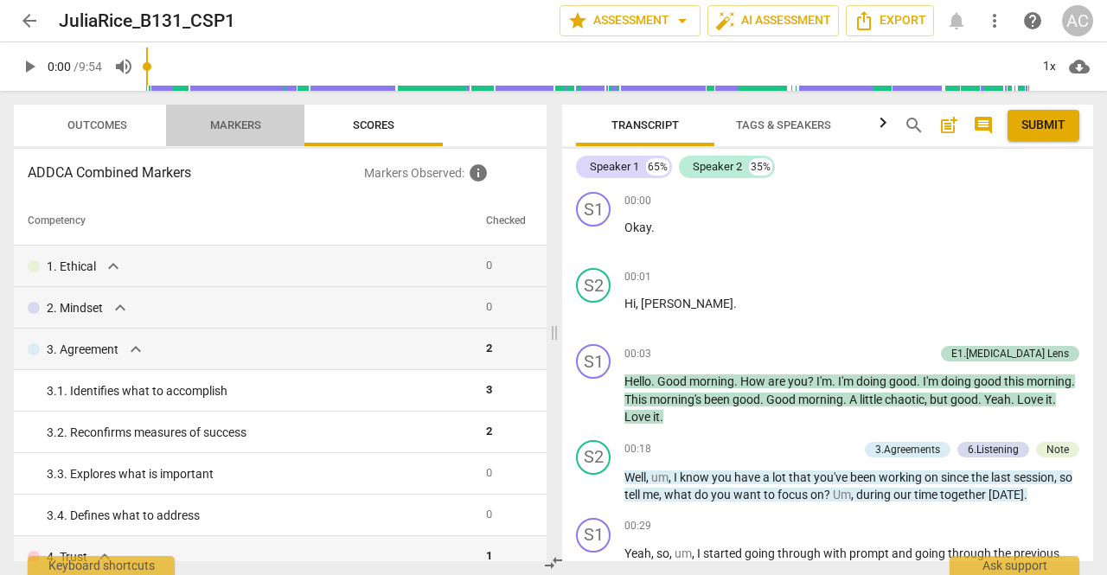
click at [237, 124] on span "Markers" at bounding box center [235, 124] width 51 height 13
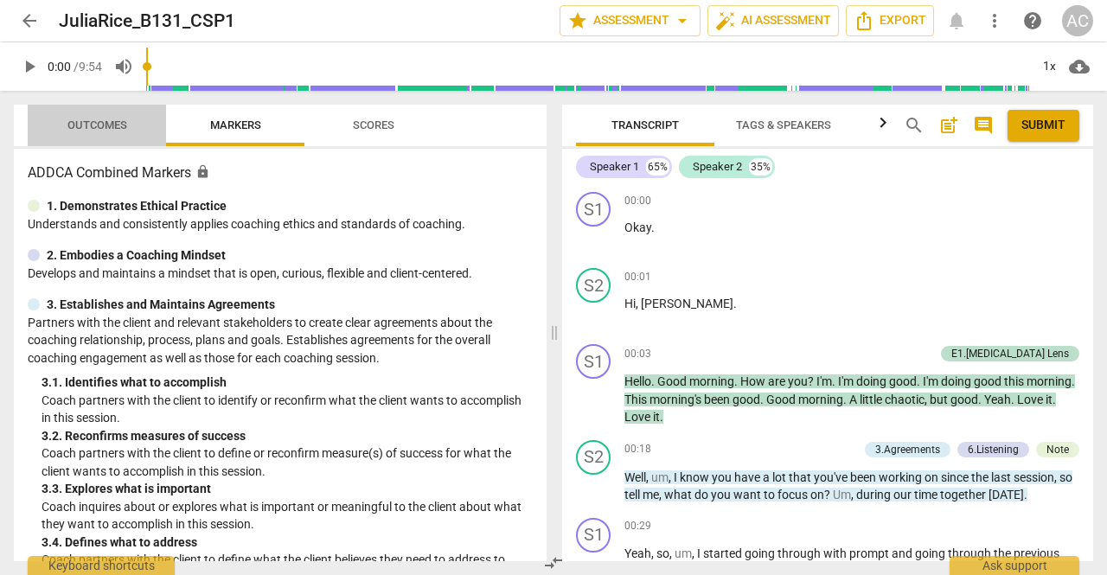
click at [117, 127] on span "Outcomes" at bounding box center [97, 124] width 60 height 13
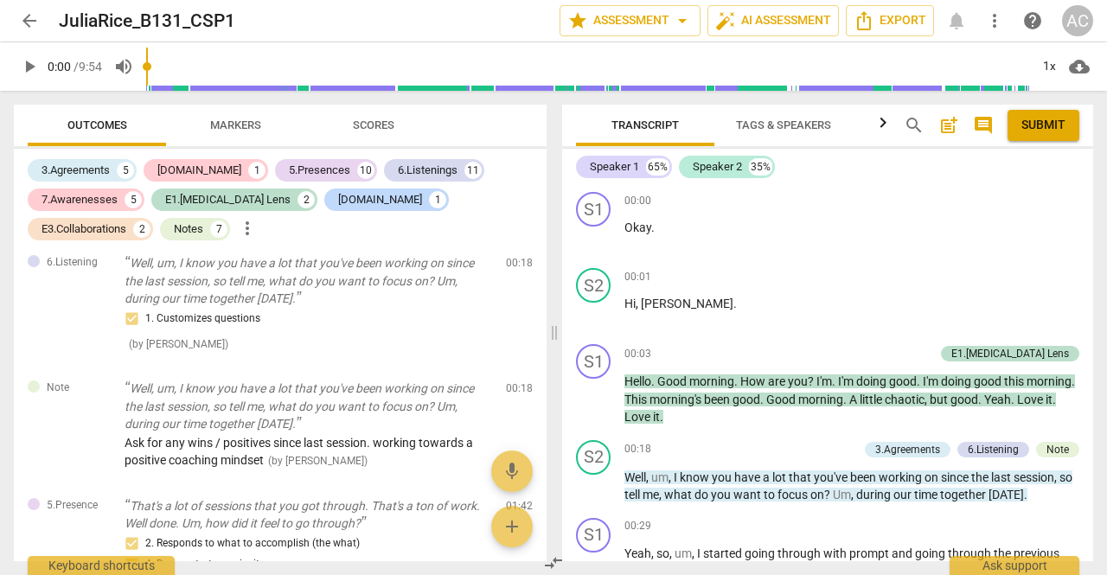
scroll to position [367, 0]
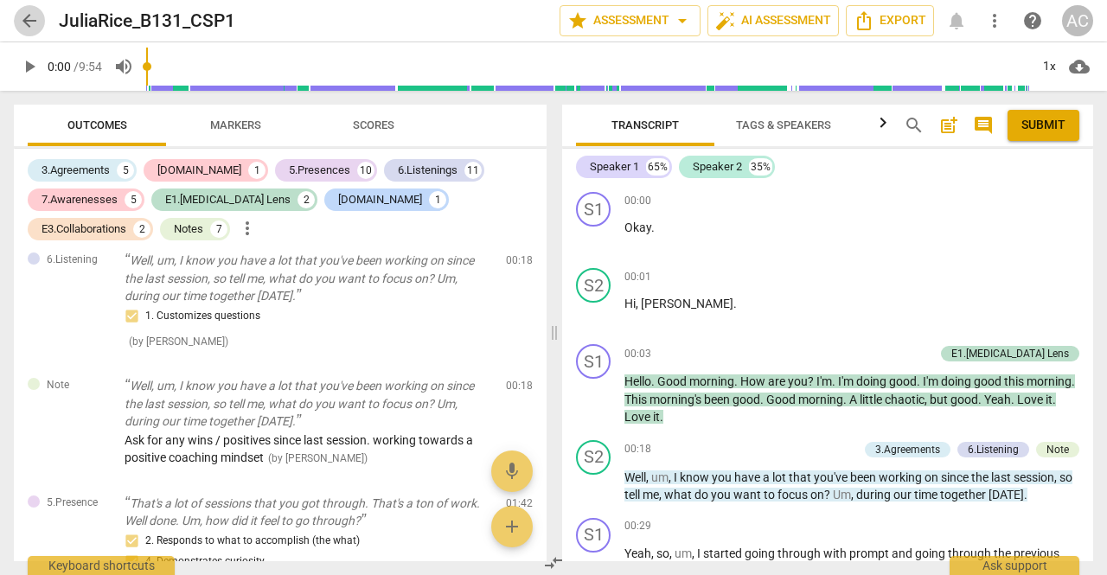
click at [38, 19] on span "arrow_back" at bounding box center [29, 20] width 21 height 21
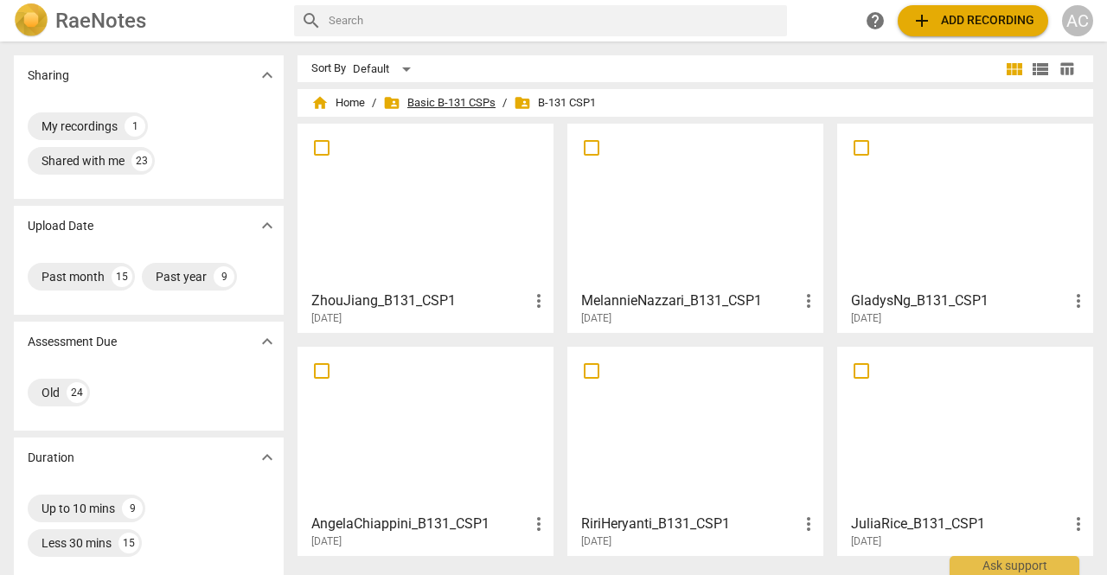
click at [443, 102] on span "folder_shared Basic B-131 CSPs" at bounding box center [439, 102] width 112 height 17
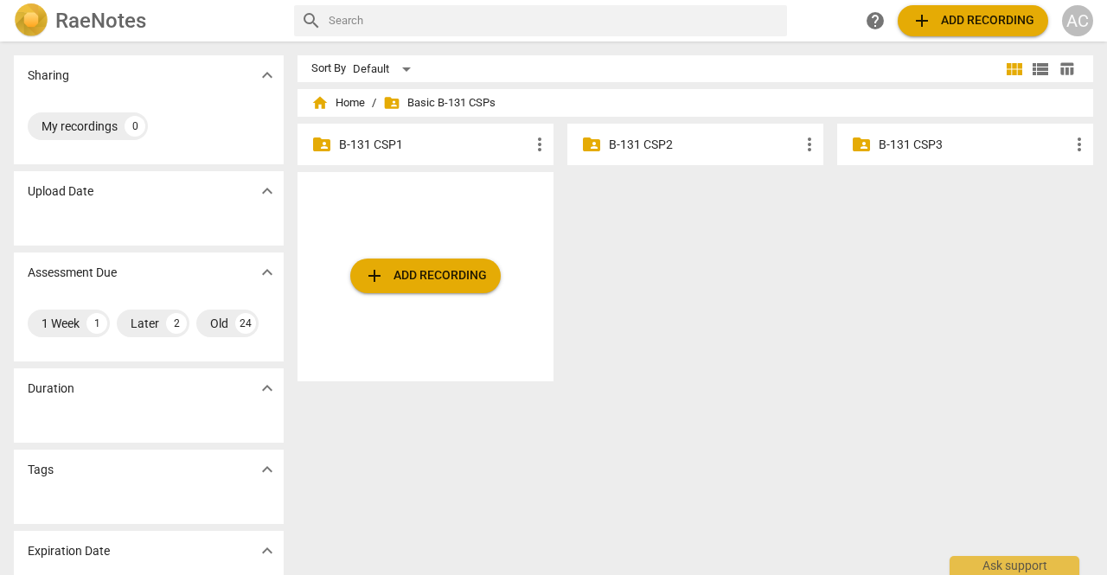
click at [646, 146] on p "B-131 CSP2" at bounding box center [704, 145] width 190 height 18
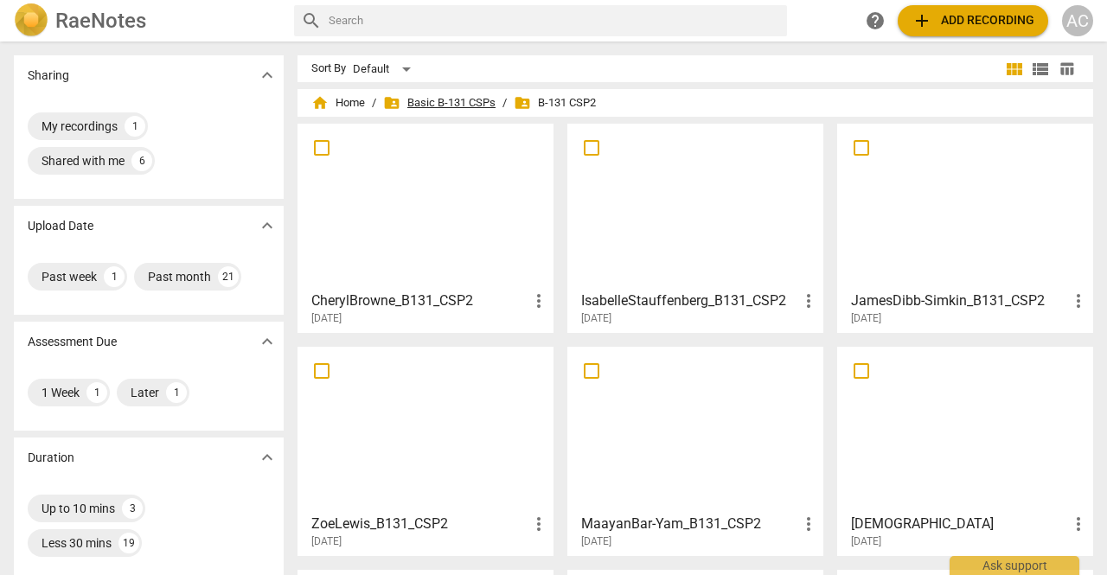
click at [469, 104] on span "folder_shared Basic B-131 CSPs" at bounding box center [439, 102] width 112 height 17
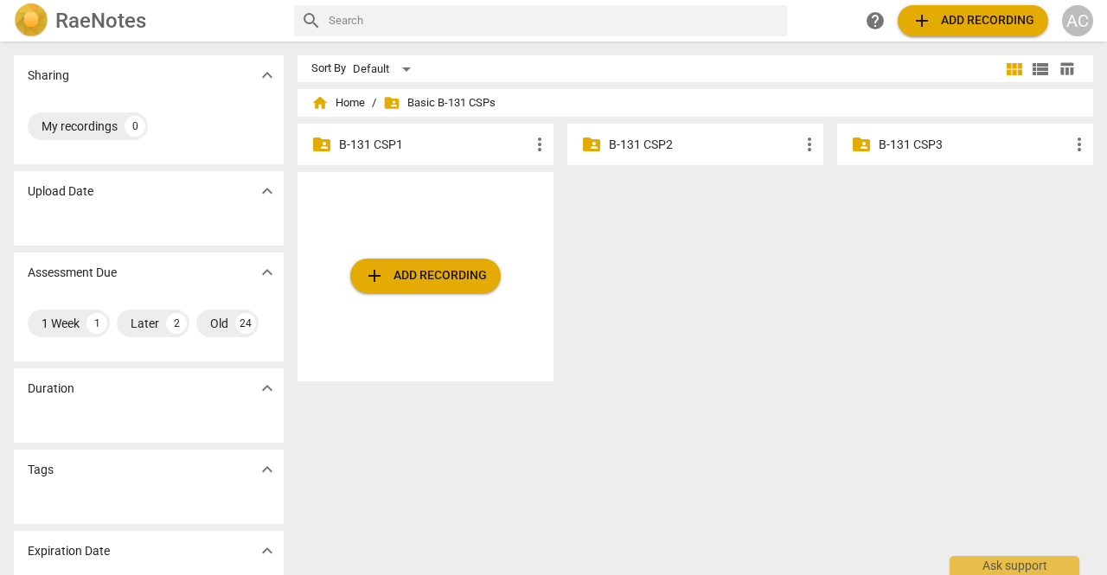
click at [903, 141] on p "B-131 CSP3" at bounding box center [973, 145] width 190 height 18
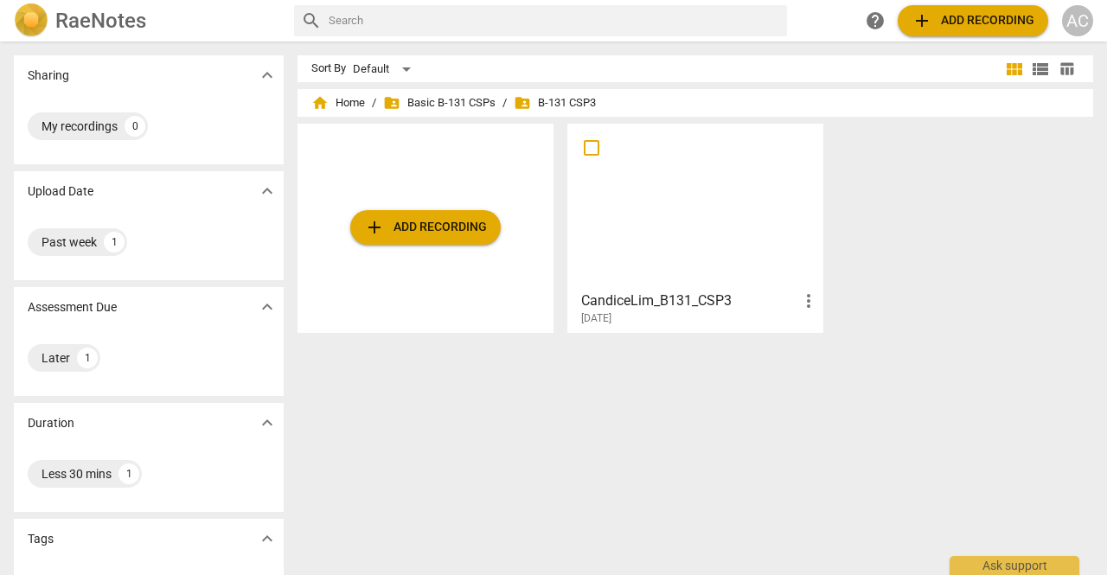
click at [635, 299] on h3 "CandiceLim_B131_CSP3" at bounding box center [689, 301] width 217 height 21
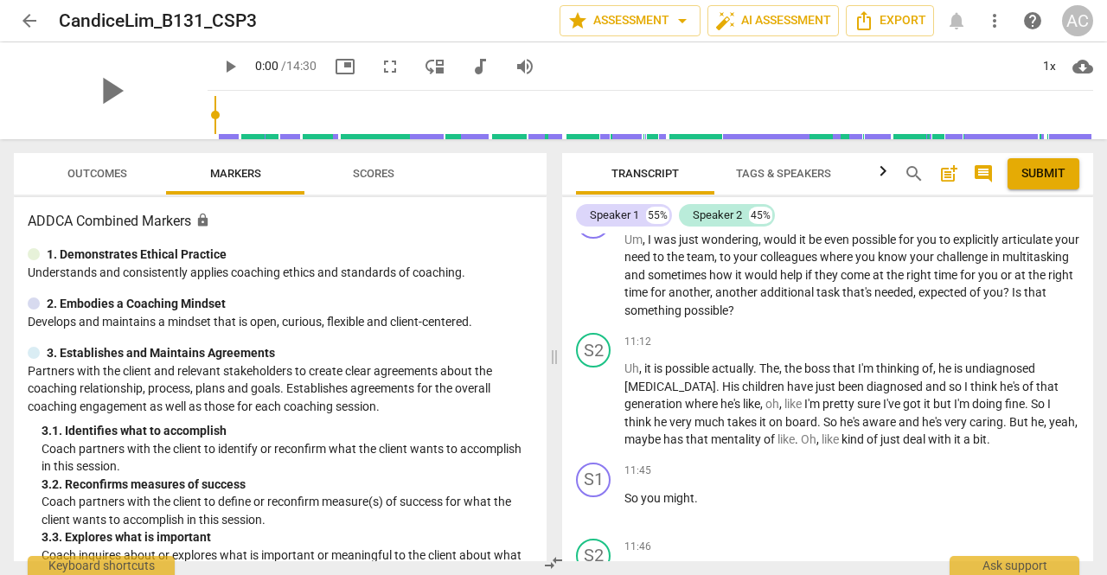
scroll to position [4584, 0]
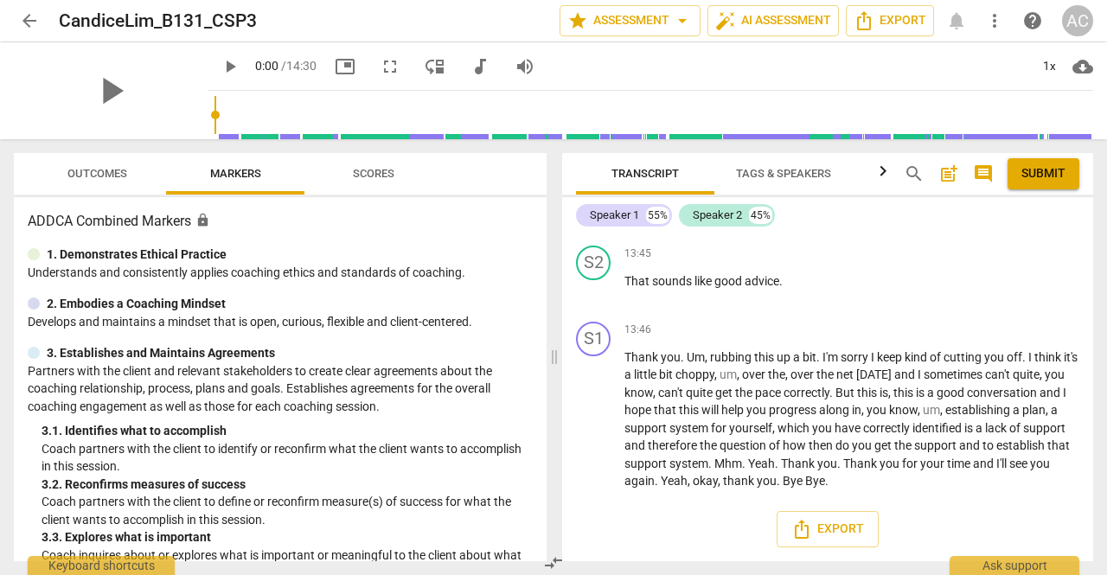
click at [1082, 15] on div "AC" at bounding box center [1077, 20] width 31 height 31
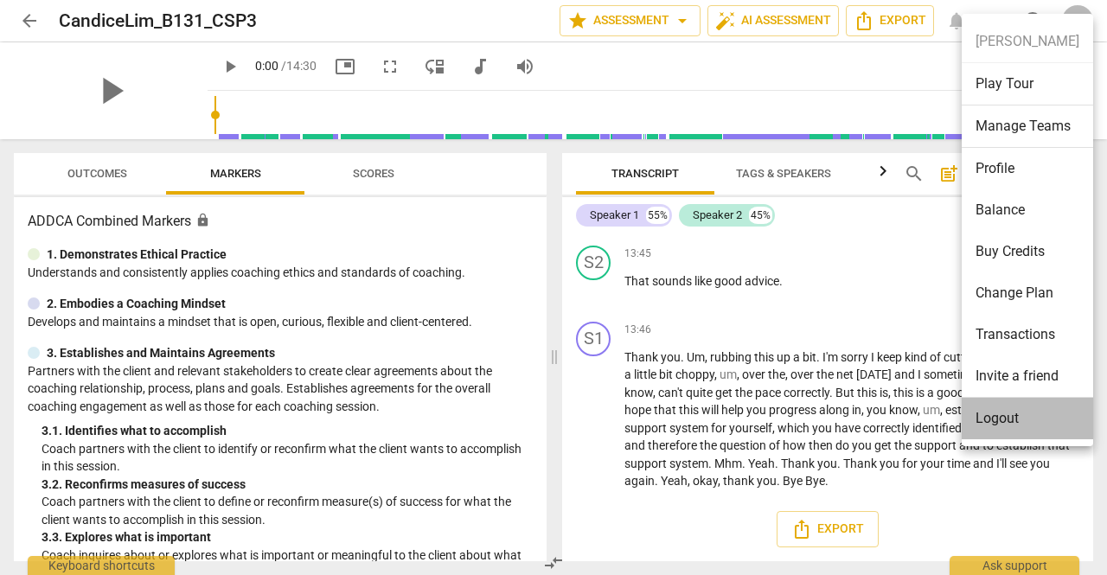
click at [994, 418] on li "Logout" at bounding box center [1026, 419] width 131 height 42
